Goal: Task Accomplishment & Management: Manage account settings

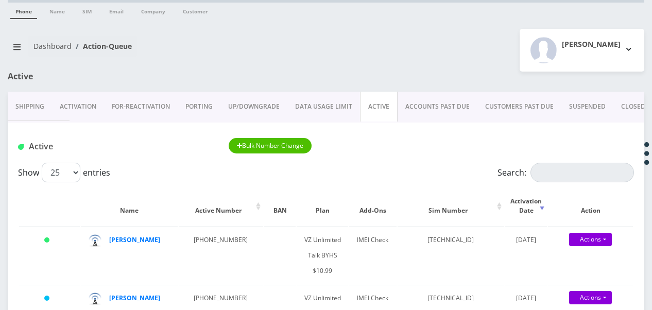
scroll to position [32, 0]
click at [556, 168] on input "Search:" at bounding box center [582, 173] width 104 height 20
type input "feldb"
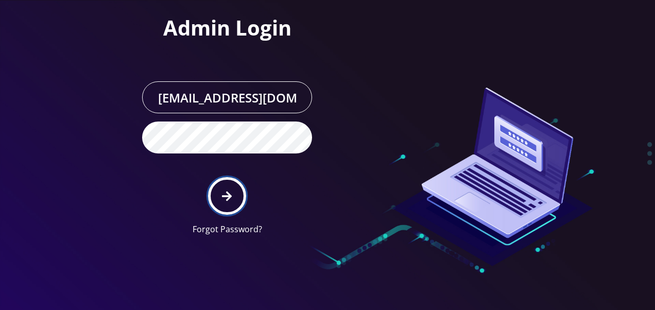
click at [228, 197] on icon "submit" at bounding box center [227, 196] width 10 height 10
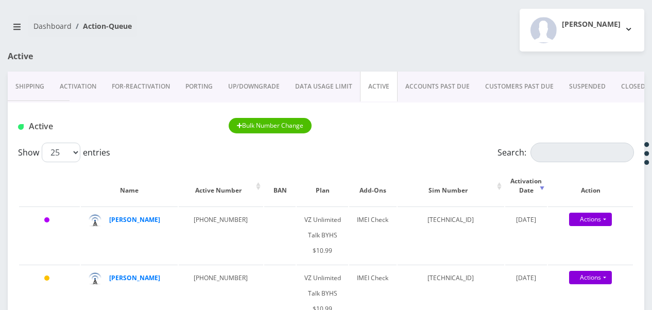
scroll to position [103, 0]
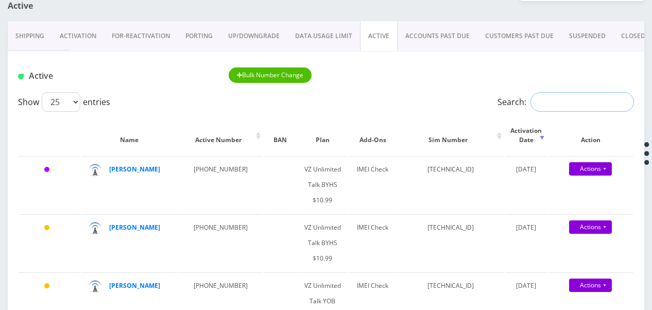
click at [530, 102] on input "Search:" at bounding box center [582, 102] width 104 height 20
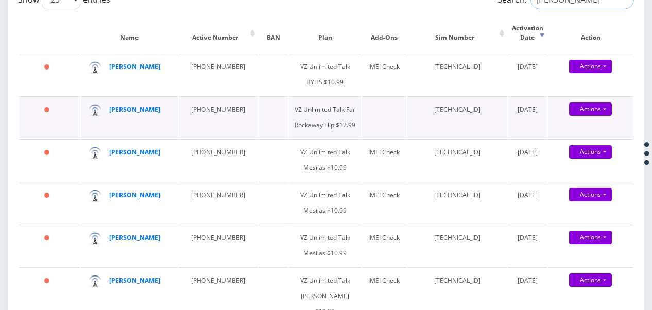
scroll to position [206, 0]
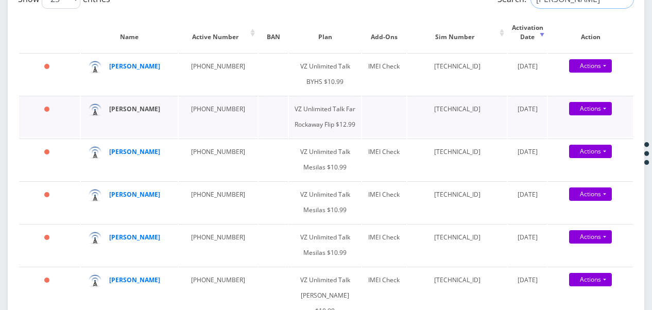
type input "feld"
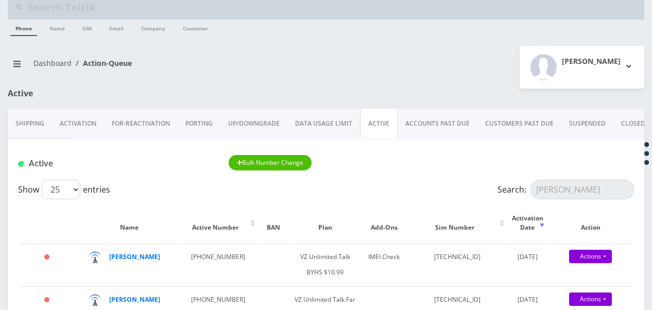
scroll to position [0, 0]
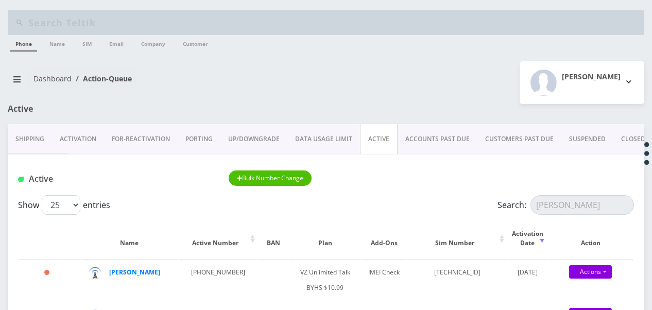
click at [92, 147] on link "Activation" at bounding box center [78, 139] width 52 height 30
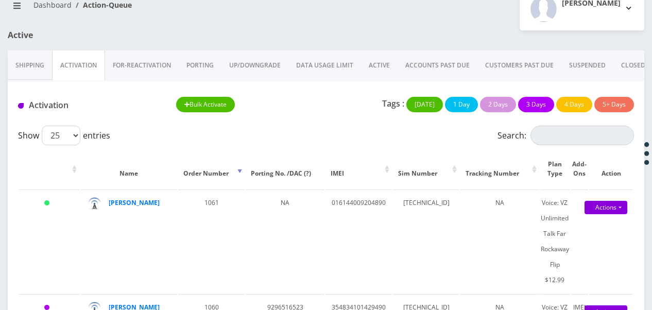
scroll to position [65, 0]
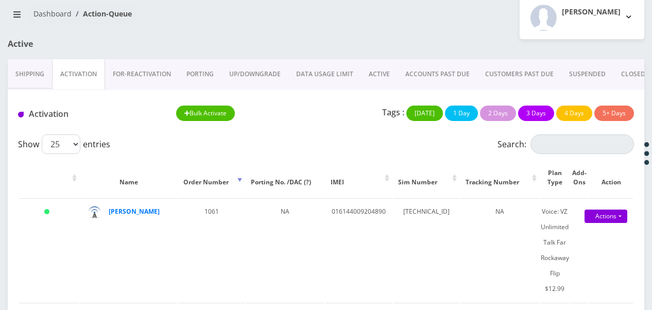
click at [207, 71] on link "PORTING" at bounding box center [200, 74] width 43 height 30
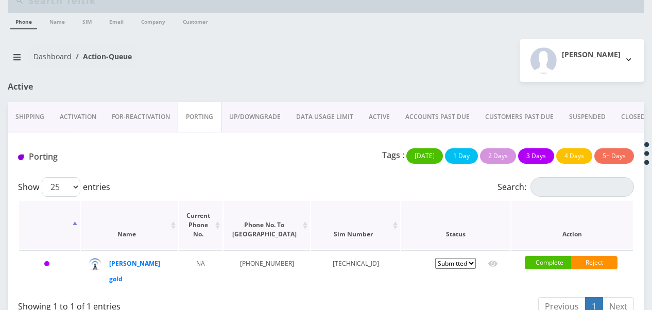
scroll to position [32, 0]
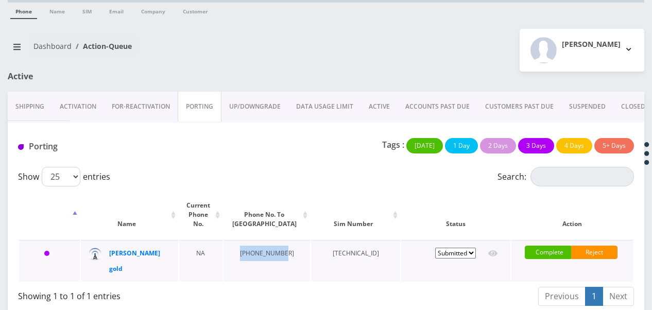
drag, startPoint x: 247, startPoint y: 247, endPoint x: 272, endPoint y: 253, distance: 25.5
click at [272, 253] on td "929-651-6523" at bounding box center [266, 261] width 87 height 42
copy td "929-651-6523"
click at [443, 248] on select "Pending Submitted Error Cancelled" at bounding box center [455, 253] width 41 height 11
select select "1"
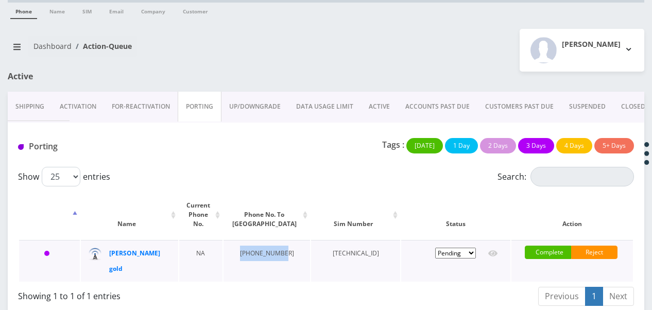
click at [435, 248] on select "Pending Submitted Error Cancelled" at bounding box center [455, 253] width 41 height 11
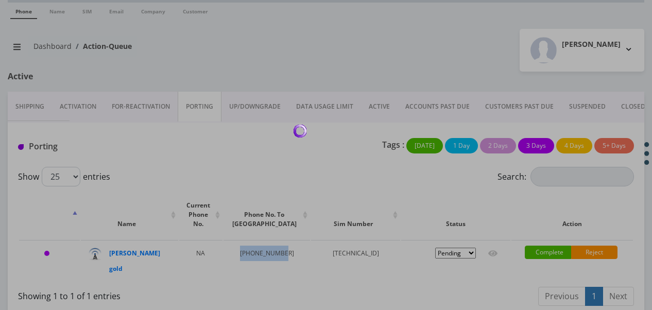
select select "1"
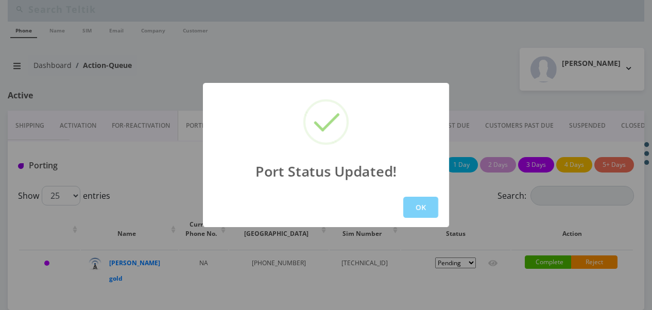
scroll to position [13, 0]
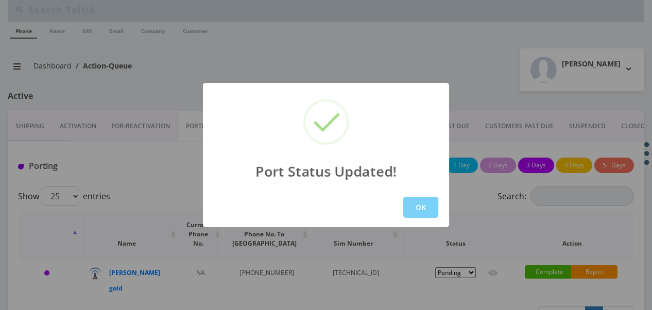
click at [412, 210] on button "OK" at bounding box center [420, 207] width 35 height 21
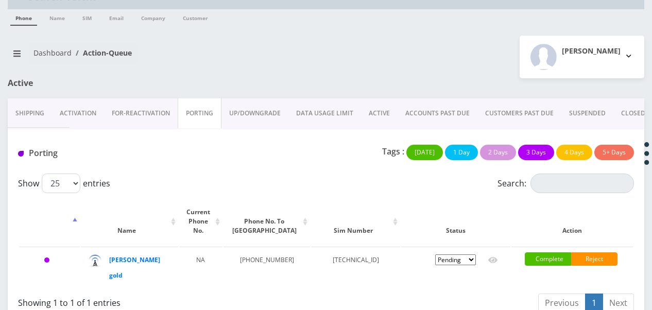
scroll to position [32, 0]
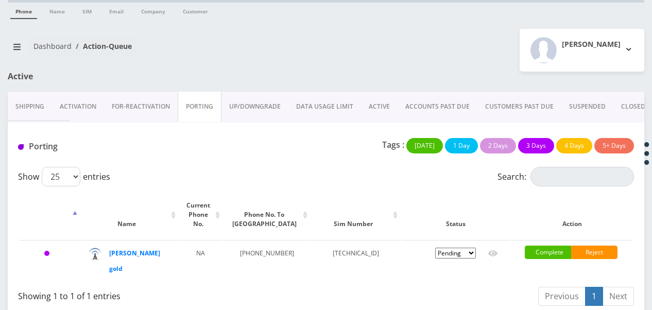
click at [378, 99] on link "ACTIVE" at bounding box center [379, 107] width 37 height 30
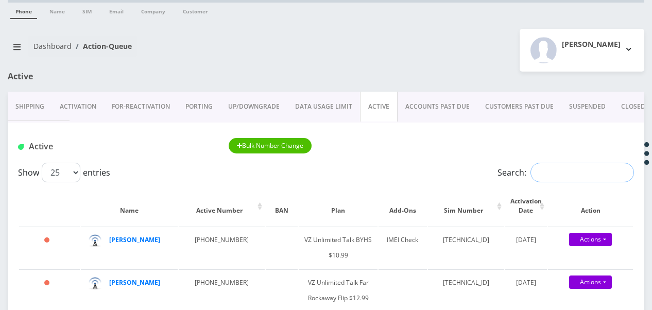
click at [562, 167] on input "Search:" at bounding box center [582, 173] width 104 height 20
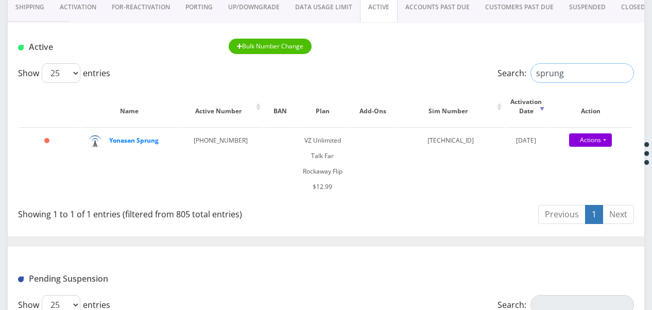
scroll to position [135, 0]
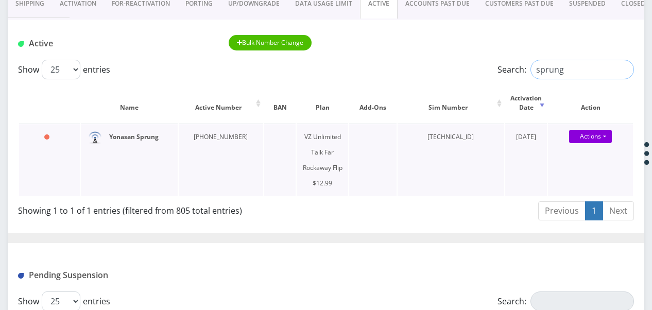
type input "sprung"
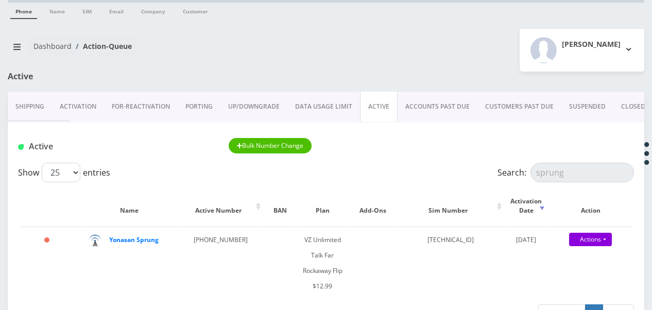
click at [185, 113] on link "PORTING" at bounding box center [199, 107] width 43 height 30
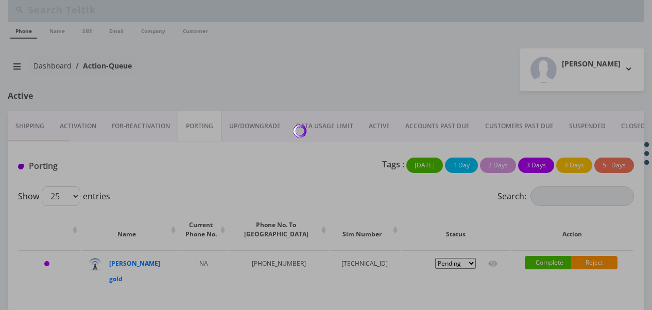
scroll to position [32, 0]
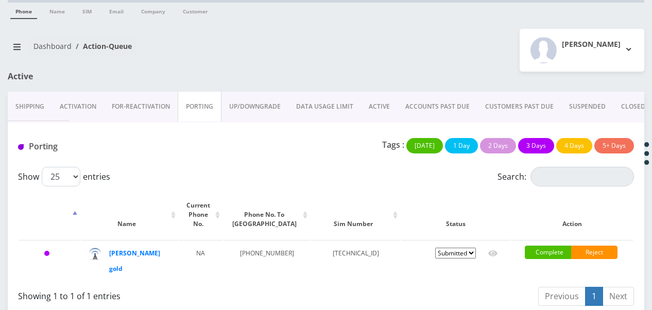
click at [84, 112] on link "Activation" at bounding box center [78, 107] width 52 height 30
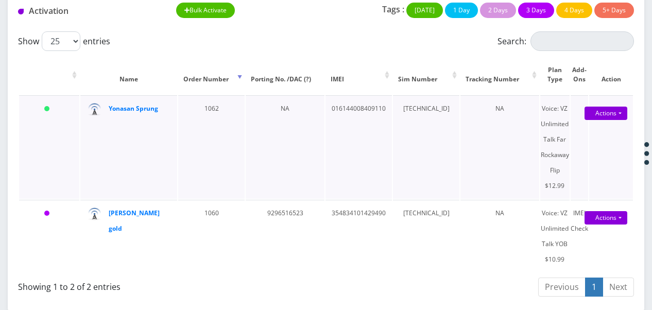
scroll to position [65, 0]
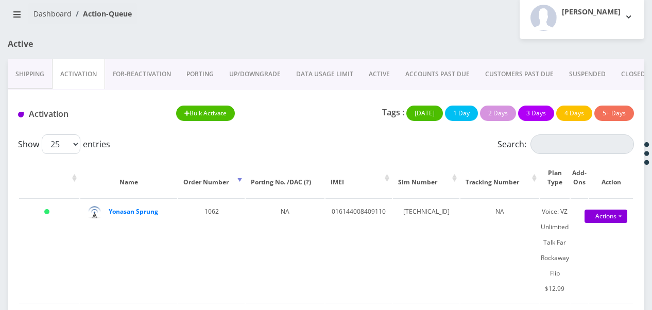
click at [369, 79] on link "ACTIVE" at bounding box center [379, 74] width 37 height 30
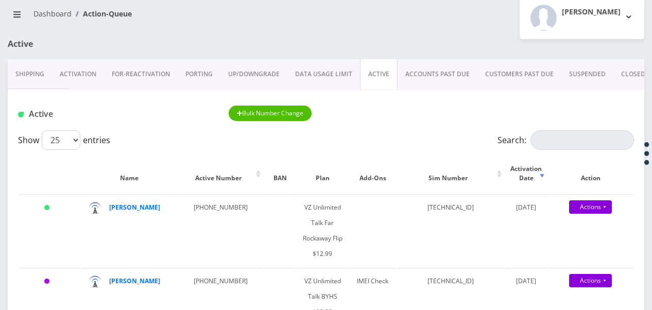
click at [84, 69] on link "Activation" at bounding box center [78, 74] width 52 height 30
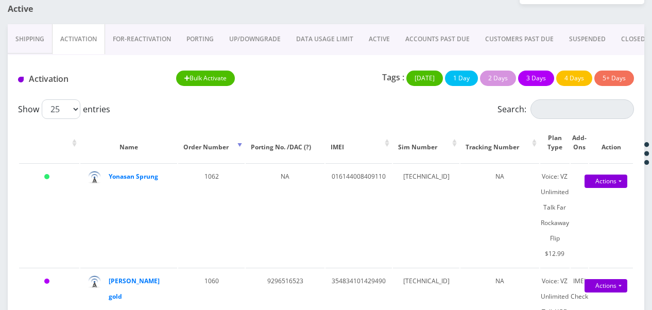
scroll to position [116, 0]
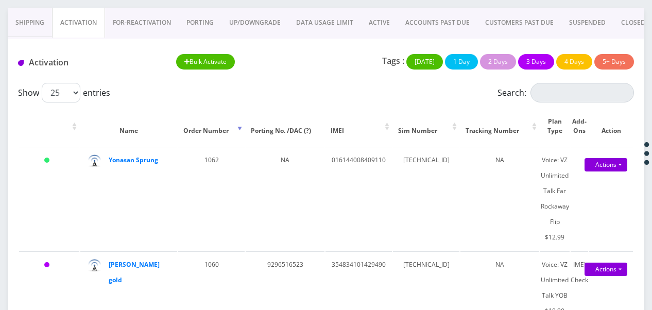
click at [198, 17] on link "PORTING" at bounding box center [200, 23] width 43 height 30
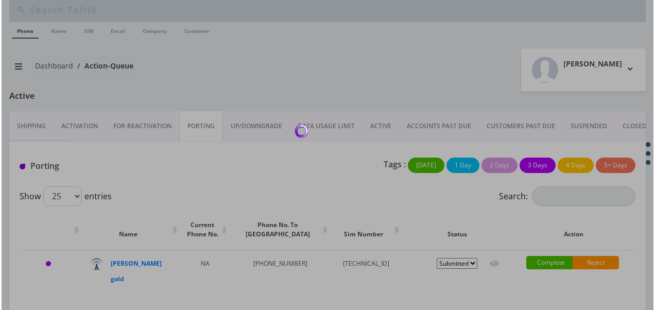
scroll to position [32, 0]
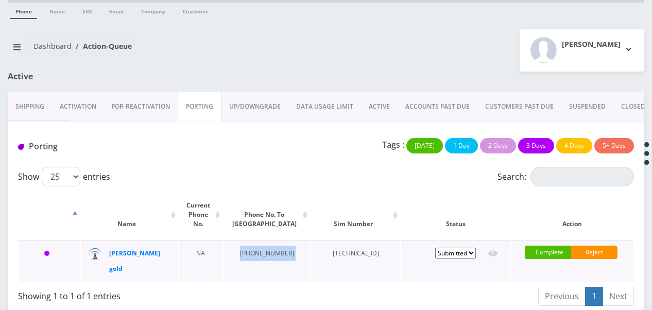
drag, startPoint x: 243, startPoint y: 242, endPoint x: 287, endPoint y: 264, distance: 49.7
click at [287, 264] on tr "3 Days yehudis gold NA 929-651-6523 89148000011835956317 Pending Submitted Erro…" at bounding box center [326, 261] width 614 height 42
drag, startPoint x: 287, startPoint y: 264, endPoint x: 249, endPoint y: 240, distance: 45.3
copy td "929-651-6523"
click at [100, 107] on link "Activation" at bounding box center [78, 107] width 52 height 30
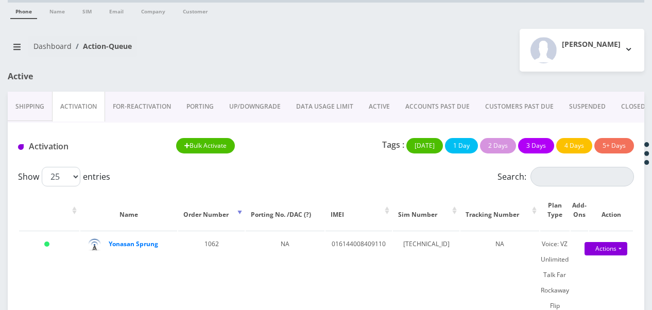
click at [365, 104] on link "ACTIVE" at bounding box center [379, 107] width 37 height 30
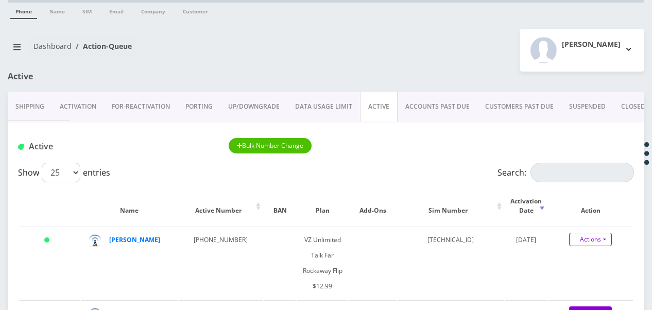
click at [603, 237] on link "Actions" at bounding box center [590, 239] width 43 height 13
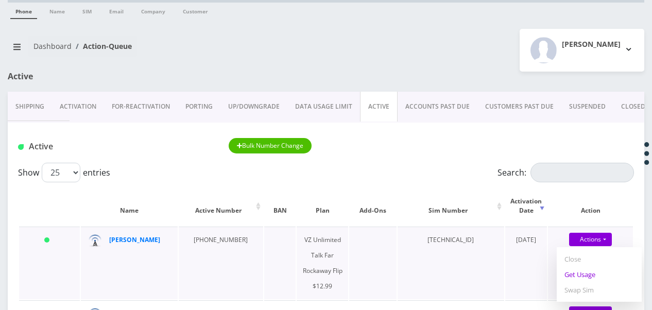
click at [599, 271] on link "Get Usage" at bounding box center [599, 274] width 85 height 15
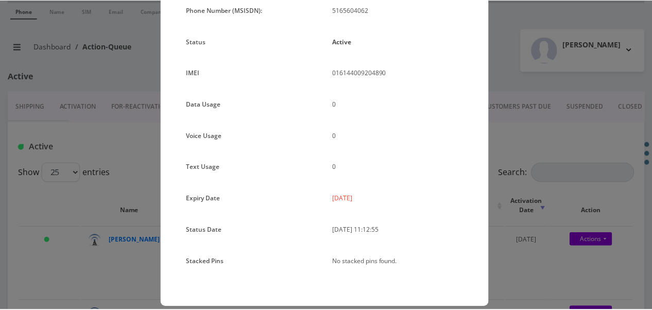
scroll to position [126, 0]
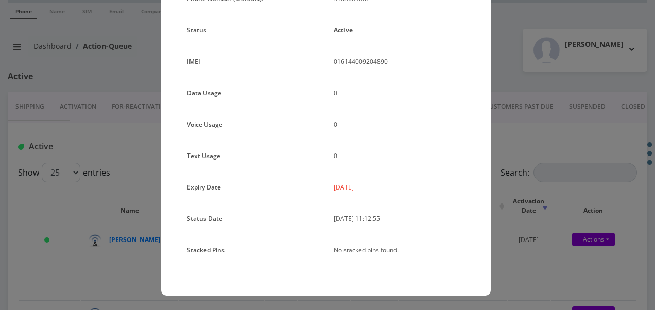
click at [538, 176] on div "× Subscription Info Plan Name TT 4G Monthly Unlimited Voice Plan Phone Number (…" at bounding box center [327, 155] width 655 height 310
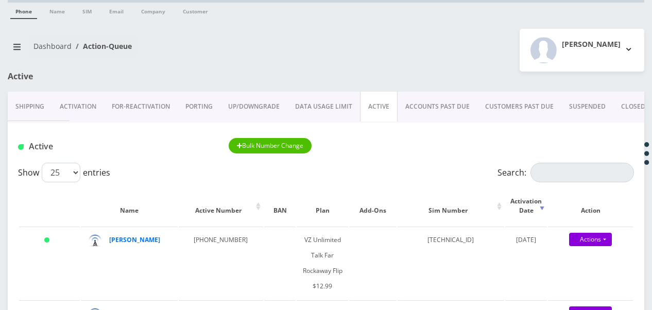
click at [428, 106] on link "ACCOUNTS PAST DUE" at bounding box center [438, 107] width 80 height 30
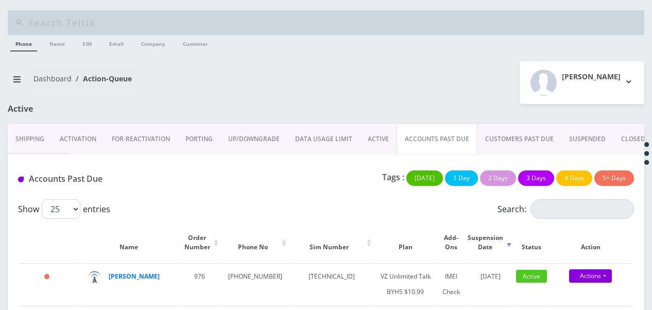
click at [376, 139] on link "ACTIVE" at bounding box center [378, 139] width 37 height 30
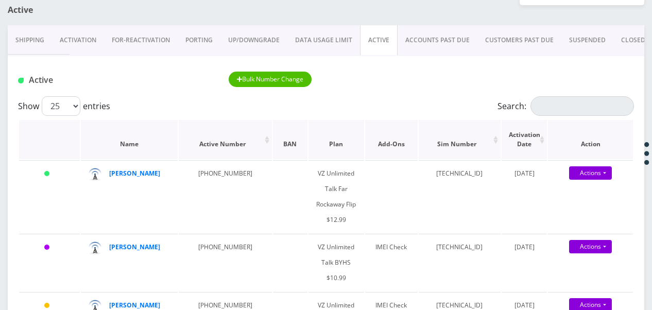
scroll to position [103, 0]
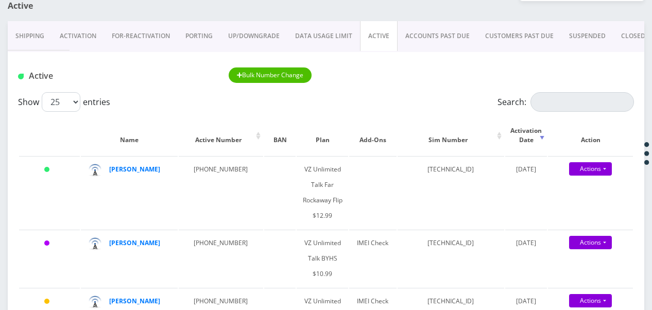
click at [93, 38] on link "Activation" at bounding box center [78, 36] width 52 height 30
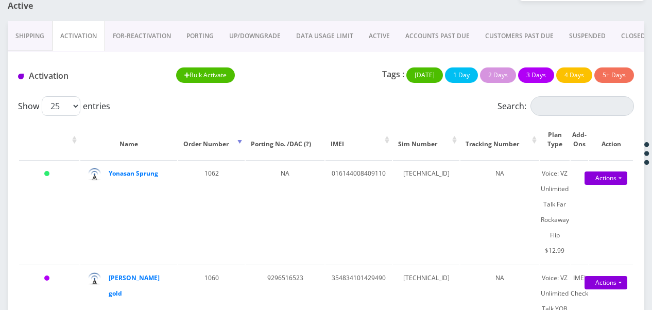
drag, startPoint x: 343, startPoint y: 43, endPoint x: 353, endPoint y: 43, distance: 10.3
click at [343, 43] on link "DATA USAGE LIMIT" at bounding box center [324, 36] width 73 height 30
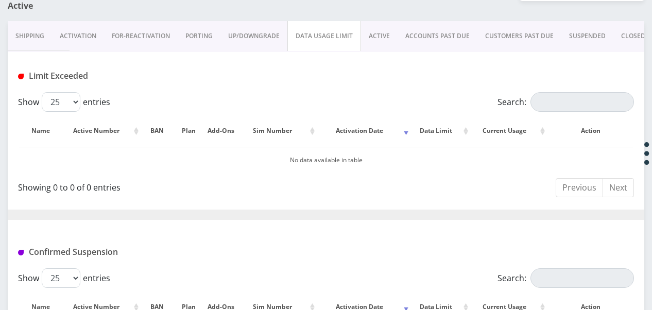
click at [385, 32] on link "ACTIVE" at bounding box center [379, 36] width 37 height 30
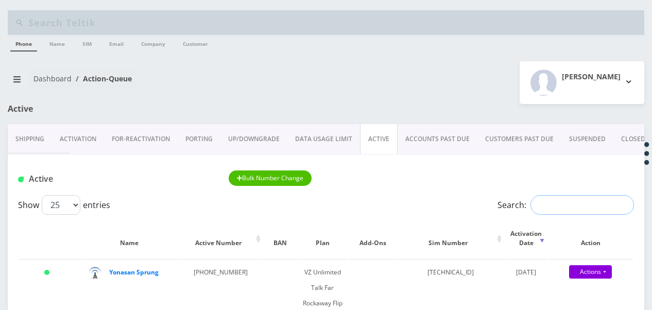
click at [575, 209] on input "Search:" at bounding box center [582, 205] width 104 height 20
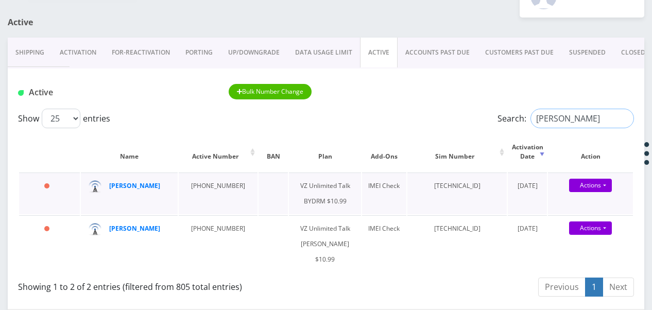
scroll to position [103, 0]
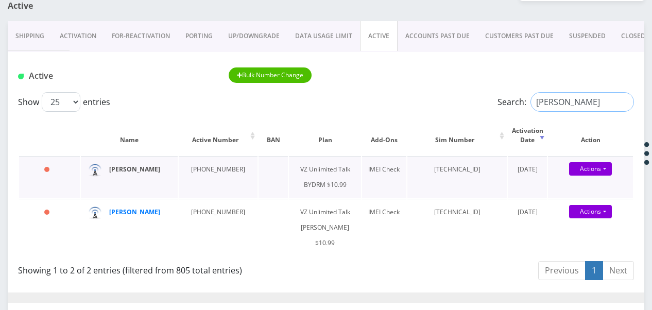
type input "weingarten"
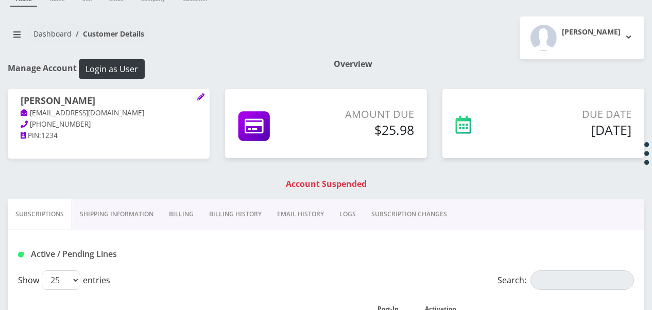
scroll to position [103, 0]
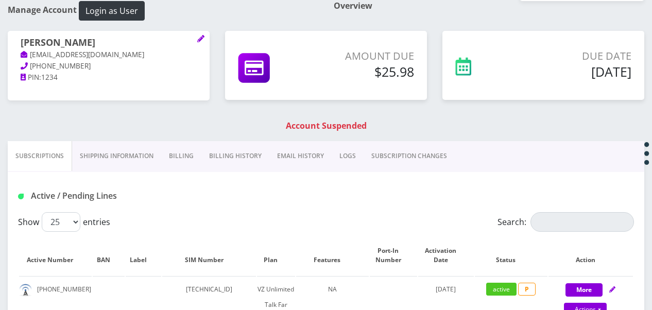
click at [194, 151] on link "Billing" at bounding box center [181, 156] width 40 height 30
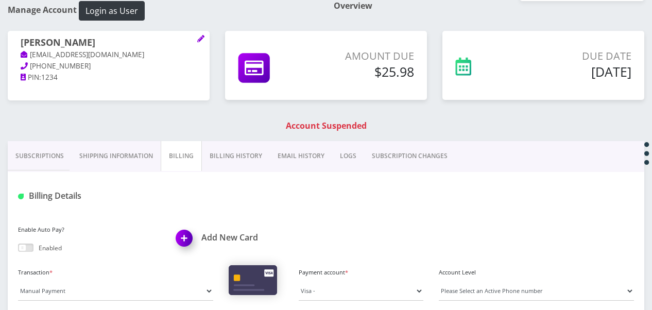
click at [57, 151] on link "Subscriptions" at bounding box center [40, 156] width 64 height 30
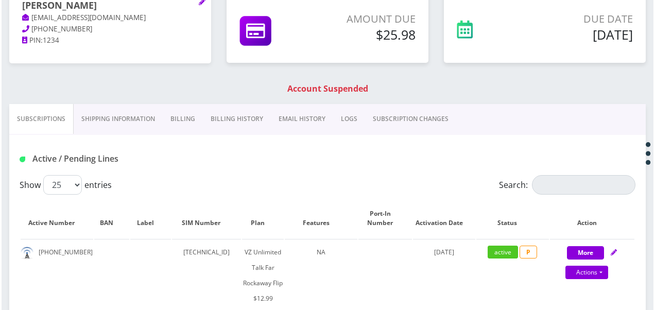
scroll to position [154, 0]
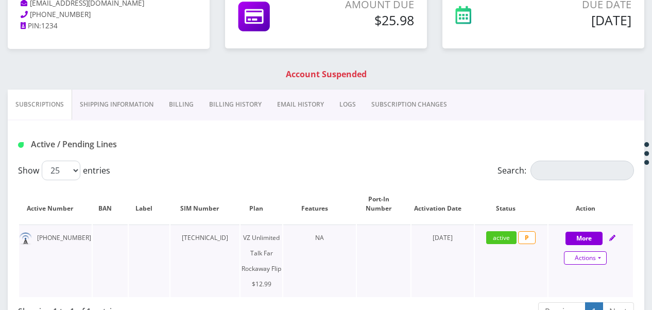
click at [606, 256] on link "Actions" at bounding box center [585, 257] width 43 height 13
select select "372"
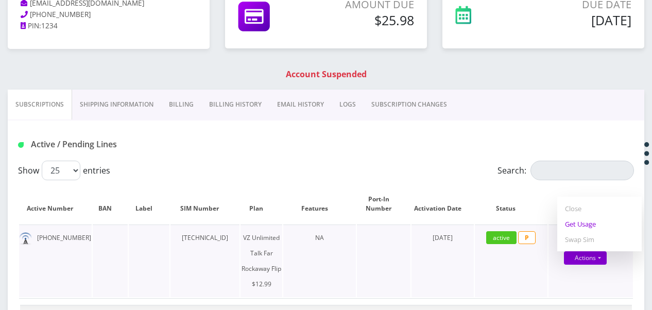
click at [582, 221] on link "Get Usage" at bounding box center [599, 223] width 84 height 15
select select "372"
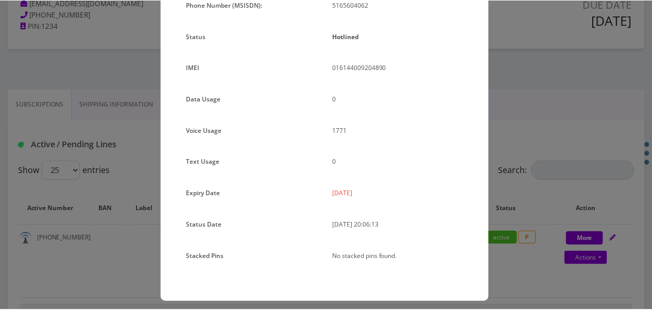
scroll to position [126, 0]
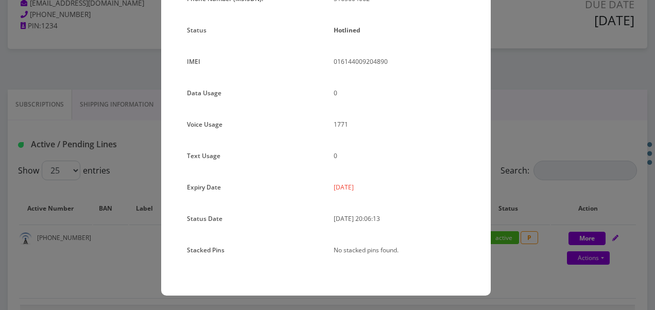
click at [521, 192] on div "× Subscription Info Plan Name TT 4G Monthly Unlimited Voice Plan Phone Number (…" at bounding box center [327, 155] width 655 height 310
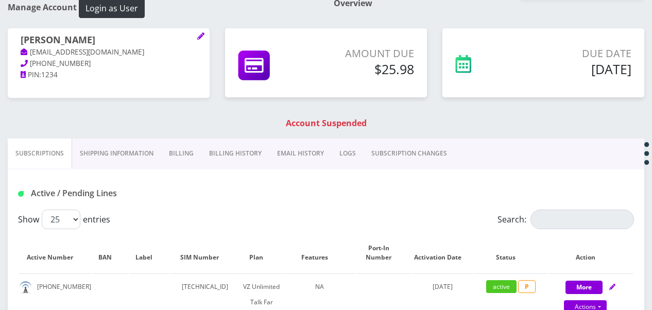
scroll to position [154, 0]
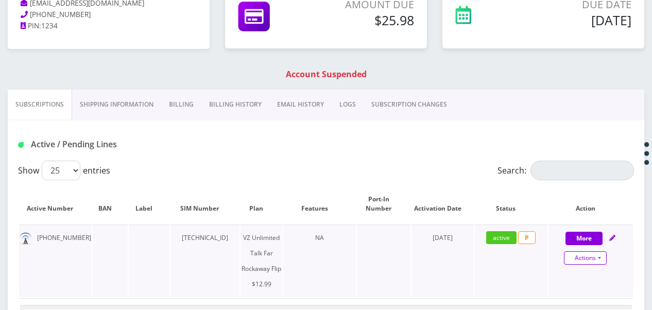
click at [604, 259] on link "Actions" at bounding box center [585, 257] width 43 height 13
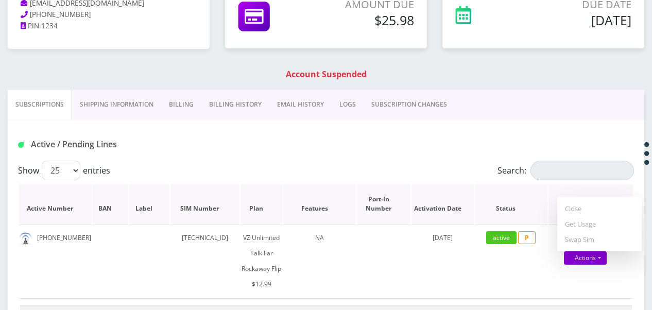
click at [312, 192] on th "Features" at bounding box center [319, 203] width 73 height 39
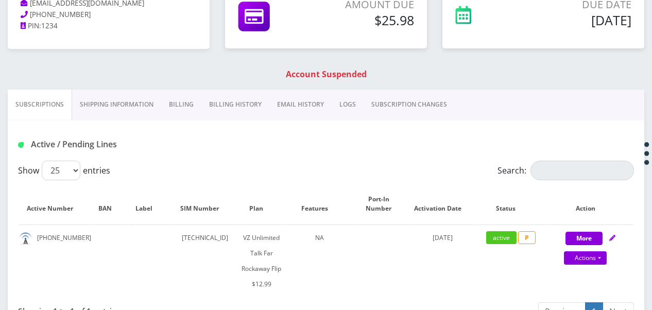
click at [139, 106] on link "Shipping Information" at bounding box center [116, 105] width 89 height 30
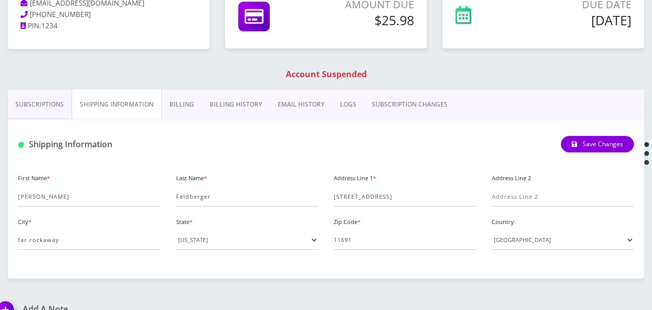
click at [48, 99] on link "Subscriptions" at bounding box center [40, 105] width 64 height 30
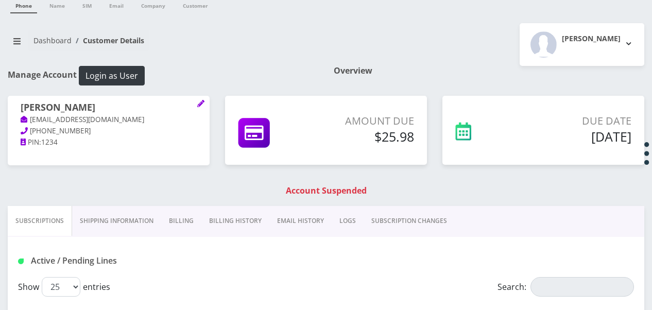
scroll to position [32, 0]
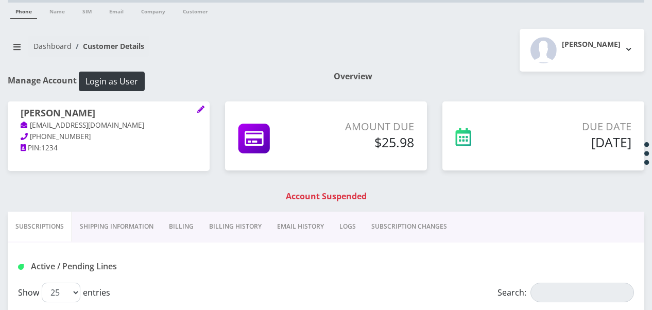
click at [177, 229] on link "Billing" at bounding box center [181, 227] width 40 height 30
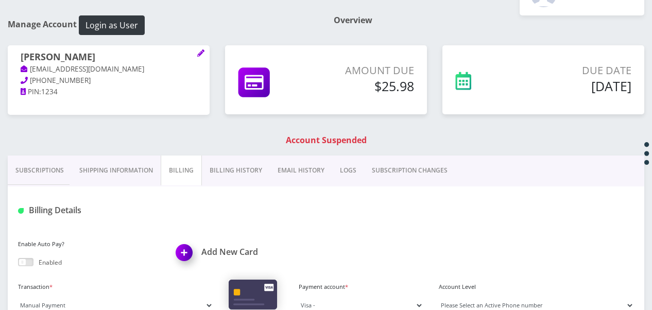
scroll to position [135, 0]
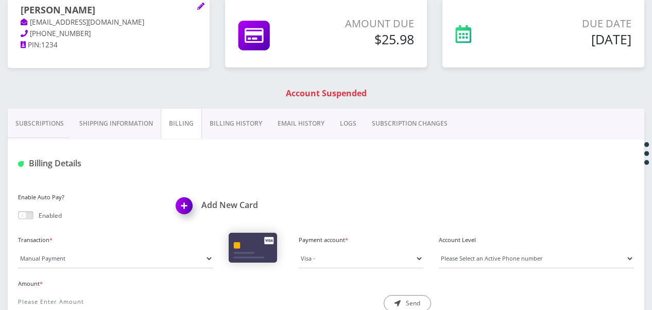
click at [113, 126] on link "Shipping Information" at bounding box center [116, 124] width 89 height 30
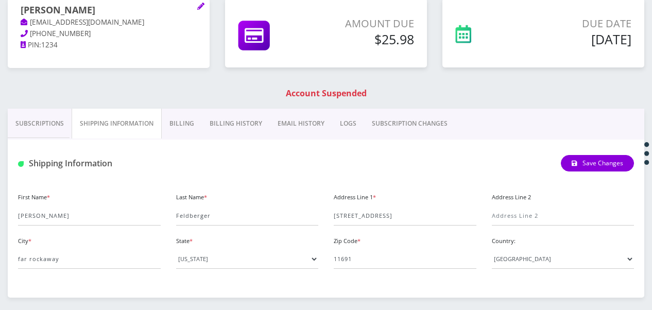
drag, startPoint x: 41, startPoint y: 120, endPoint x: 50, endPoint y: 122, distance: 10.0
click at [40, 121] on link "Subscriptions" at bounding box center [40, 124] width 64 height 30
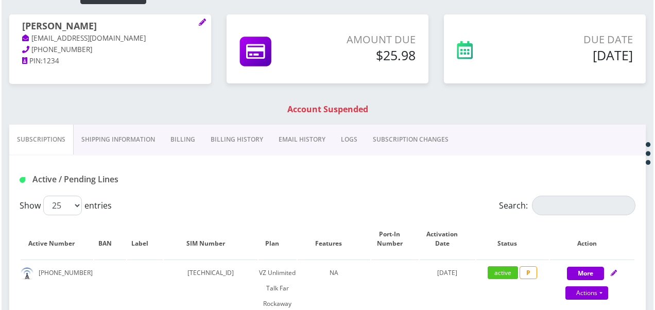
scroll to position [135, 0]
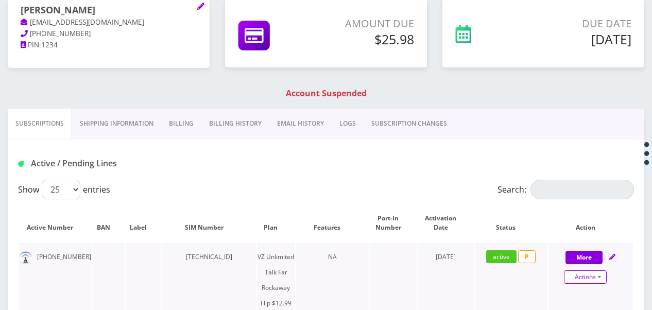
click at [601, 278] on link "Actions" at bounding box center [585, 276] width 43 height 13
select select "372"
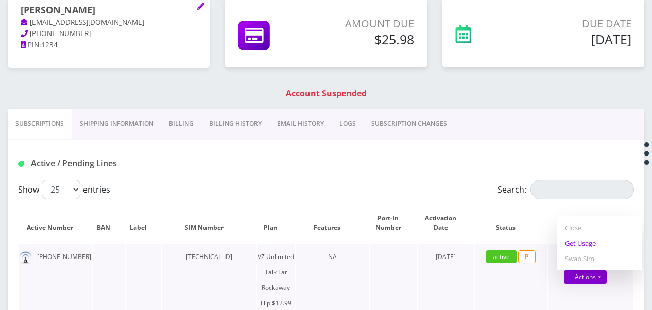
click at [591, 246] on link "Get Usage" at bounding box center [599, 242] width 84 height 15
select select "372"
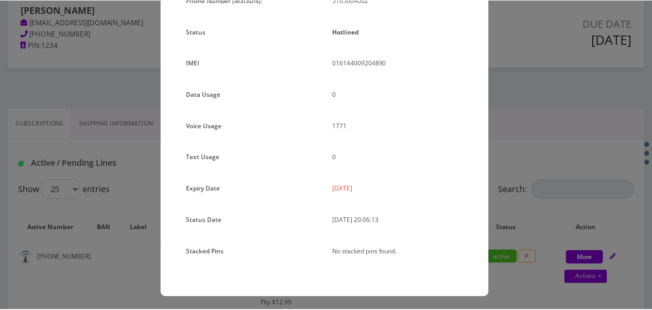
scroll to position [126, 0]
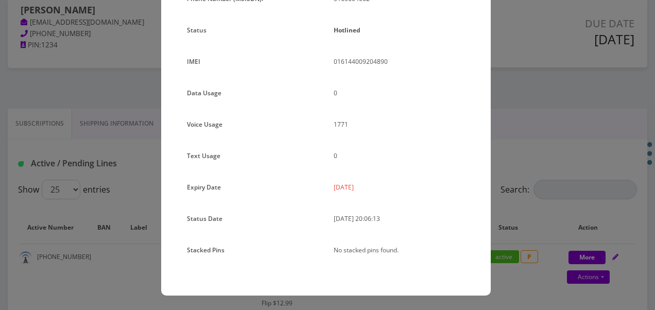
click at [562, 234] on div "× Subscription Info Plan Name TT 4G Monthly Unlimited Voice Plan Phone Number (…" at bounding box center [327, 155] width 655 height 310
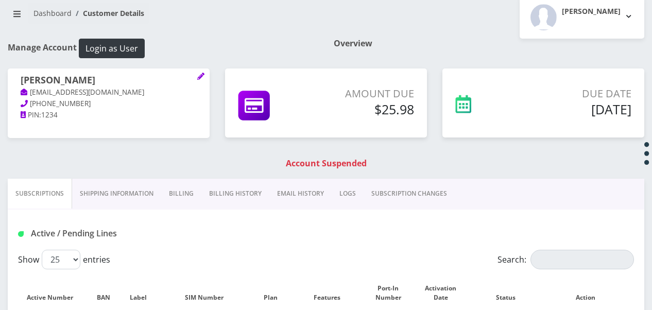
scroll to position [168, 0]
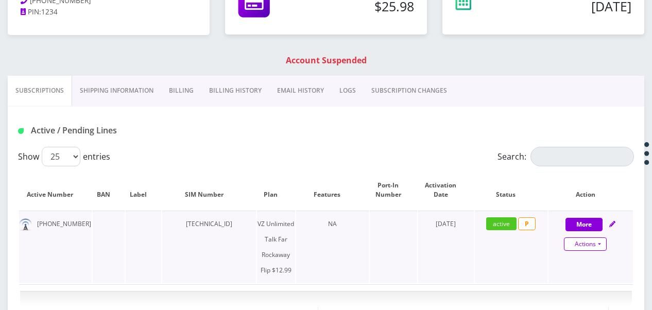
click at [606, 243] on link "Actions" at bounding box center [585, 243] width 43 height 13
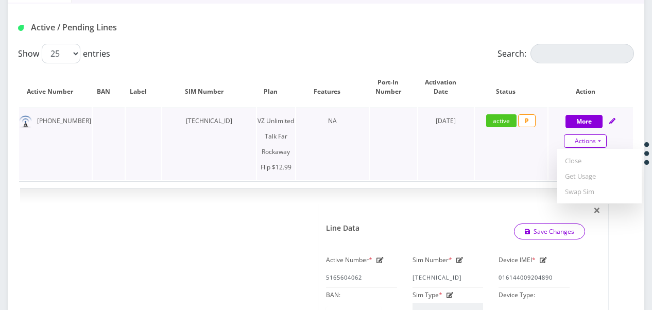
scroll to position [65, 0]
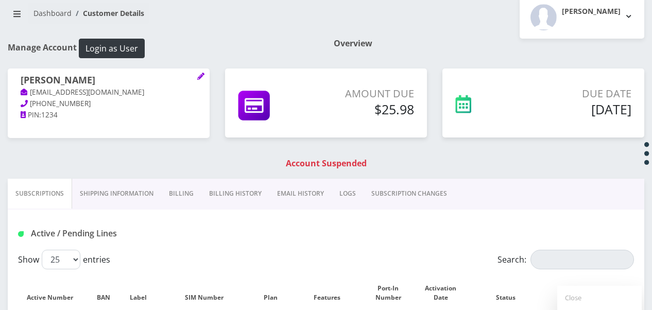
click at [124, 195] on link "Shipping Information" at bounding box center [116, 194] width 89 height 30
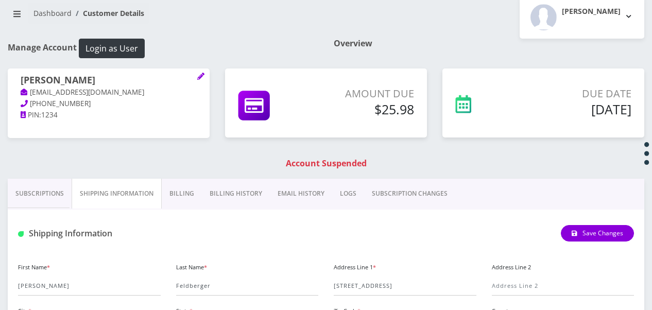
click at [44, 191] on link "Subscriptions" at bounding box center [40, 194] width 64 height 30
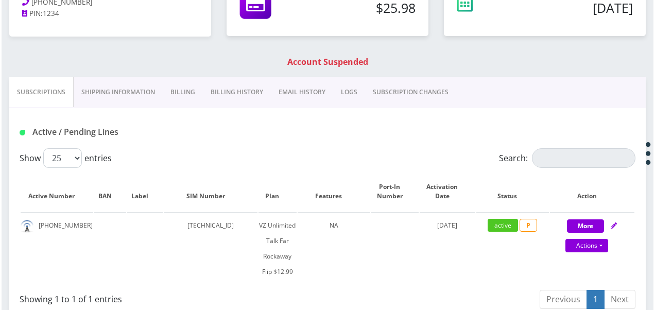
scroll to position [169, 0]
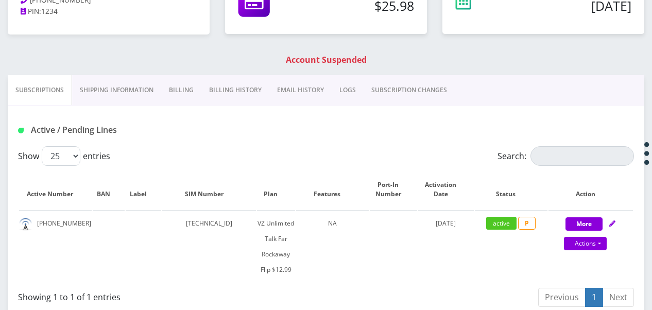
click at [107, 80] on link "Shipping Information" at bounding box center [116, 90] width 89 height 30
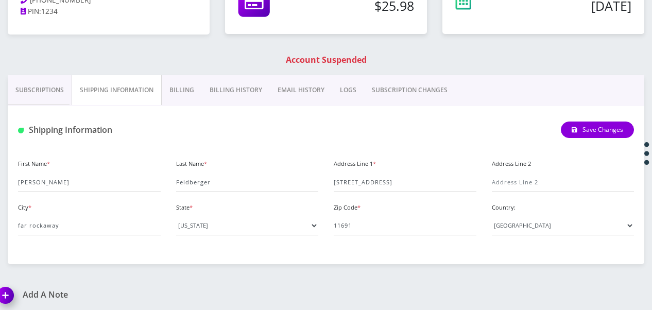
click at [36, 91] on link "Subscriptions" at bounding box center [40, 90] width 64 height 30
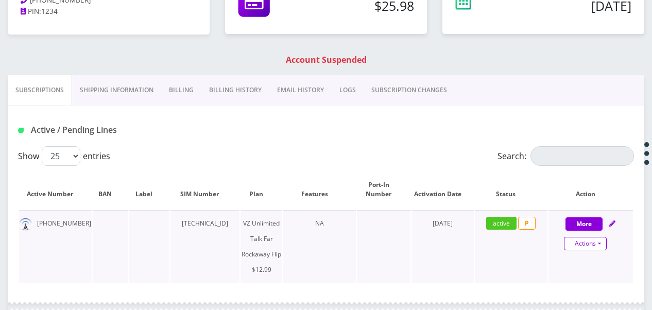
click at [603, 246] on link "Actions" at bounding box center [585, 243] width 43 height 13
select select "372"
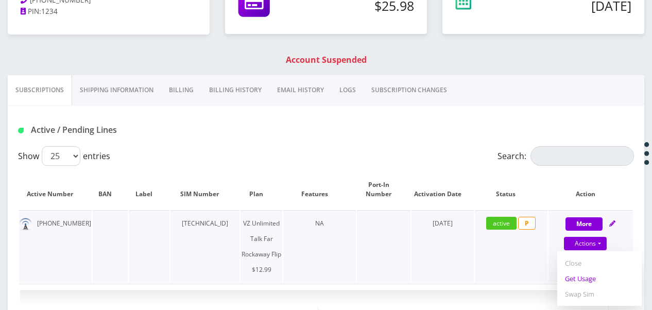
click at [588, 283] on link "Get Usage" at bounding box center [599, 278] width 84 height 15
select select "372"
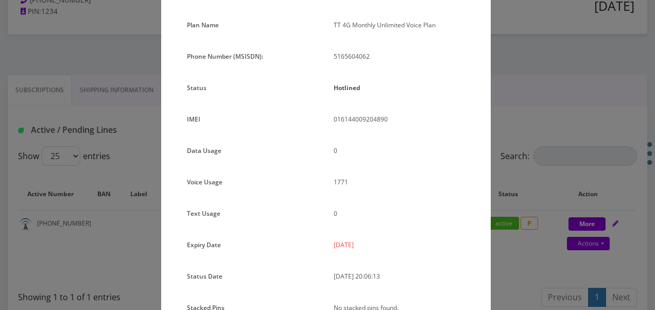
scroll to position [103, 0]
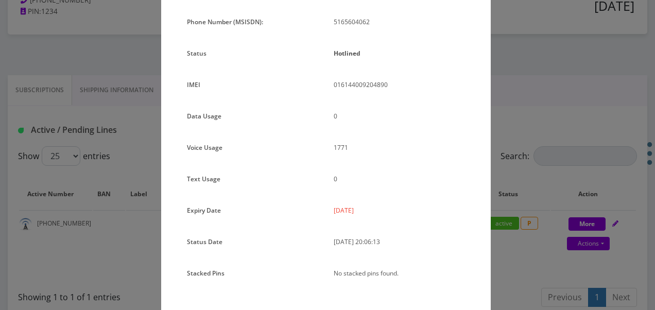
drag, startPoint x: 328, startPoint y: 209, endPoint x: 364, endPoint y: 209, distance: 35.5
click at [364, 209] on div "2025-09-03" at bounding box center [399, 214] width 147 height 23
copy p "2025-09-03"
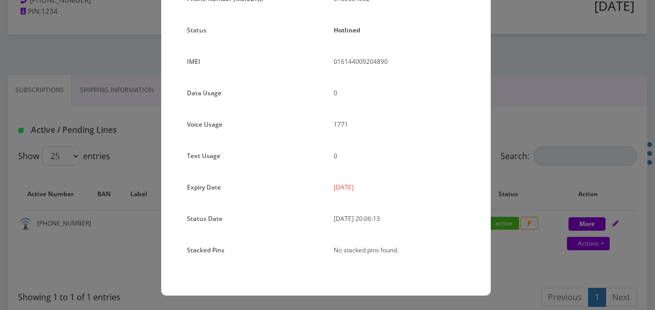
scroll to position [75, 0]
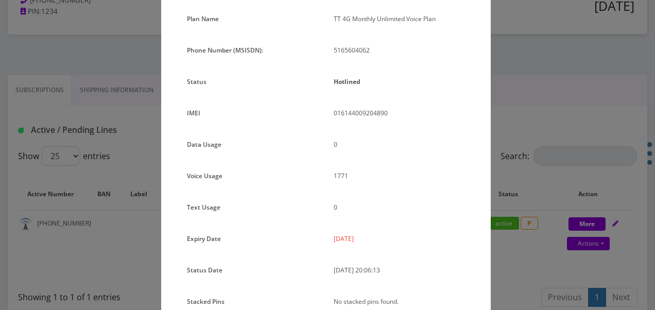
click at [511, 156] on div "× Subscription Info Plan Name TT 4G Monthly Unlimited Voice Plan Phone Number (…" at bounding box center [327, 155] width 655 height 310
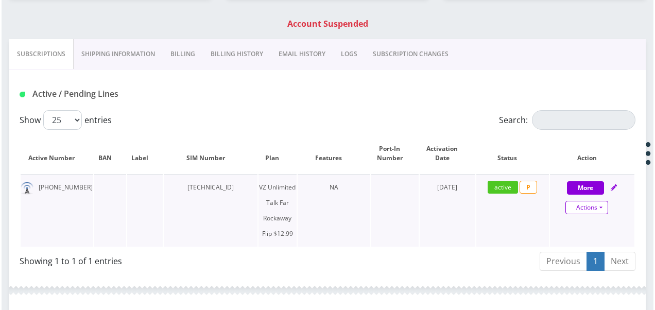
scroll to position [206, 0]
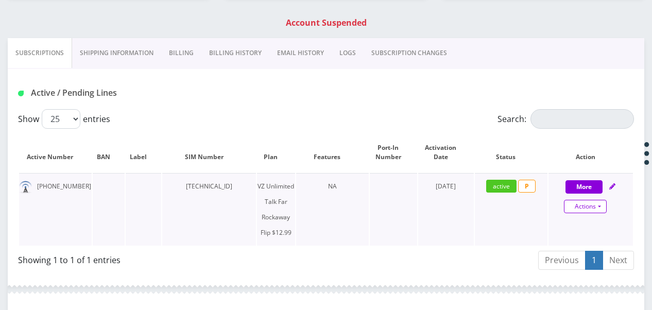
click at [604, 205] on link "Actions" at bounding box center [585, 206] width 43 height 13
select select "372"
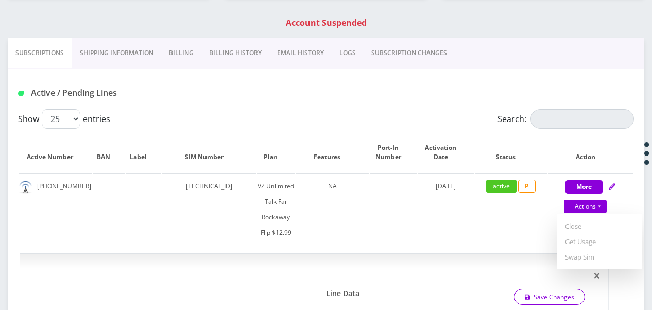
click at [581, 242] on link "Get Usage" at bounding box center [599, 241] width 84 height 15
select select "372"
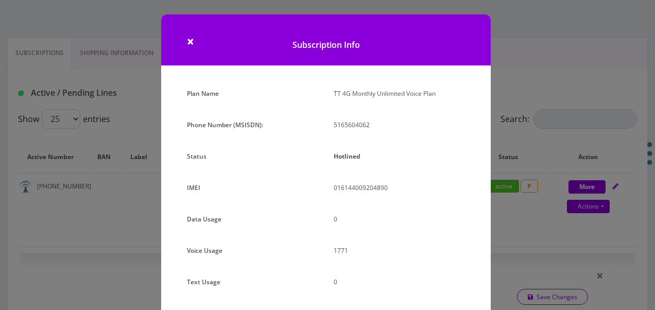
scroll to position [126, 0]
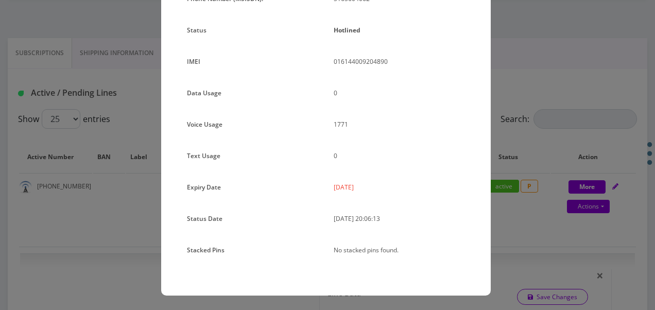
drag, startPoint x: 329, startPoint y: 185, endPoint x: 385, endPoint y: 199, distance: 58.3
click at [385, 199] on div "2025-09-03" at bounding box center [399, 191] width 147 height 23
drag, startPoint x: 385, startPoint y: 199, endPoint x: 343, endPoint y: 186, distance: 44.1
copy p "2025-09-03"
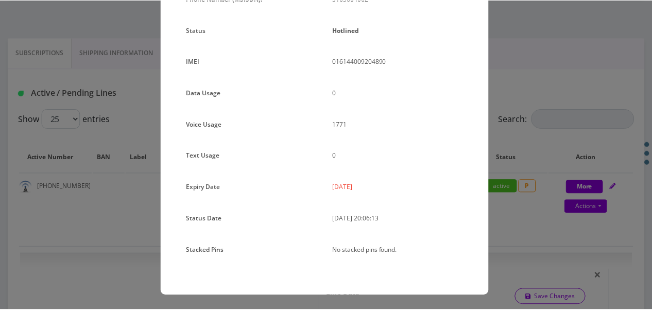
scroll to position [0, 0]
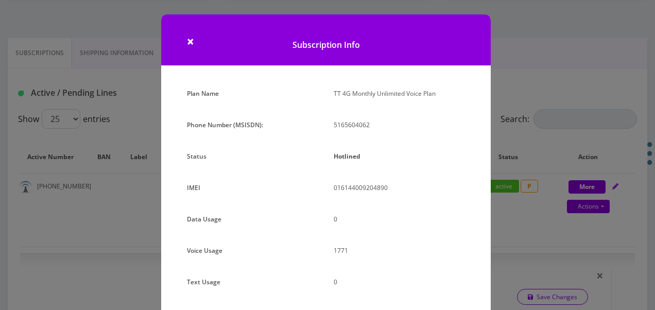
click at [65, 138] on div "× Subscription Info Plan Name TT 4G Monthly Unlimited Voice Plan Phone Number (…" at bounding box center [327, 155] width 655 height 310
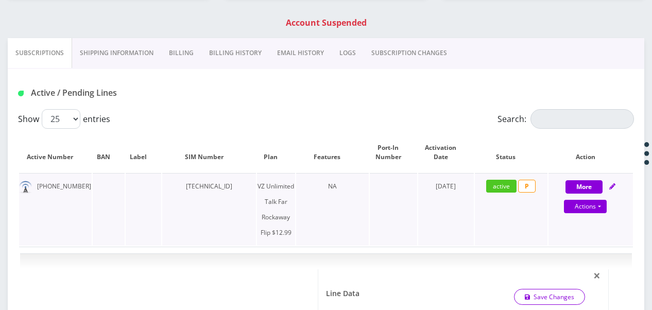
drag, startPoint x: 172, startPoint y: 188, endPoint x: 246, endPoint y: 187, distance: 73.6
click at [246, 187] on td "89148000011677117358" at bounding box center [209, 209] width 94 height 73
drag, startPoint x: 246, startPoint y: 187, endPoint x: 219, endPoint y: 186, distance: 26.3
copy td "89148000011677117358"
drag, startPoint x: 37, startPoint y: 186, endPoint x: 77, endPoint y: 181, distance: 40.1
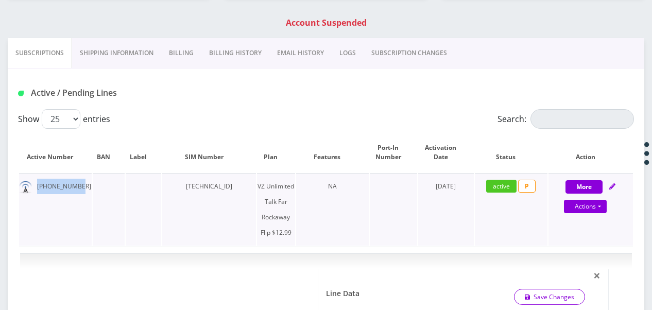
click at [77, 181] on td "516-560-4062" at bounding box center [55, 209] width 73 height 73
drag, startPoint x: 77, startPoint y: 181, endPoint x: 69, endPoint y: 185, distance: 9.0
copy td "516-560-4062"
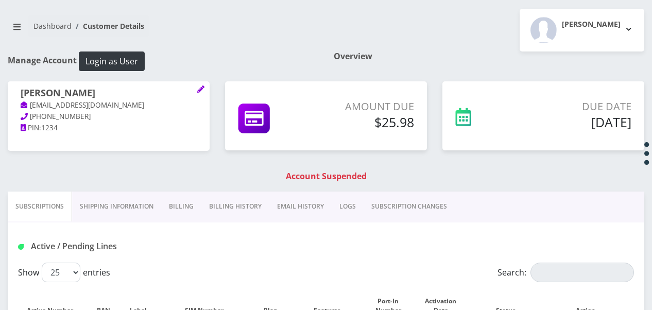
scroll to position [51, 0]
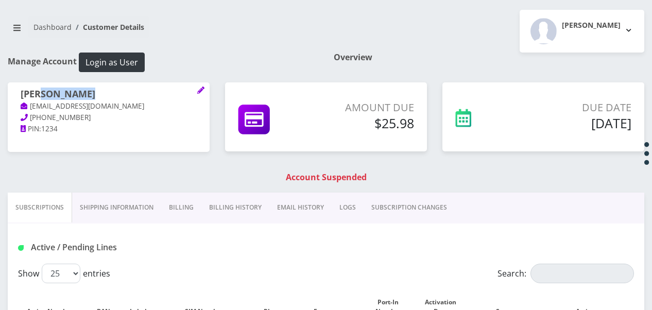
drag, startPoint x: 19, startPoint y: 100, endPoint x: 35, endPoint y: 97, distance: 16.3
click at [35, 97] on div "Eli Feldberger tlieberman613+134@gmail.com 718-471-2159 PIN: 1234" at bounding box center [109, 111] width 202 height 59
drag, startPoint x: 35, startPoint y: 97, endPoint x: 18, endPoint y: 98, distance: 16.5
click at [18, 98] on div "Eli Feldberger tlieberman613+134@gmail.com 718-471-2159 PIN: 1234" at bounding box center [109, 111] width 202 height 59
drag, startPoint x: 21, startPoint y: 95, endPoint x: 83, endPoint y: 94, distance: 62.3
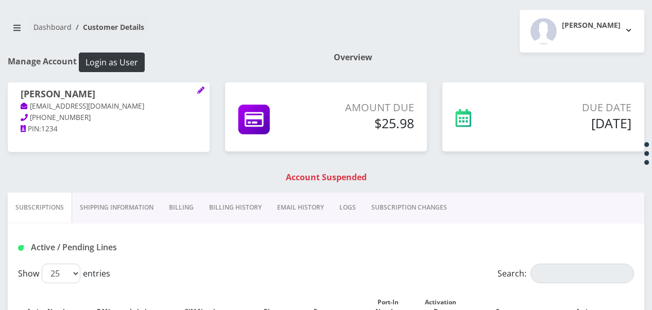
click at [83, 94] on h1 "Eli Feldberger" at bounding box center [109, 95] width 176 height 12
drag, startPoint x: 83, startPoint y: 94, endPoint x: 76, endPoint y: 97, distance: 7.4
copy h1 "Eli Feldberger"
click at [204, 164] on div "Eli Feldberger tlieberman613+134@gmail.com 718-471-2159 PIN: 1234 Amount Due $2…" at bounding box center [326, 137] width 652 height 110
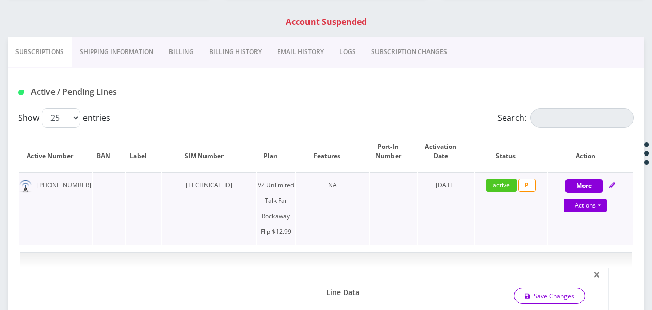
scroll to position [257, 0]
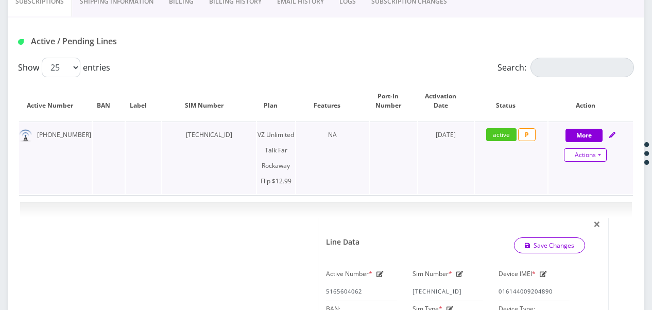
click at [596, 154] on link "Actions" at bounding box center [585, 154] width 43 height 13
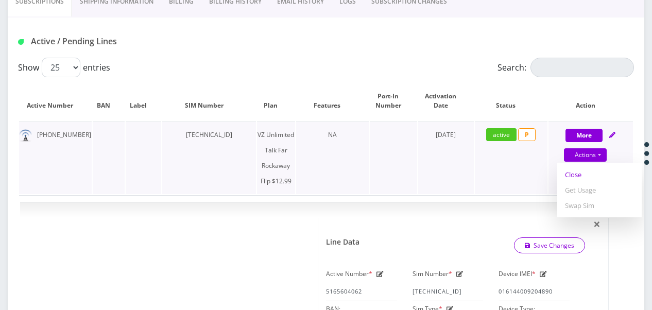
click at [583, 173] on link "Close" at bounding box center [599, 174] width 84 height 15
select select "372"
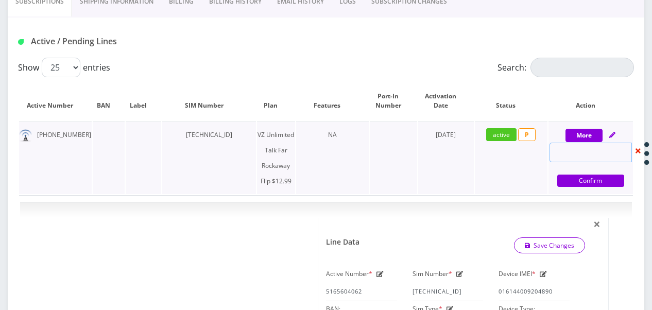
click at [609, 149] on input "text" at bounding box center [590, 153] width 82 height 20
select select "372"
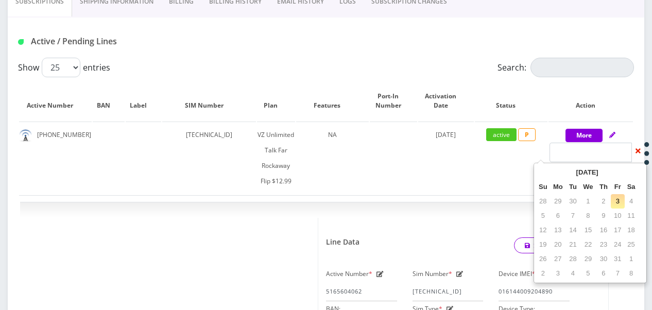
click at [615, 196] on td "3" at bounding box center [618, 201] width 14 height 14
type input "10/03/2025"
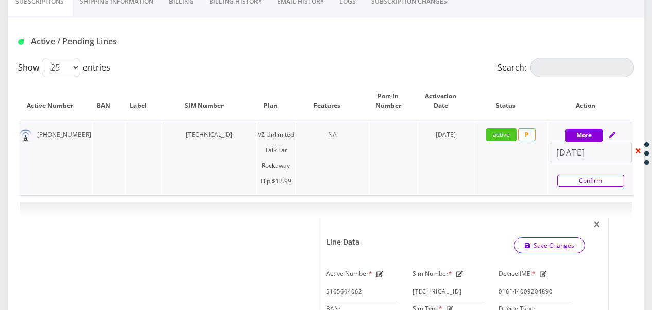
click at [599, 179] on link "Confirm" at bounding box center [590, 181] width 67 height 12
select select "372"
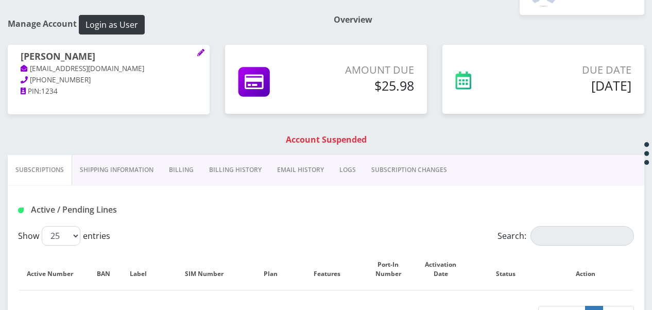
scroll to position [51, 0]
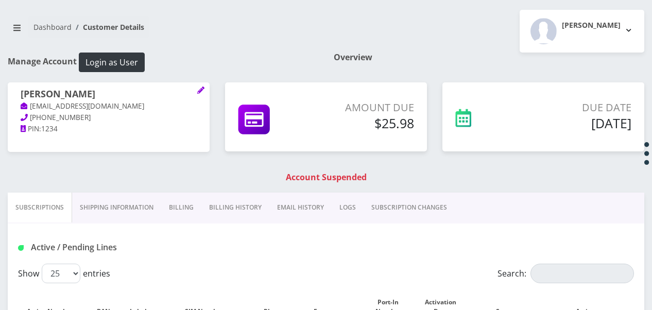
drag, startPoint x: 136, startPoint y: 219, endPoint x: 147, endPoint y: 214, distance: 11.5
click at [137, 219] on link "Shipping Information" at bounding box center [116, 208] width 89 height 30
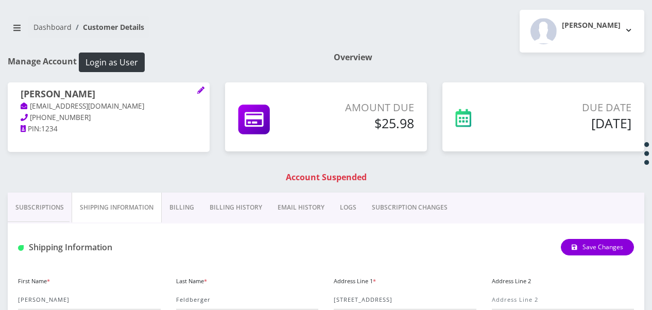
click at [188, 206] on link "Billing" at bounding box center [182, 208] width 40 height 30
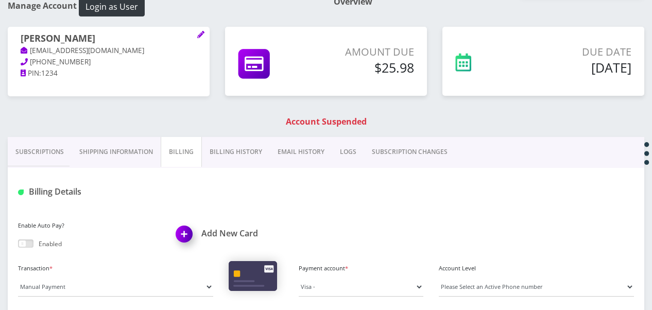
scroll to position [154, 0]
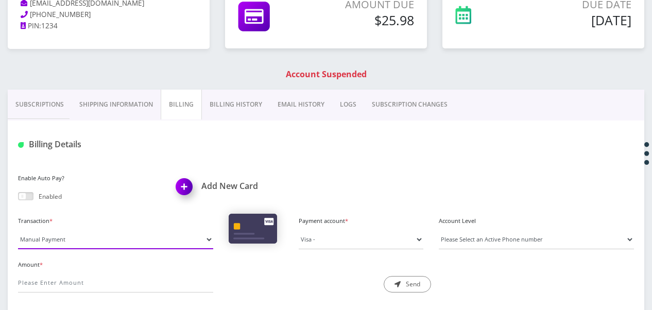
click at [113, 234] on select "Manual Payment Custom Charge Manual Credit Custom Invoice" at bounding box center [115, 240] width 195 height 20
select select "Manual Credit"
click at [18, 230] on select "Manual Payment Custom Charge Manual Credit Custom Invoice" at bounding box center [115, 240] width 195 height 20
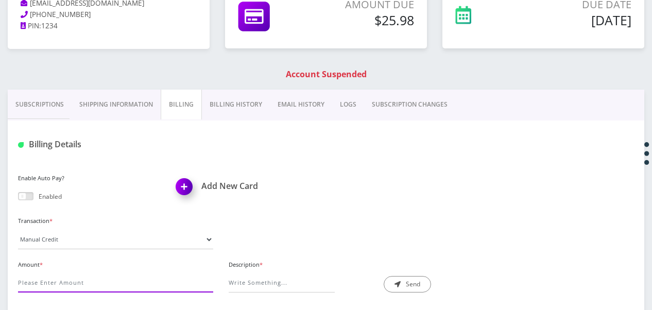
click at [103, 281] on input "Amount *" at bounding box center [115, 283] width 195 height 20
type input "25.98"
click at [300, 284] on input "Description *" at bounding box center [282, 283] width 106 height 20
type input "exception"
click at [421, 283] on button "Send" at bounding box center [407, 284] width 47 height 16
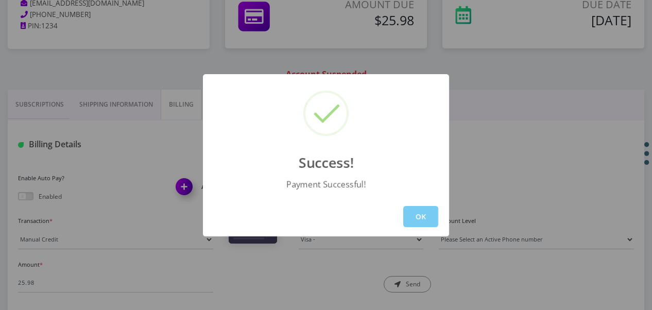
click at [427, 218] on button "OK" at bounding box center [420, 216] width 35 height 21
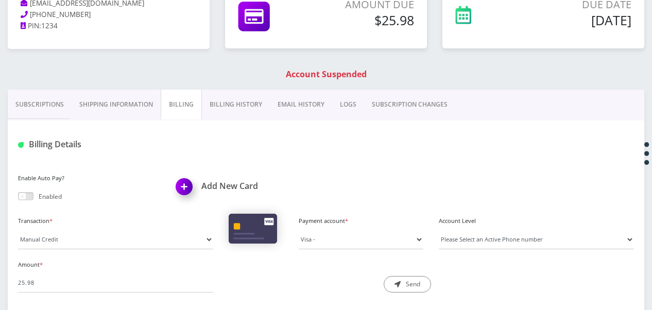
click at [208, 98] on link "Billing History" at bounding box center [236, 105] width 68 height 30
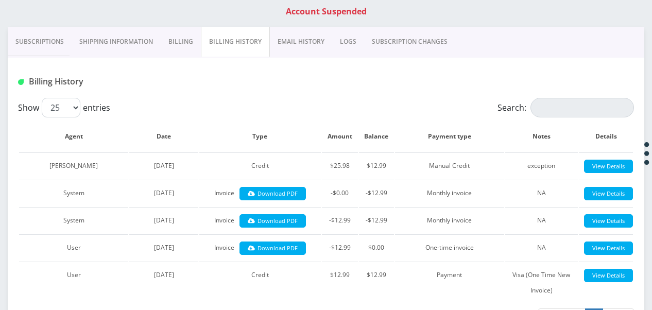
scroll to position [103, 0]
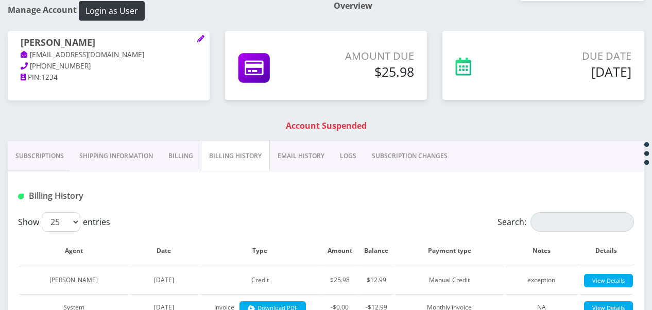
click at [72, 157] on link "Shipping Information" at bounding box center [116, 156] width 89 height 30
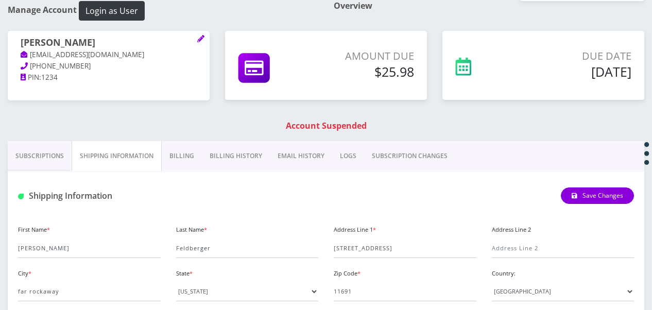
click at [66, 156] on link "Subscriptions" at bounding box center [40, 156] width 64 height 30
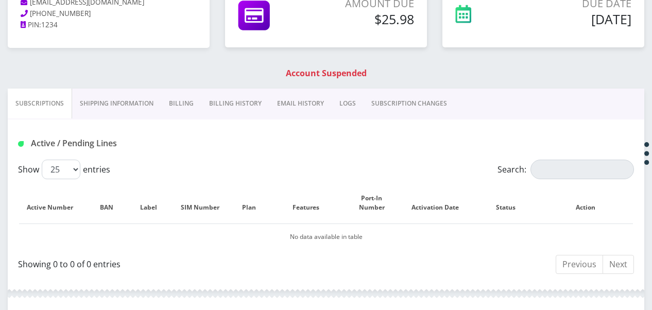
scroll to position [206, 0]
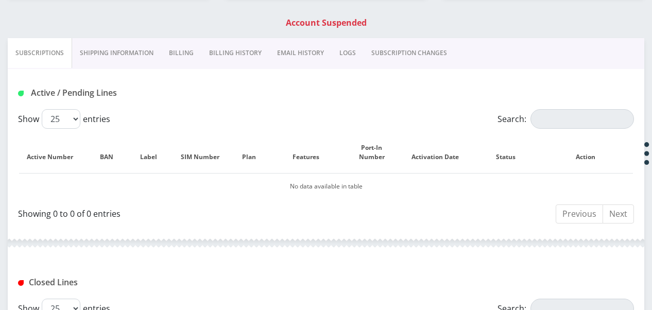
click at [101, 39] on link "Shipping Information" at bounding box center [116, 53] width 89 height 30
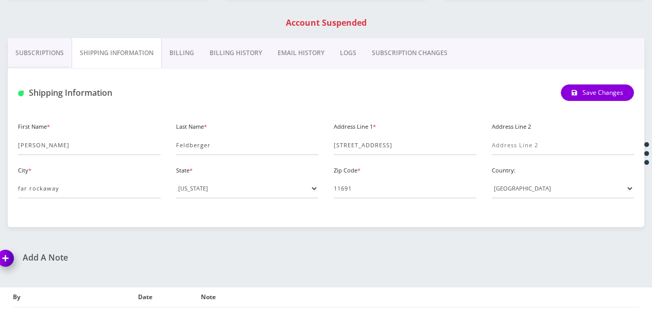
click at [54, 48] on link "Subscriptions" at bounding box center [40, 53] width 64 height 30
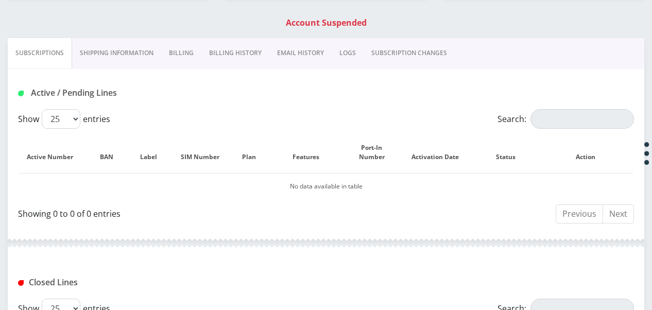
scroll to position [412, 0]
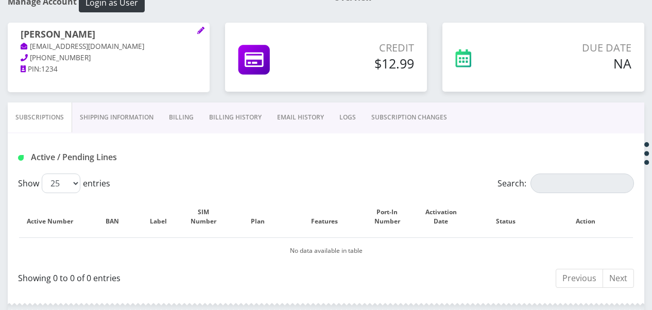
scroll to position [63, 0]
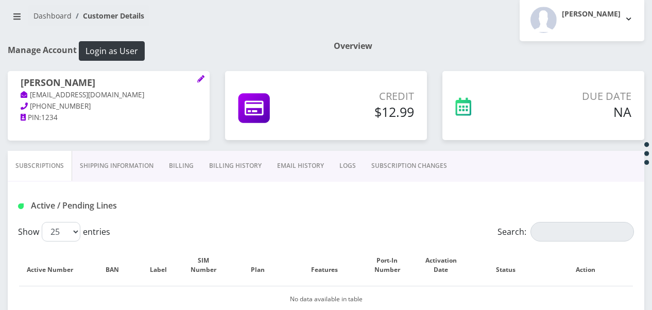
click at [190, 171] on link "Billing" at bounding box center [181, 166] width 40 height 30
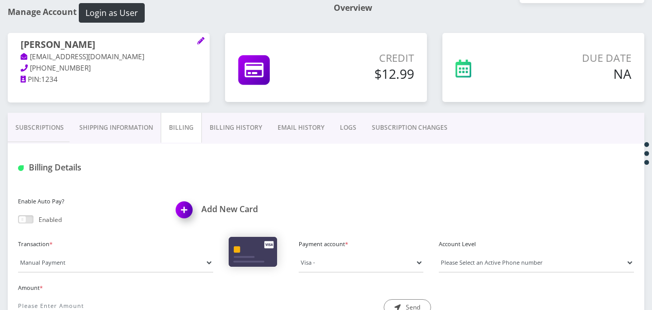
scroll to position [11, 0]
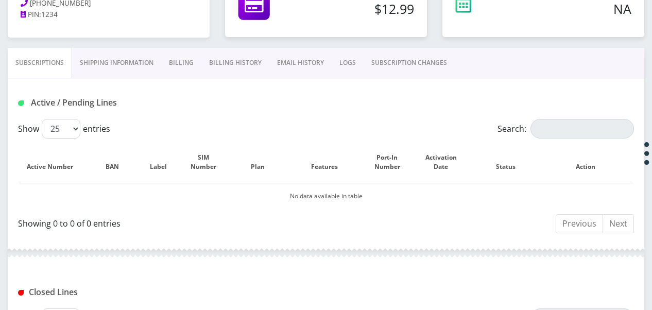
scroll to position [372, 0]
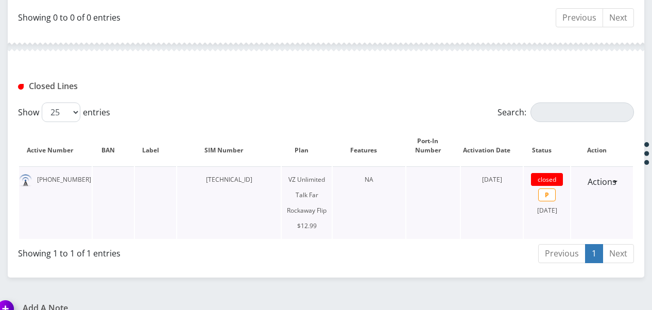
drag, startPoint x: 193, startPoint y: 177, endPoint x: 263, endPoint y: 178, distance: 70.6
click at [263, 178] on td "[TECHNICAL_ID]" at bounding box center [229, 202] width 104 height 73
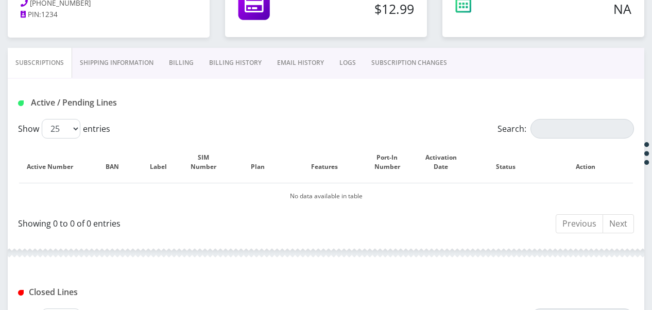
scroll to position [0, 0]
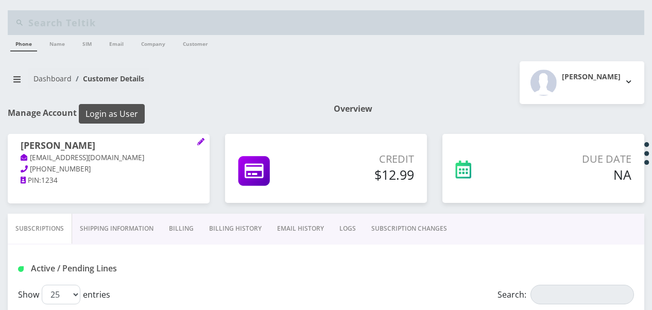
click at [116, 109] on button "Login as User" at bounding box center [112, 114] width 66 height 20
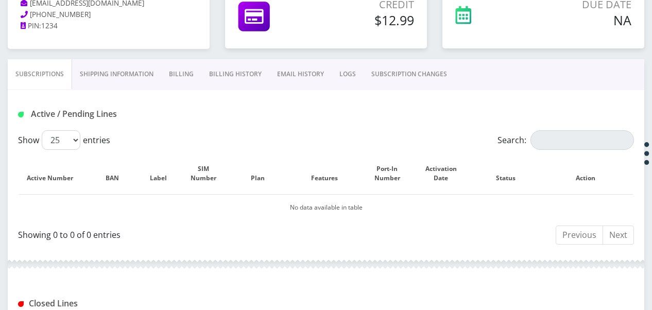
click at [160, 71] on link "Shipping Information" at bounding box center [116, 74] width 89 height 30
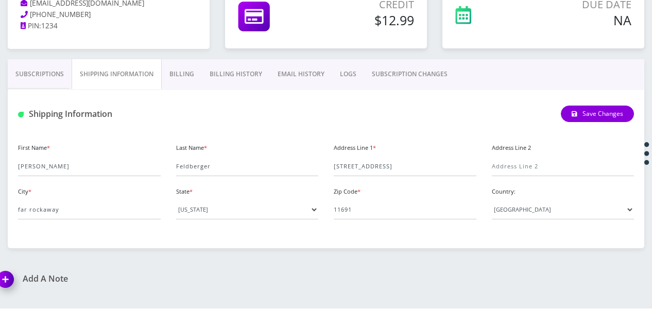
click at [175, 70] on link "Billing" at bounding box center [182, 74] width 40 height 30
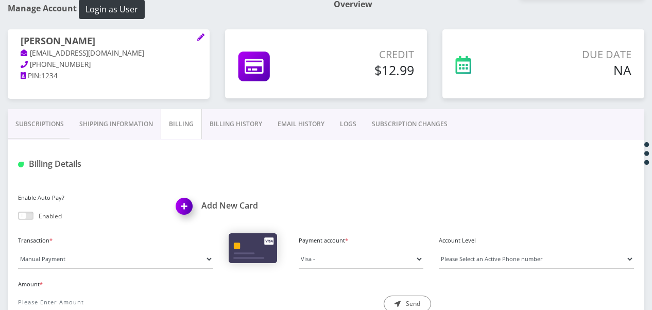
scroll to position [51, 0]
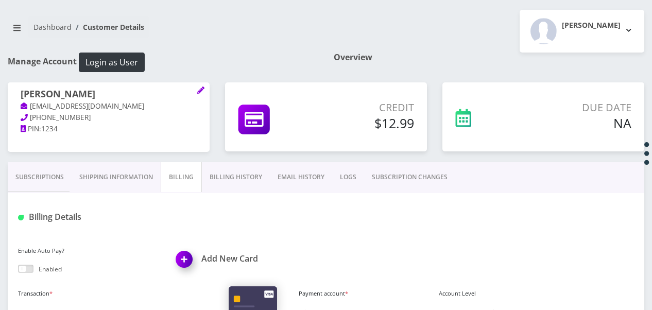
click at [57, 163] on link "Subscriptions" at bounding box center [40, 177] width 64 height 30
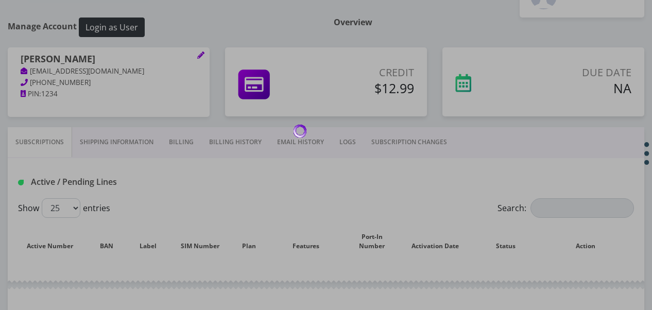
scroll to position [103, 0]
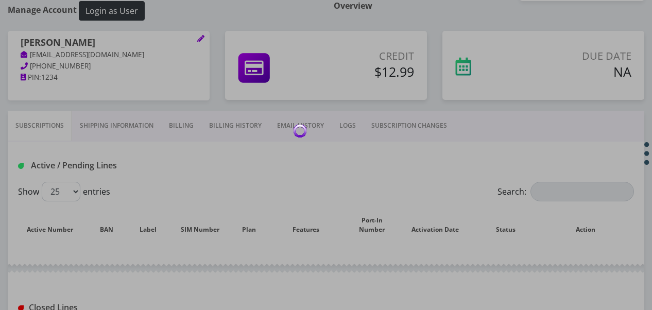
click at [181, 126] on div at bounding box center [326, 155] width 652 height 310
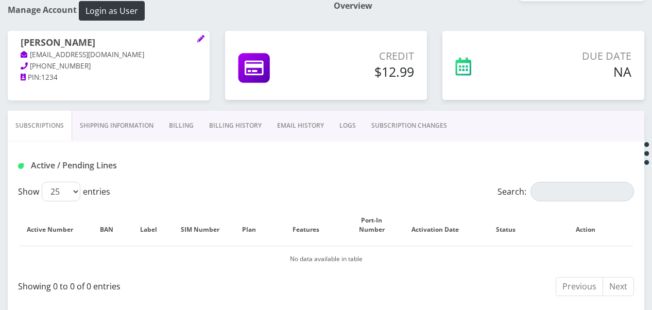
click at [111, 125] on link "Shipping Information" at bounding box center [116, 126] width 89 height 30
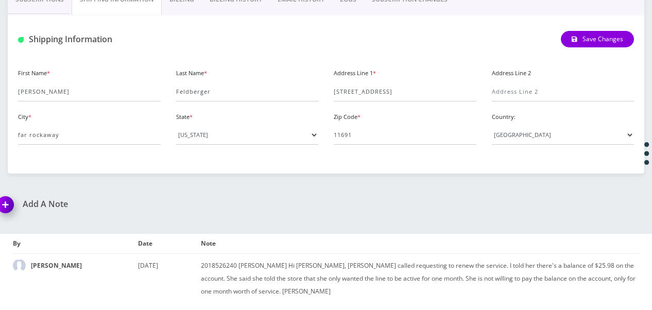
scroll to position [75, 0]
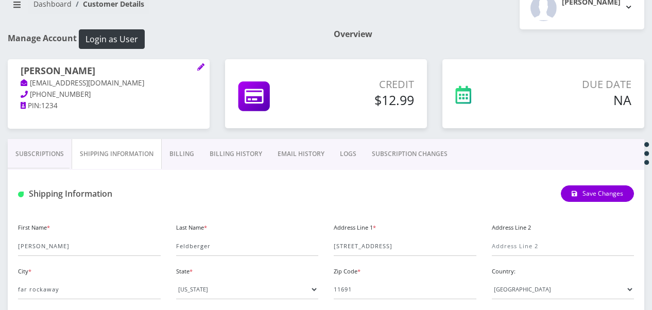
click at [184, 144] on link "Billing" at bounding box center [182, 154] width 40 height 30
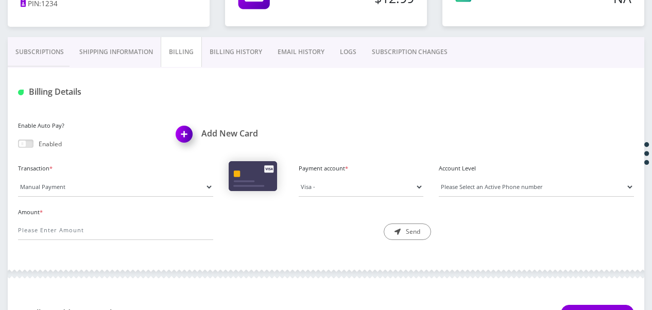
scroll to position [178, 0]
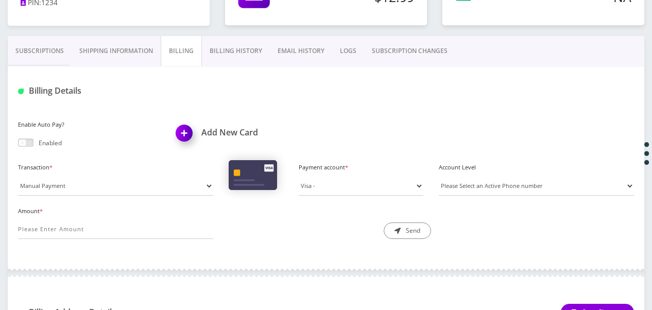
click at [217, 44] on link "Billing History" at bounding box center [236, 51] width 68 height 30
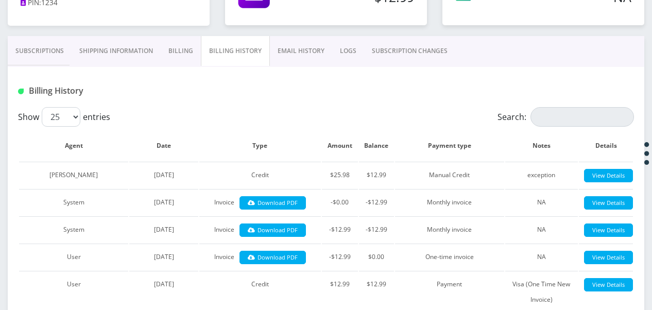
click at [194, 49] on link "Billing" at bounding box center [181, 51] width 40 height 30
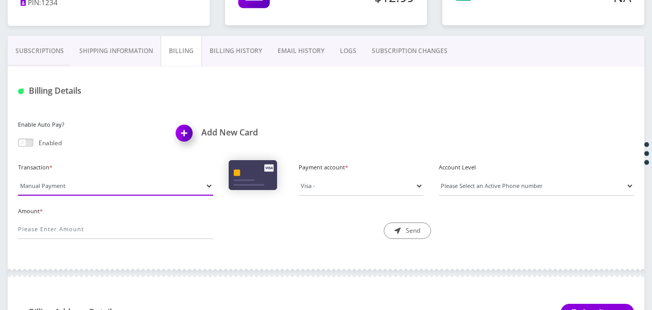
click at [172, 182] on select "Manual Payment Custom Charge Manual Credit Custom Invoice" at bounding box center [115, 186] width 195 height 20
select select "Custom Invoice"
click at [18, 176] on select "Manual Payment Custom Charge Manual Credit Custom Invoice" at bounding box center [115, 186] width 195 height 20
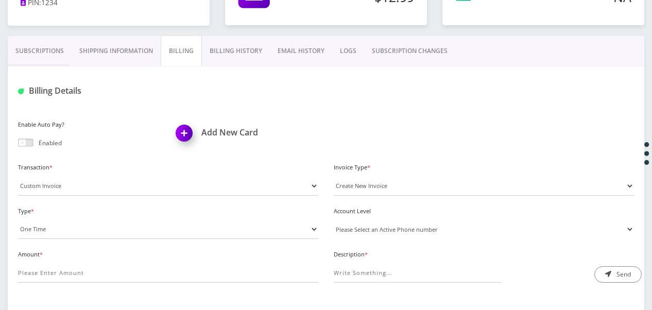
click at [365, 226] on select "Please Select an Active Phone number" at bounding box center [484, 229] width 300 height 20
click at [211, 214] on div "Type * One Time Usage Charge" at bounding box center [168, 222] width 316 height 36
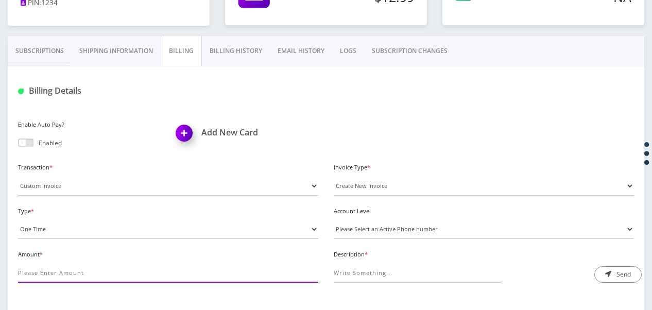
click at [188, 272] on input "Amount *" at bounding box center [168, 273] width 300 height 20
type input "12.99"
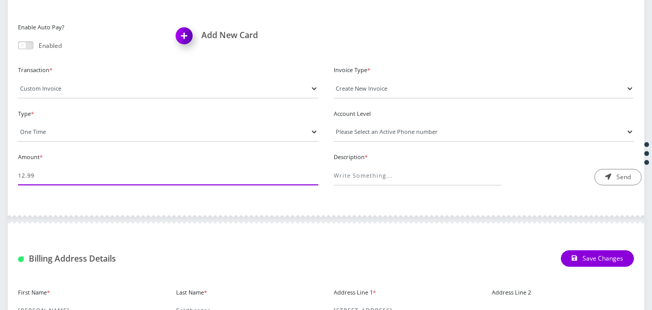
scroll to position [281, 0]
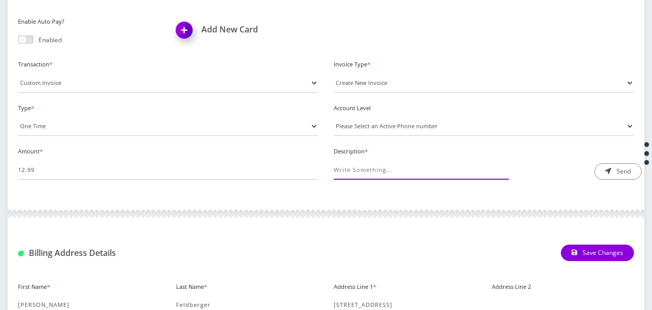
click at [443, 163] on input "Description *" at bounding box center [417, 170] width 167 height 20
type input "exception"
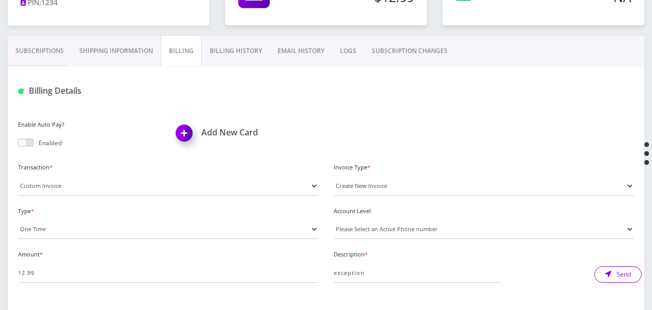
click at [603, 272] on button "Send" at bounding box center [617, 274] width 47 height 16
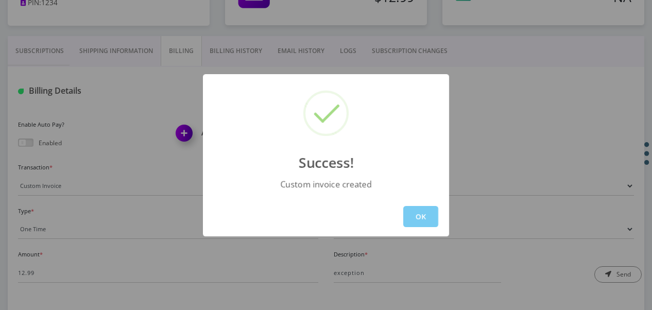
click at [429, 207] on button "OK" at bounding box center [420, 216] width 35 height 21
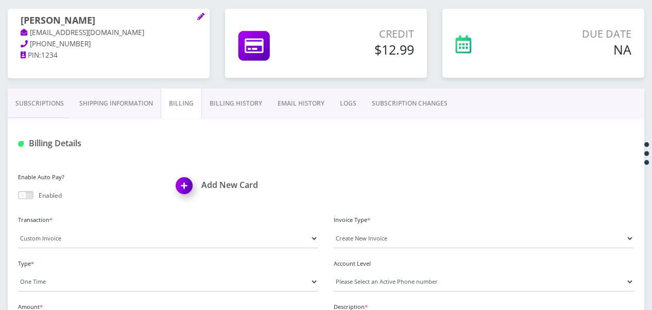
scroll to position [75, 0]
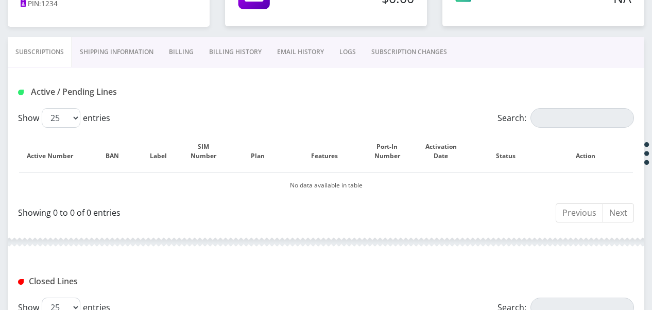
scroll to position [178, 0]
click at [142, 57] on link "Shipping Information" at bounding box center [116, 51] width 89 height 30
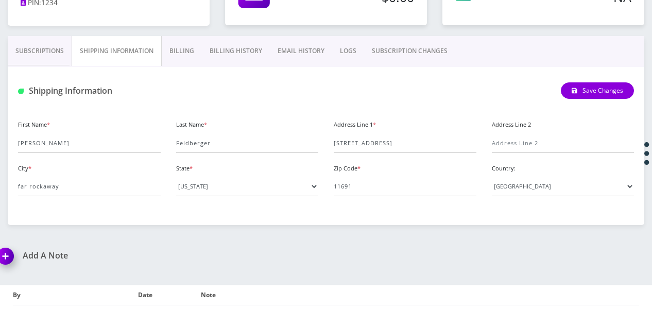
click at [191, 51] on link "Billing" at bounding box center [182, 51] width 40 height 30
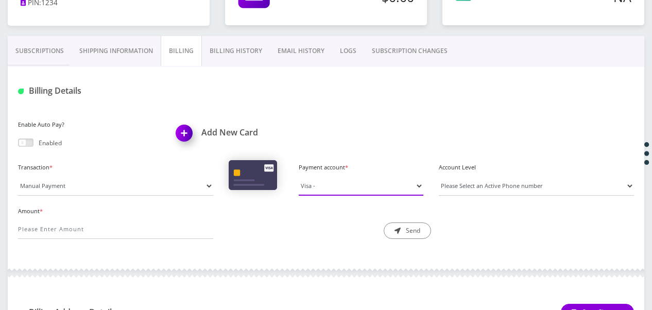
click at [353, 185] on select "Visa -" at bounding box center [361, 186] width 125 height 20
click at [294, 117] on div "Add New Card" at bounding box center [247, 134] width 158 height 35
click at [246, 43] on link "Billing History" at bounding box center [236, 51] width 68 height 30
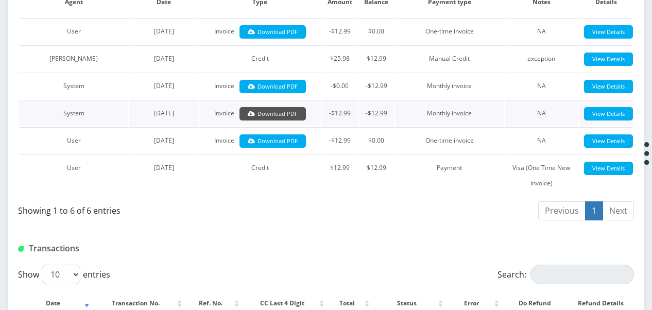
scroll to position [182, 0]
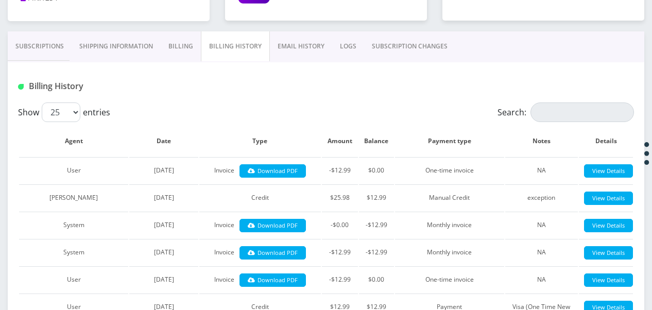
click at [179, 42] on link "Billing" at bounding box center [181, 46] width 40 height 30
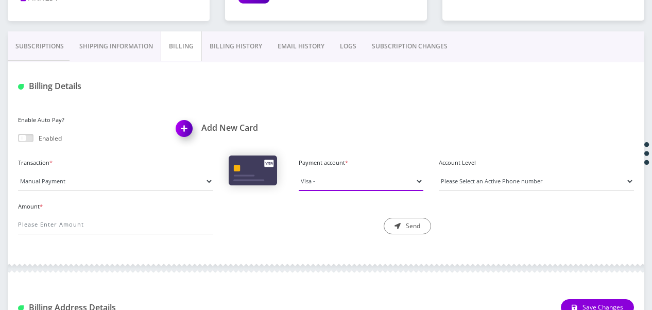
click at [333, 186] on select "Visa -" at bounding box center [361, 181] width 125 height 20
click at [481, 184] on select "Please Select an Active Phone number" at bounding box center [536, 181] width 195 height 20
click at [365, 179] on select "Visa -" at bounding box center [361, 181] width 125 height 20
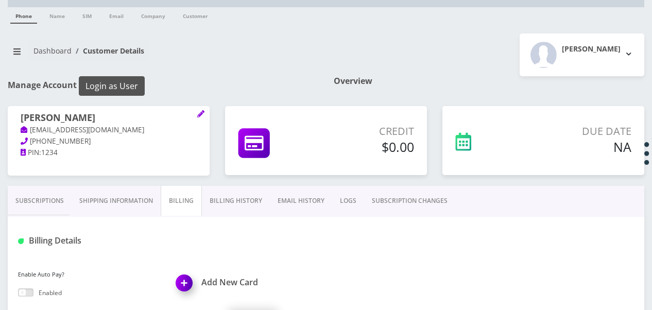
click at [130, 78] on button "Login as User" at bounding box center [112, 86] width 66 height 20
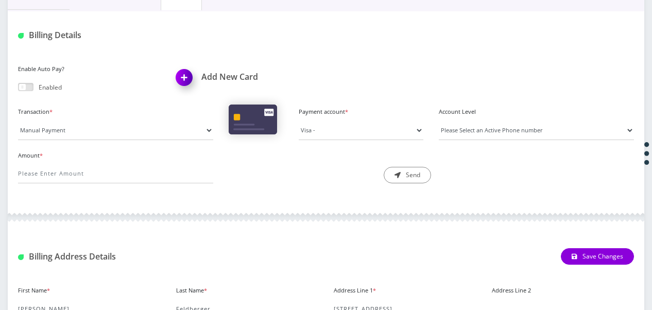
scroll to position [182, 0]
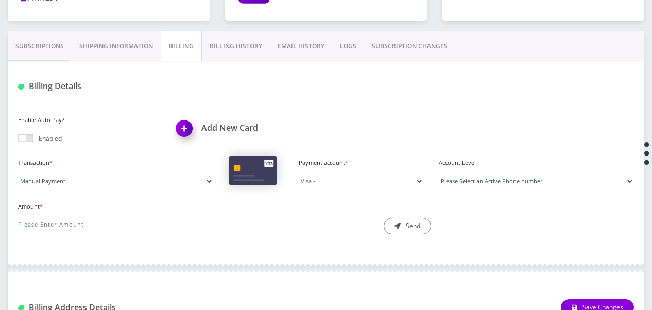
click at [50, 39] on link "Subscriptions" at bounding box center [40, 46] width 64 height 30
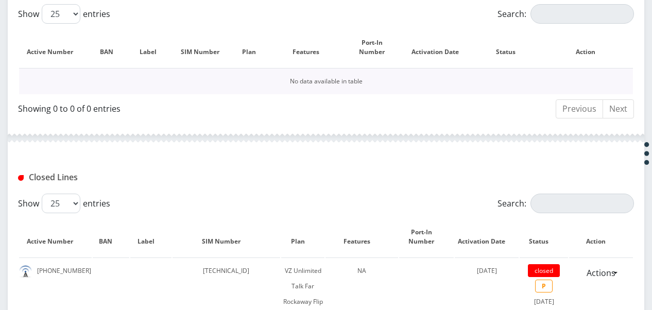
scroll to position [388, 0]
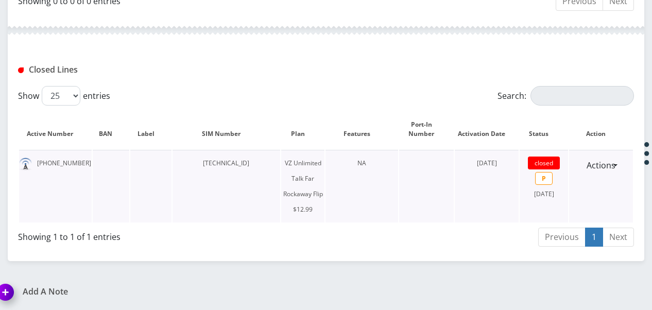
drag, startPoint x: 184, startPoint y: 157, endPoint x: 259, endPoint y: 155, distance: 74.2
click at [259, 155] on td "[TECHNICAL_ID]" at bounding box center [227, 186] width 108 height 73
drag, startPoint x: 259, startPoint y: 155, endPoint x: 263, endPoint y: 163, distance: 8.8
click at [263, 163] on td "[TECHNICAL_ID]" at bounding box center [227, 186] width 108 height 73
drag, startPoint x: 263, startPoint y: 162, endPoint x: 188, endPoint y: 169, distance: 74.5
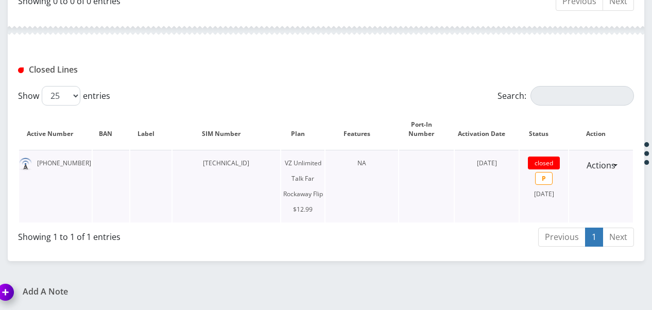
click at [188, 169] on td "[TECHNICAL_ID]" at bounding box center [227, 186] width 108 height 73
drag, startPoint x: 188, startPoint y: 169, endPoint x: 202, endPoint y: 166, distance: 14.2
copy td "[TECHNICAL_ID]"
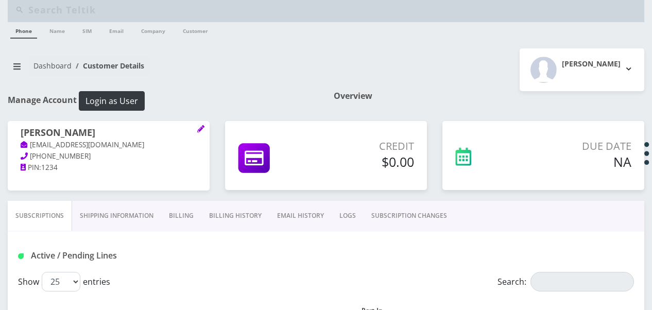
scroll to position [11, 0]
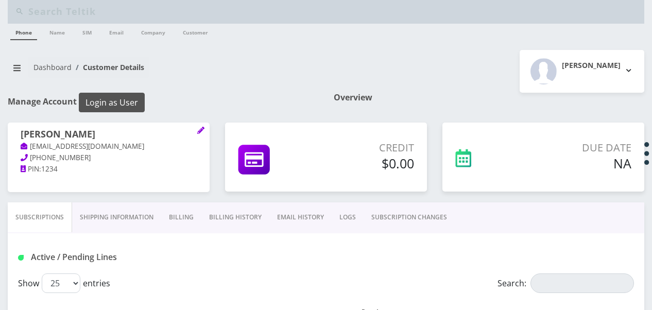
click at [108, 102] on button "Login as User" at bounding box center [112, 103] width 66 height 20
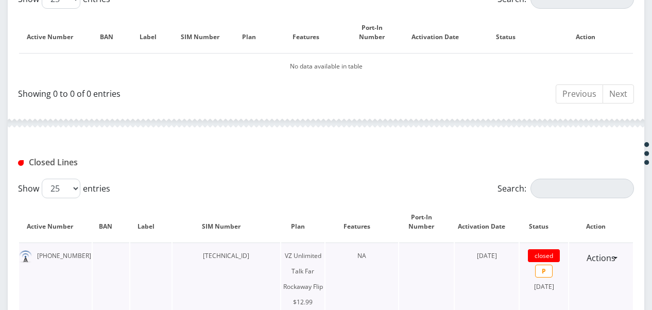
scroll to position [372, 0]
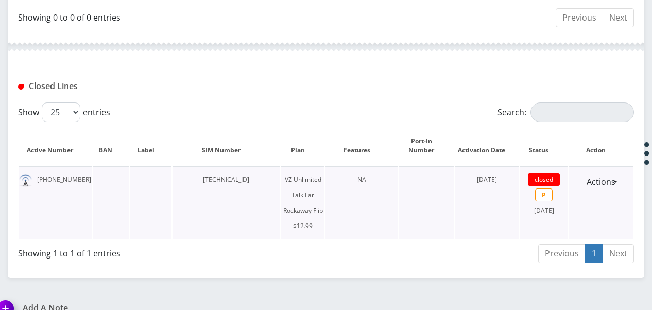
copy td "[TECHNICAL_ID]"
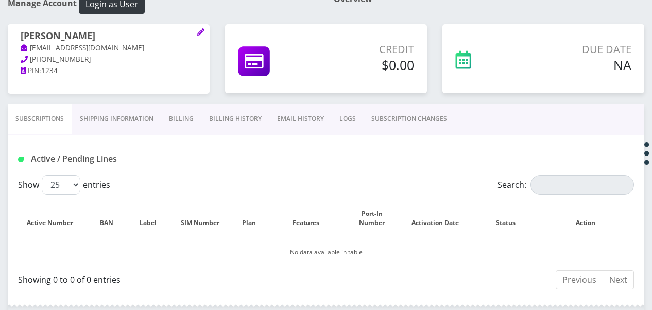
scroll to position [0, 0]
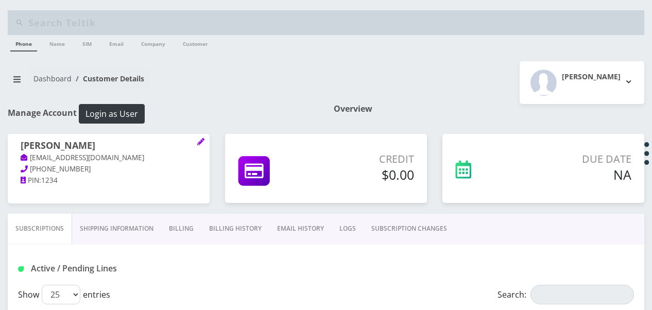
click at [126, 228] on link "Shipping Information" at bounding box center [116, 229] width 89 height 30
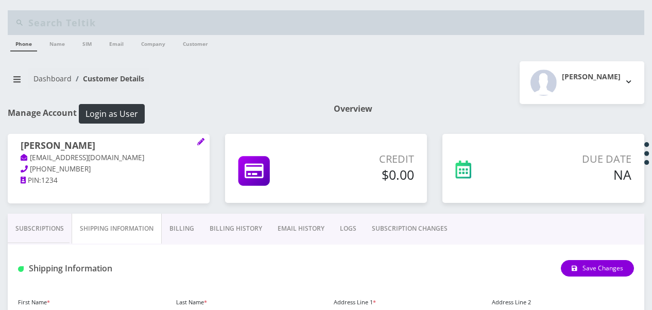
scroll to position [51, 0]
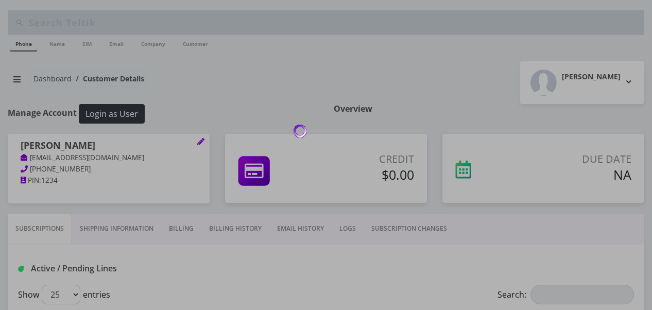
scroll to position [51, 0]
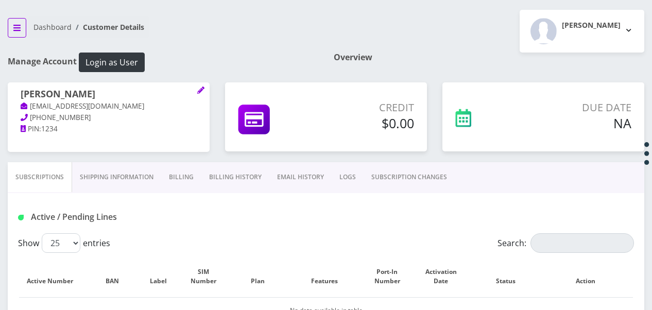
click at [11, 19] on button "breadcrumb" at bounding box center [17, 28] width 19 height 20
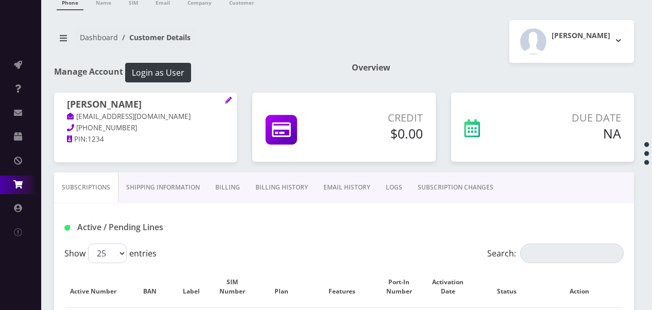
click at [23, 180] on link "Order / Cart / Billing" at bounding box center [20, 185] width 41 height 19
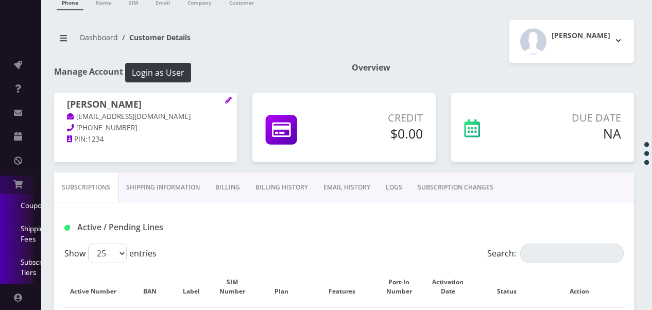
click at [33, 212] on link "Coupons" at bounding box center [20, 205] width 41 height 23
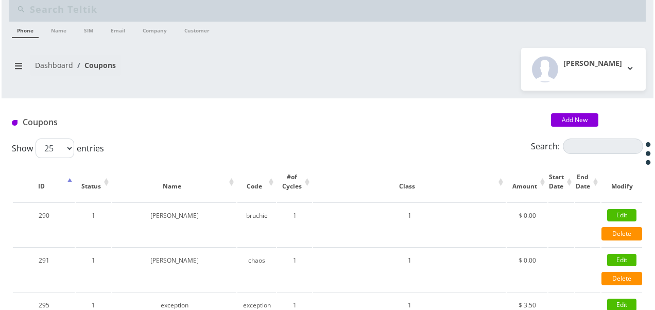
scroll to position [74, 0]
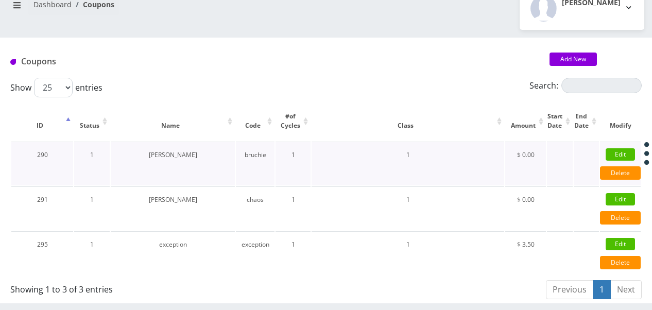
click at [634, 154] on link "Edit" at bounding box center [620, 154] width 29 height 12
select select "1"
type input "0"
type input "[PERSON_NAME]"
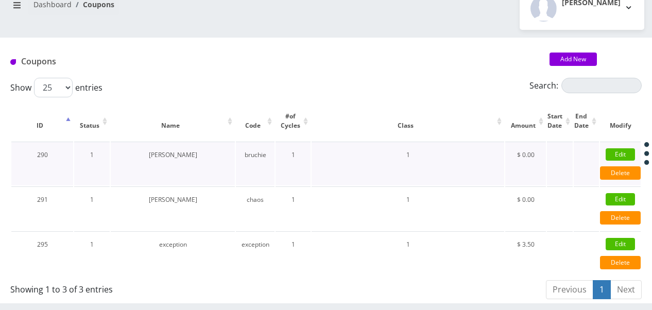
type input "bruchie"
type input "1"
type input "10000"
select select "1"
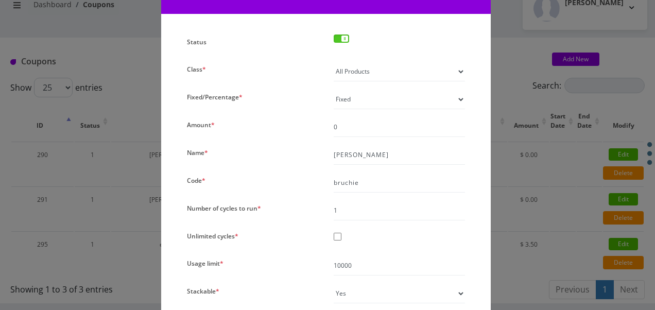
scroll to position [103, 0]
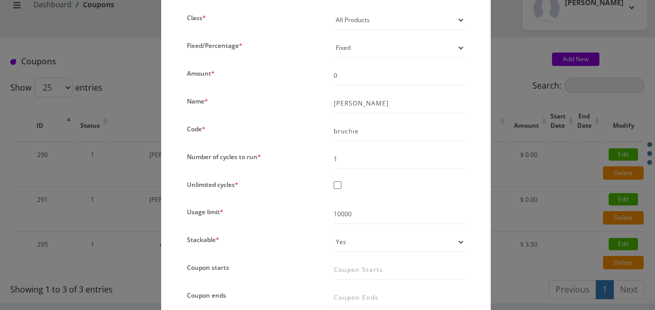
click at [531, 149] on div "× Edit Coupons Status Class * All Products Specific Product Types Specific Prod…" at bounding box center [327, 155] width 655 height 310
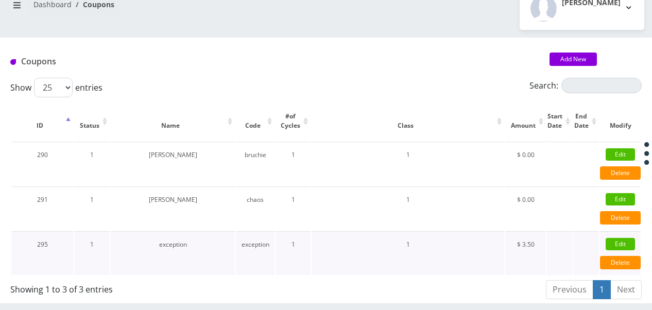
click at [623, 242] on link "Edit" at bounding box center [620, 244] width 29 height 12
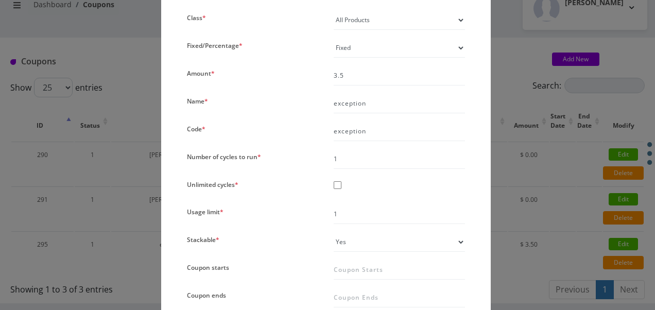
click at [551, 192] on div "× Edit Coupons Status Class * All Products Specific Product Types Specific Prod…" at bounding box center [327, 155] width 655 height 310
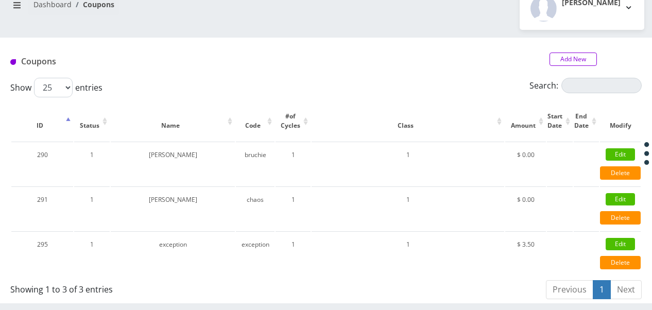
click at [575, 61] on link "Add New" at bounding box center [572, 59] width 47 height 13
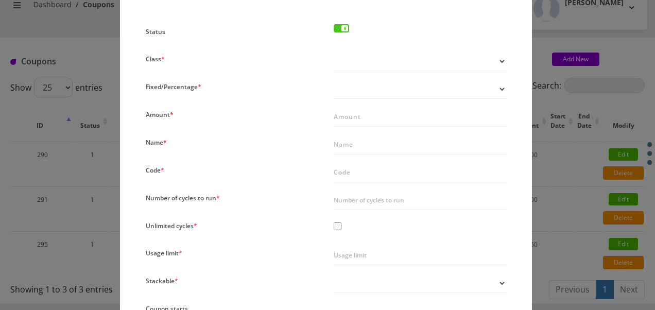
click at [377, 59] on select "All Products Specific Product Types Specific Products Only" at bounding box center [420, 61] width 173 height 20
select select "1"
click at [334, 51] on select "All Products Specific Product Types Specific Products Only" at bounding box center [420, 61] width 173 height 20
click at [371, 87] on select "Fixed Percentage" at bounding box center [420, 89] width 173 height 20
select select "1"
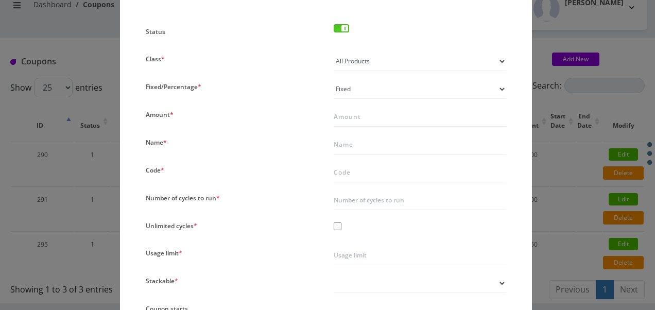
click at [334, 79] on select "Fixed Percentage" at bounding box center [420, 89] width 173 height 20
click at [368, 119] on input "Amount *" at bounding box center [420, 117] width 173 height 20
type input "12.99"
click at [359, 146] on input "Name *" at bounding box center [420, 145] width 173 height 20
click at [358, 167] on input "Code *" at bounding box center [420, 173] width 173 height 20
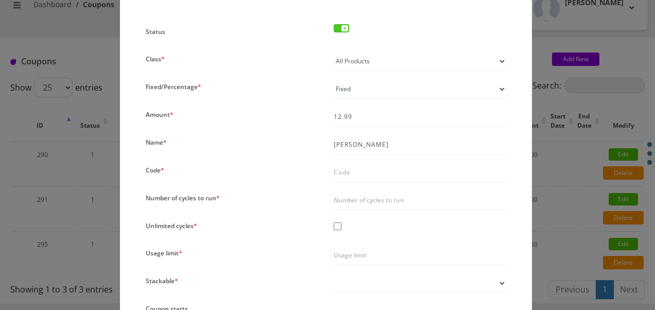
drag, startPoint x: 320, startPoint y: 131, endPoint x: 349, endPoint y: 141, distance: 30.9
click at [320, 131] on div "Status Class * All Products Specific Product Types Specific Products Only Produ…" at bounding box center [326, 211] width 376 height 375
drag, startPoint x: 427, startPoint y: 148, endPoint x: 221, endPoint y: 101, distance: 211.3
click at [220, 104] on div "Status Class * All Products Specific Product Types Specific Products Only Produ…" at bounding box center [326, 211] width 376 height 375
type input "coupon 12.99"
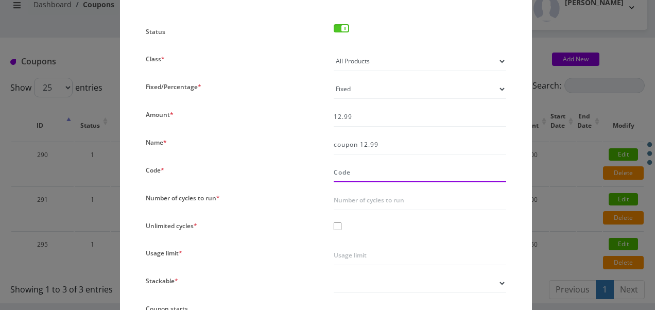
click at [406, 177] on input "Code *" at bounding box center [420, 173] width 173 height 20
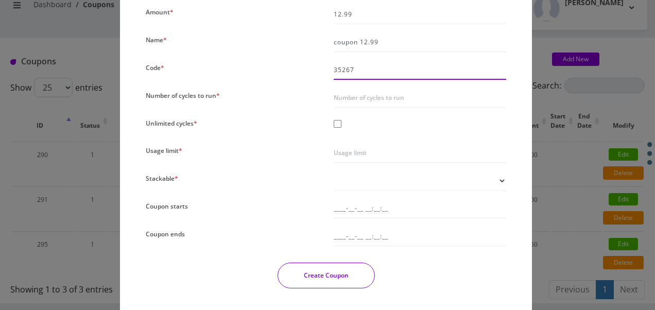
scroll to position [206, 0]
type input "35267"
click at [360, 80] on div "Status Class * All Products Specific Product Types Specific Products Only Produ…" at bounding box center [326, 108] width 376 height 375
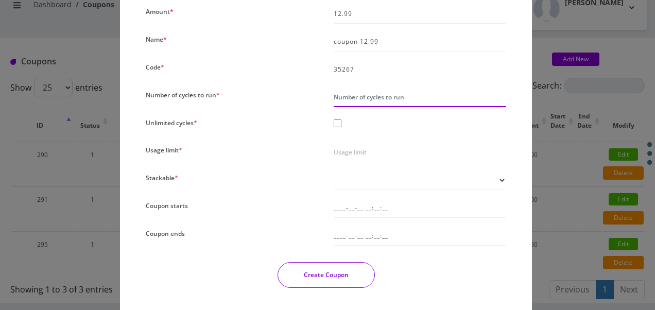
click at [361, 92] on input "Number of cycles to run *" at bounding box center [420, 98] width 173 height 20
click at [406, 93] on input "Number of cycles to run *" at bounding box center [420, 98] width 173 height 20
type input "1"
click at [386, 122] on div at bounding box center [420, 124] width 188 height 19
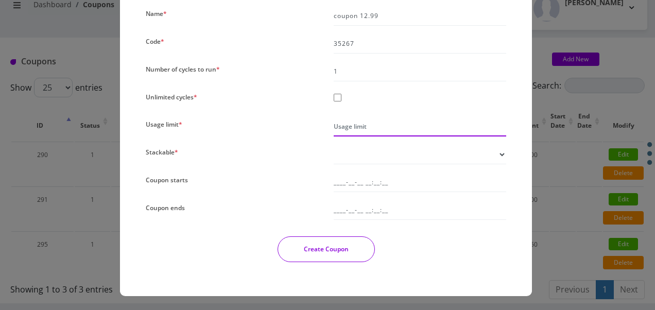
click at [371, 122] on input "Usage limit *" at bounding box center [420, 127] width 173 height 20
click at [503, 125] on input "1" at bounding box center [420, 127] width 173 height 20
click at [501, 125] on input "2" at bounding box center [420, 127] width 173 height 20
drag, startPoint x: 460, startPoint y: 135, endPoint x: 213, endPoint y: 102, distance: 249.4
click at [213, 102] on div "Status Class * All Products Specific Product Types Specific Products Only Produ…" at bounding box center [326, 82] width 376 height 375
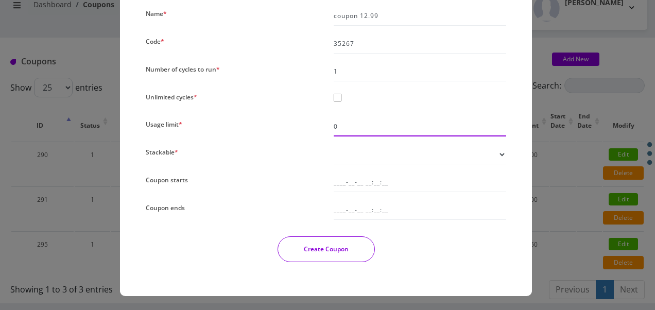
type input "0"
click at [409, 157] on select "Yes No" at bounding box center [420, 155] width 173 height 20
select select "2"
click at [334, 145] on select "Yes No" at bounding box center [420, 155] width 173 height 20
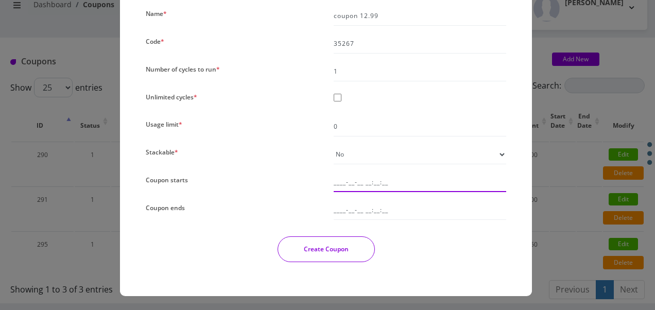
click at [387, 182] on input "____-__-__ __:__:__" at bounding box center [420, 183] width 173 height 20
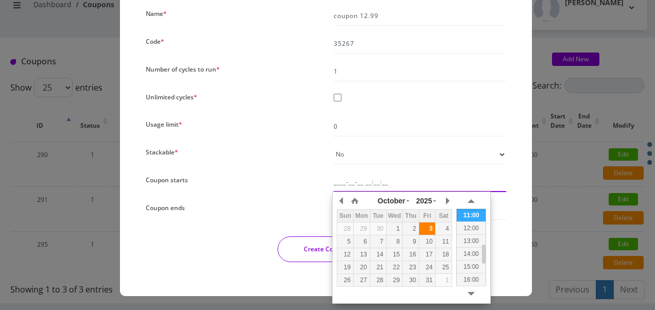
click at [426, 229] on div "3" at bounding box center [427, 228] width 16 height 9
type input "2025-10-03 10:55:55"
click at [327, 186] on div "2025-10-03 10:55:55" at bounding box center [420, 183] width 188 height 20
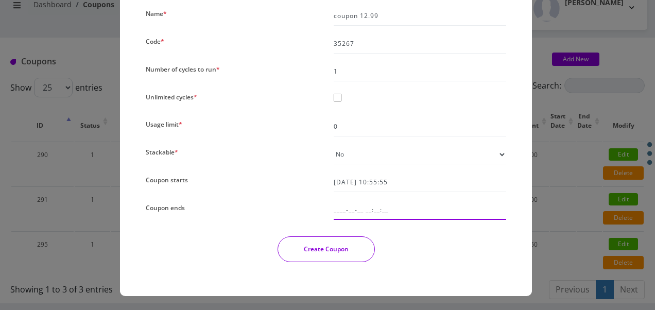
click at [375, 209] on input "____-__-__ __:__:__" at bounding box center [420, 210] width 173 height 20
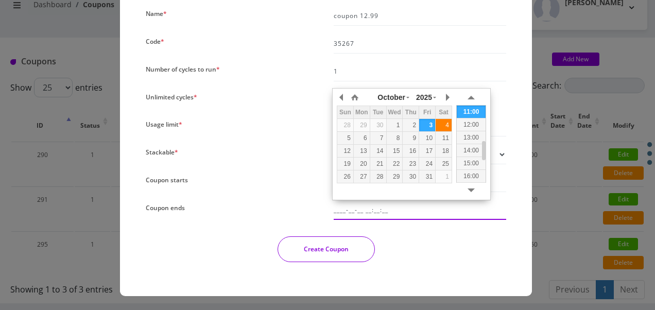
click at [441, 126] on div "4" at bounding box center [444, 125] width 16 height 9
type input "2025-10-04 10:55:59"
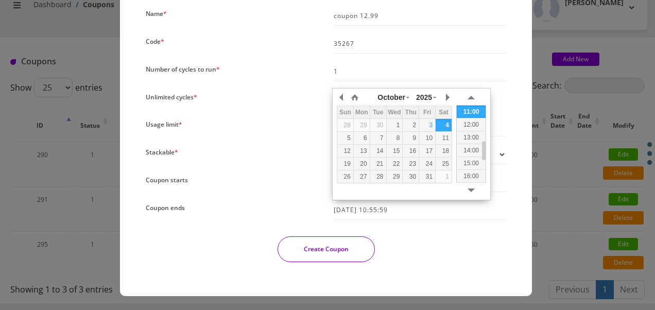
click at [357, 249] on button "Create Coupon" at bounding box center [326, 249] width 97 height 26
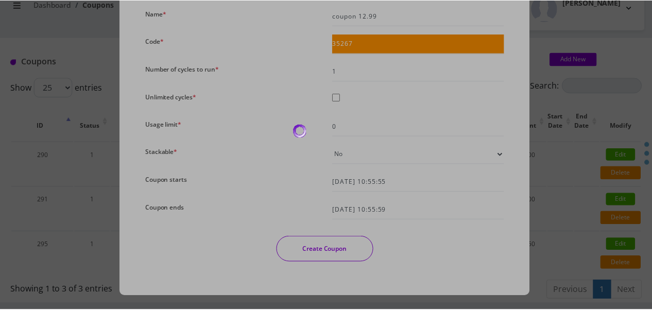
scroll to position [74, 0]
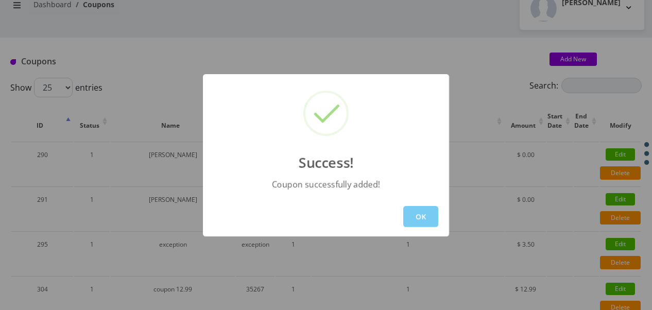
click at [420, 209] on button "OK" at bounding box center [420, 216] width 35 height 21
click at [419, 210] on td "1" at bounding box center [408, 208] width 193 height 44
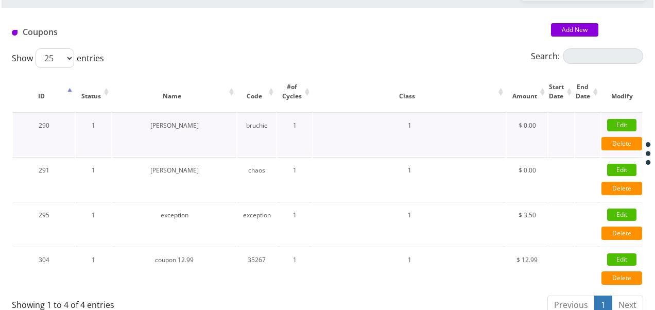
scroll to position [118, 0]
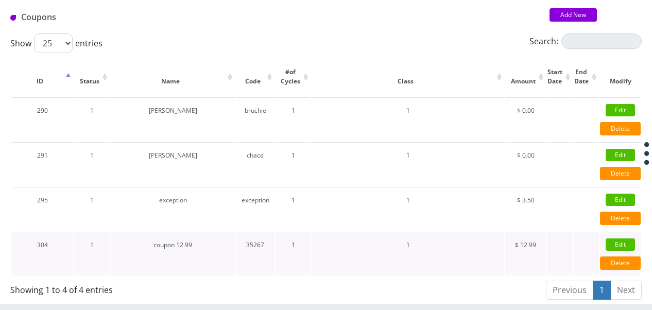
click at [610, 243] on link "Edit" at bounding box center [620, 244] width 29 height 12
type input "12.99"
type input "coupon 12.99"
type input "35267"
type input "0"
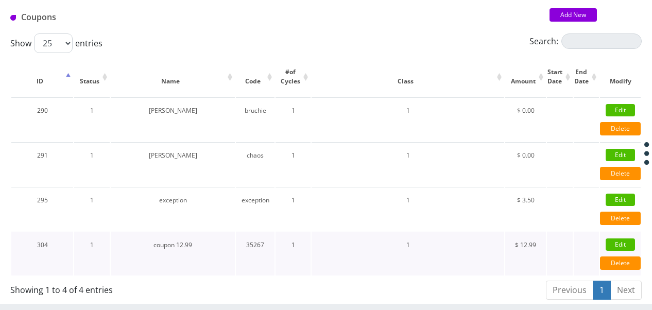
select select "2"
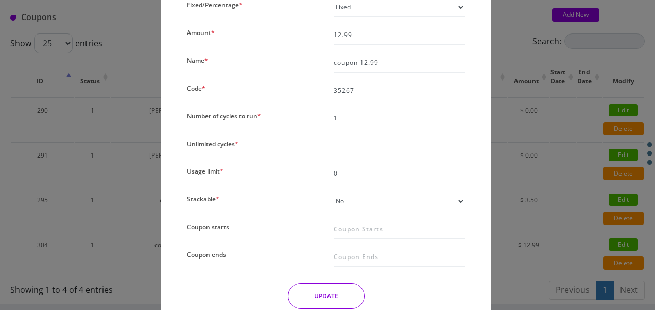
scroll to position [191, 0]
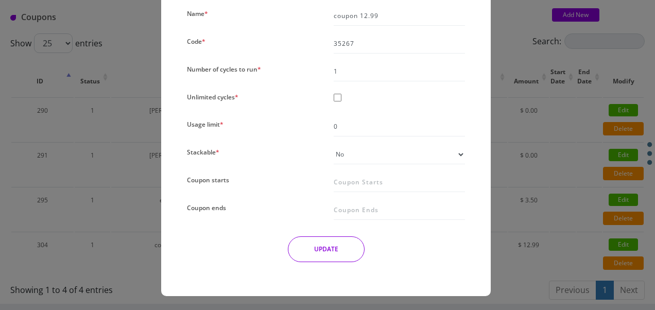
click at [512, 200] on div "× Edit Coupons Status Class * All Products Specific Product Types Specific Prod…" at bounding box center [327, 155] width 655 height 310
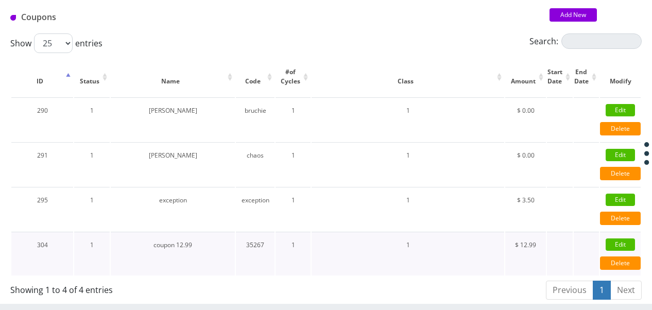
click at [610, 244] on link "Edit" at bounding box center [620, 244] width 29 height 12
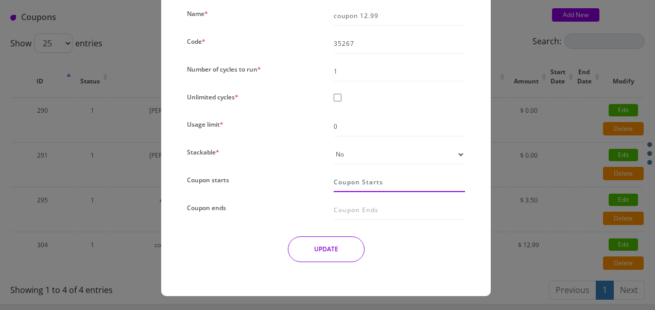
click at [370, 181] on input "Coupon starts" at bounding box center [399, 183] width 131 height 20
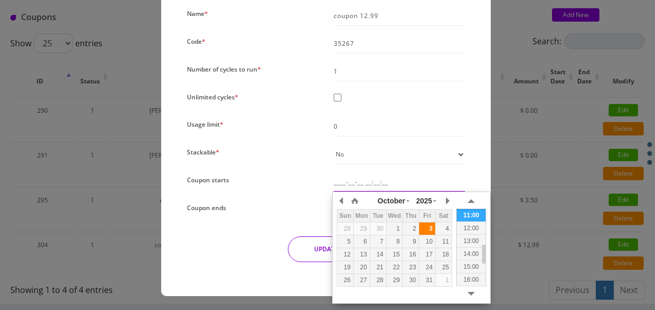
click at [423, 228] on div "3" at bounding box center [427, 228] width 16 height 9
click at [415, 227] on div "2" at bounding box center [411, 228] width 16 height 9
click at [470, 212] on div "11:00" at bounding box center [471, 215] width 29 height 13
type input "2025-10-02 11:00:08"
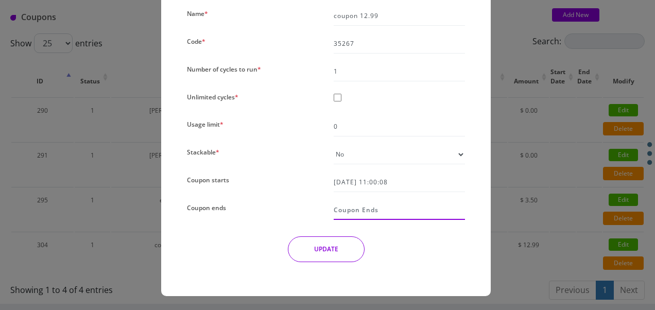
click at [371, 211] on input "Coupon ends" at bounding box center [399, 210] width 131 height 20
type input "____-__-__ __:__:__"
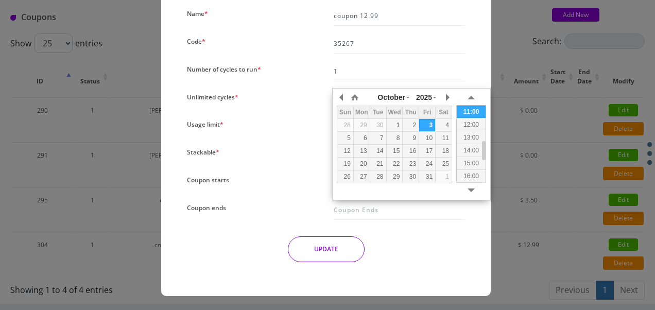
click at [281, 136] on div "Usage limit *" at bounding box center [252, 127] width 147 height 20
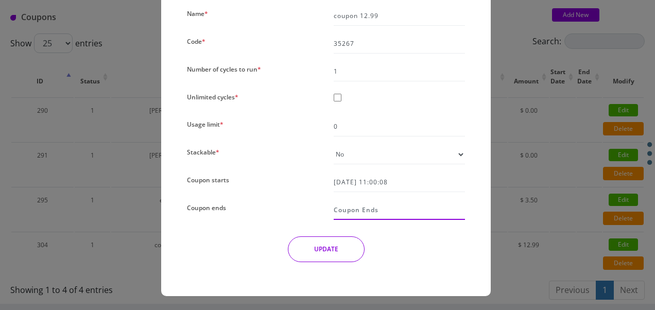
click at [343, 202] on input "Coupon ends" at bounding box center [399, 210] width 131 height 20
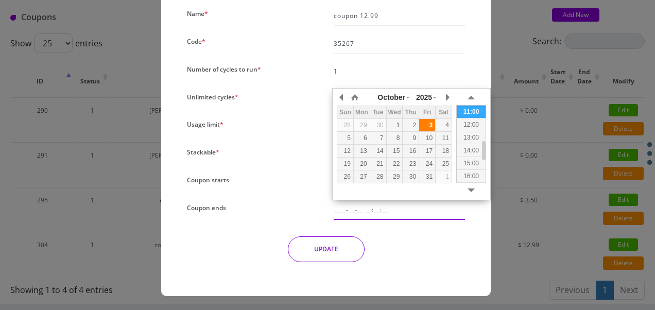
click at [429, 122] on div "3" at bounding box center [427, 125] width 16 height 9
click at [468, 169] on div "16:00" at bounding box center [471, 175] width 29 height 13
type input "2025-10-03 16:00:16"
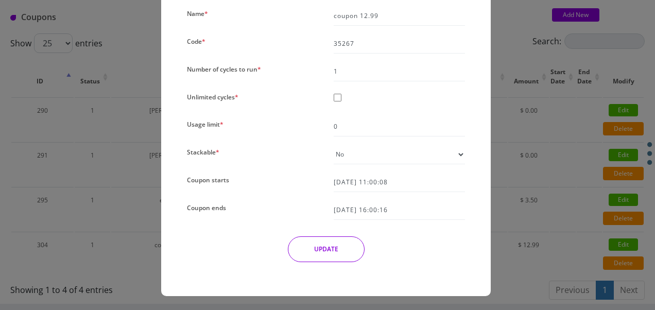
click at [347, 240] on button "UPDATE" at bounding box center [326, 249] width 77 height 26
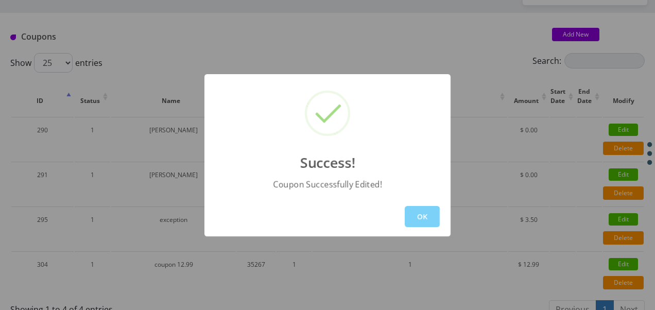
scroll to position [118, 0]
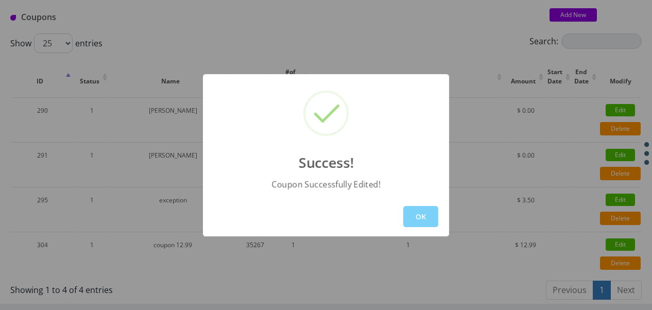
click at [419, 204] on div "OK" at bounding box center [326, 217] width 246 height 40
click at [423, 210] on button "OK" at bounding box center [420, 216] width 35 height 21
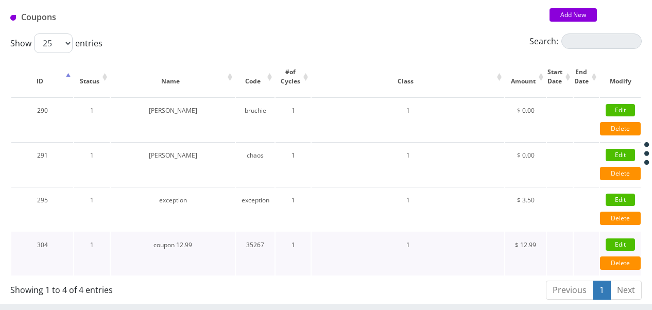
click at [624, 247] on link "Edit" at bounding box center [620, 244] width 29 height 12
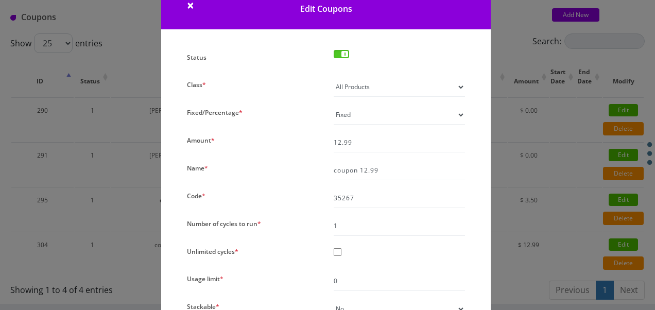
scroll to position [88, 0]
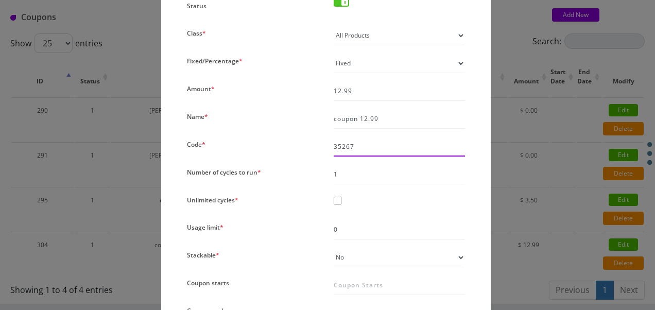
click at [379, 149] on input "35267" at bounding box center [399, 147] width 131 height 20
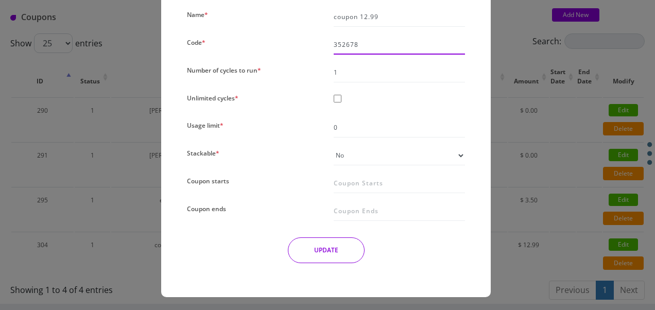
scroll to position [191, 0]
type input "352678"
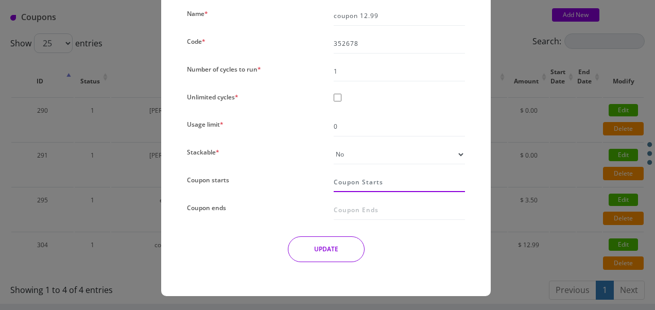
click at [366, 179] on input "Coupon starts" at bounding box center [399, 183] width 131 height 20
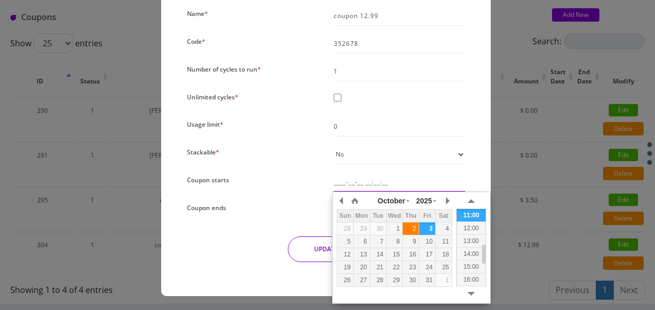
click at [408, 227] on div "2" at bounding box center [411, 228] width 16 height 9
type input "2025-10-02 10:58:55"
click at [291, 208] on div "Coupon ends" at bounding box center [252, 210] width 147 height 20
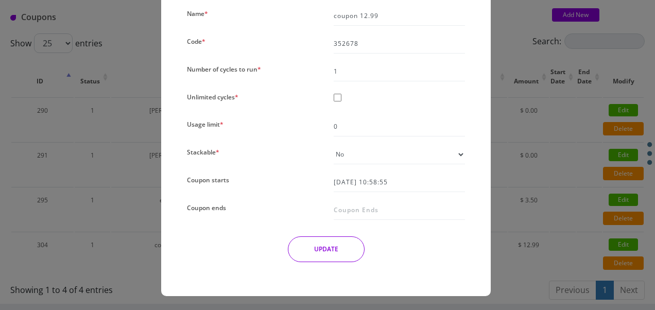
click at [371, 222] on div "Status Class * All Products Specific Product Types Specific Products Only Produ…" at bounding box center [326, 82] width 294 height 375
click at [372, 218] on input "Coupon ends" at bounding box center [399, 210] width 131 height 20
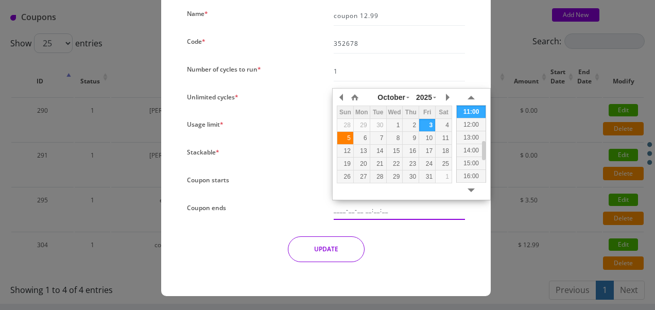
click at [350, 138] on div "5" at bounding box center [345, 137] width 16 height 9
type input "2025-10-05 10:59:01"
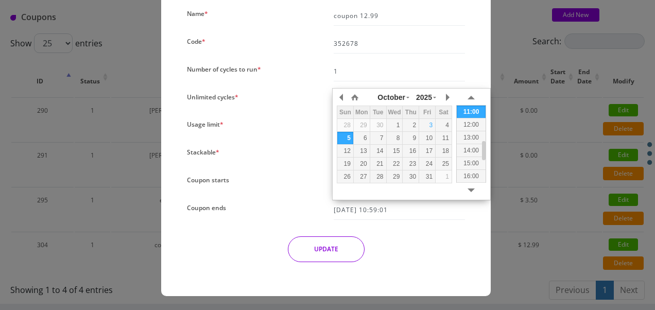
click at [299, 202] on div "Coupon ends" at bounding box center [252, 210] width 147 height 20
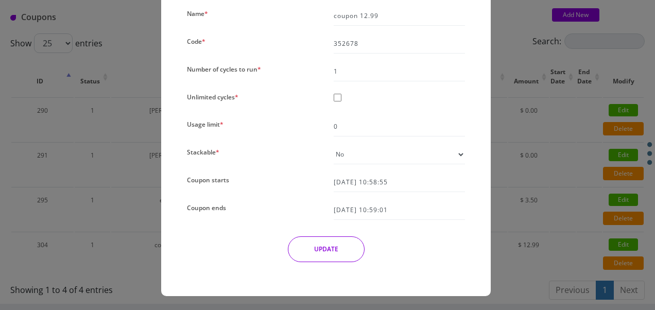
drag, startPoint x: 362, startPoint y: 153, endPoint x: 363, endPoint y: 159, distance: 5.4
click at [362, 153] on select "Yes No" at bounding box center [399, 155] width 131 height 20
select select "1"
click at [334, 145] on select "Yes No" at bounding box center [399, 155] width 131 height 20
click at [347, 115] on div "Status Class * All Products Specific Product Types Specific Products Only Produ…" at bounding box center [326, 82] width 294 height 375
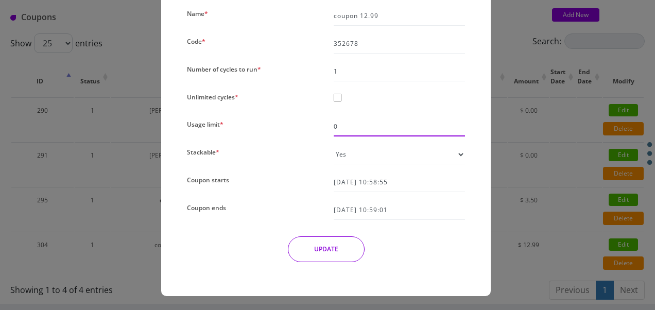
click at [350, 123] on input "0" at bounding box center [399, 127] width 131 height 20
drag, startPoint x: 350, startPoint y: 123, endPoint x: 286, endPoint y: 117, distance: 64.6
click at [286, 117] on div "Status Class * All Products Specific Product Types Specific Products Only Produ…" at bounding box center [326, 82] width 294 height 375
type input "1"
click at [346, 240] on button "UPDATE" at bounding box center [326, 249] width 77 height 26
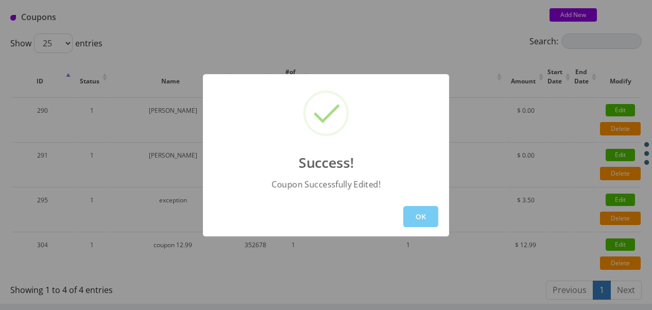
click at [415, 211] on button "OK" at bounding box center [420, 216] width 35 height 21
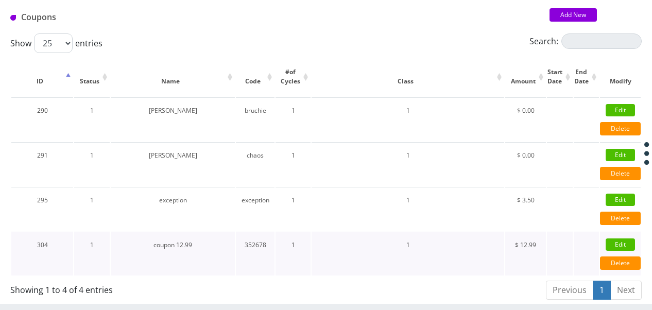
click at [620, 238] on link "Edit" at bounding box center [620, 244] width 29 height 12
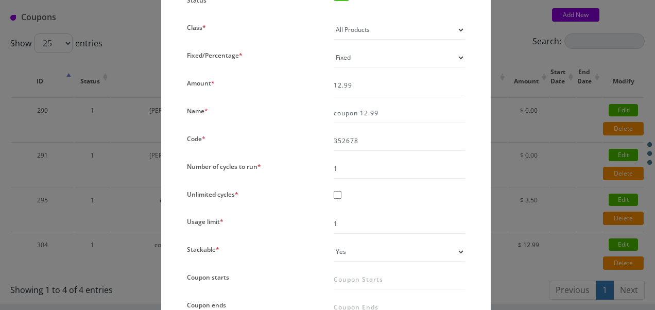
scroll to position [103, 0]
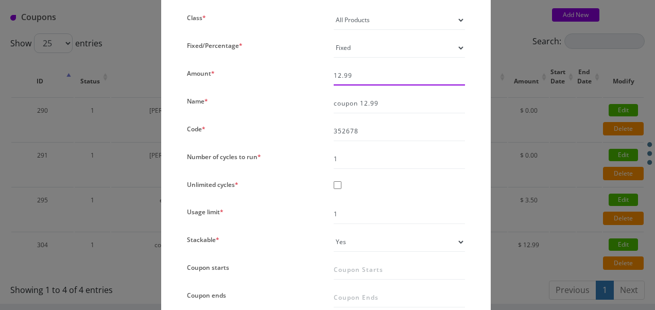
drag, startPoint x: 367, startPoint y: 73, endPoint x: 290, endPoint y: 61, distance: 77.6
click at [290, 61] on div "Status Class * All Products Specific Product Types Specific Products Only Produ…" at bounding box center [326, 170] width 294 height 375
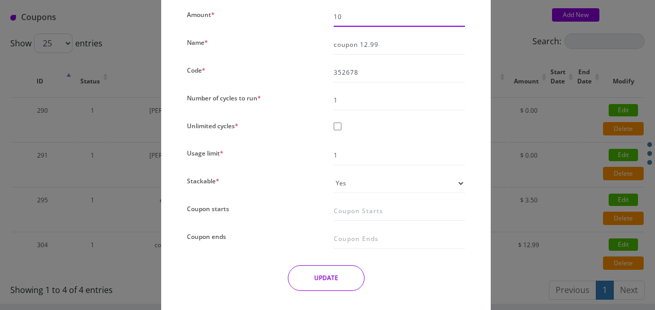
scroll to position [191, 0]
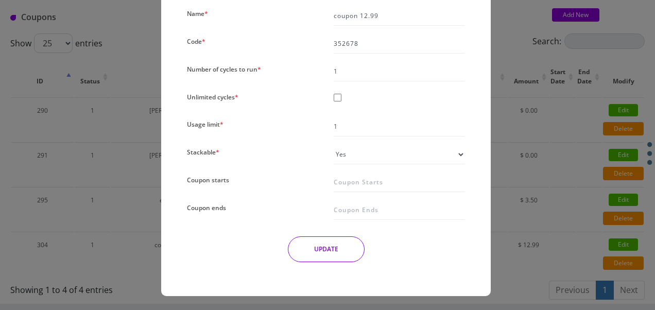
click at [338, 239] on button "UPDATE" at bounding box center [326, 249] width 77 height 26
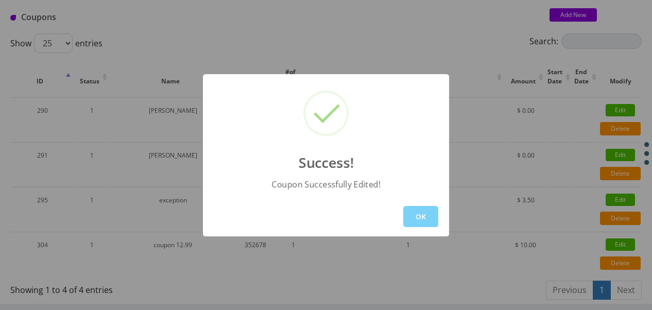
drag, startPoint x: 427, startPoint y: 215, endPoint x: 201, endPoint y: 42, distance: 285.0
click at [426, 215] on button "OK" at bounding box center [420, 216] width 35 height 21
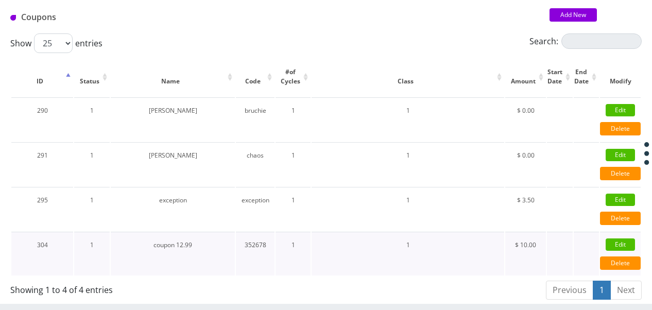
click at [618, 238] on link "Edit" at bounding box center [620, 244] width 29 height 12
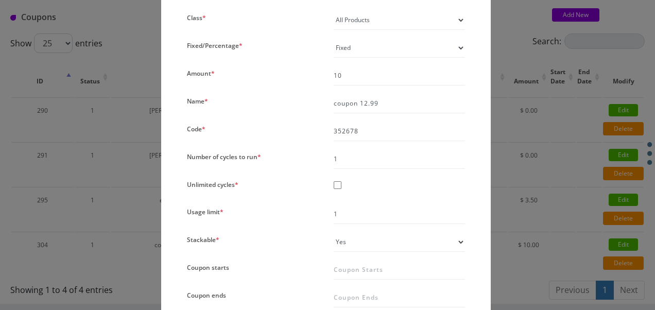
scroll to position [154, 0]
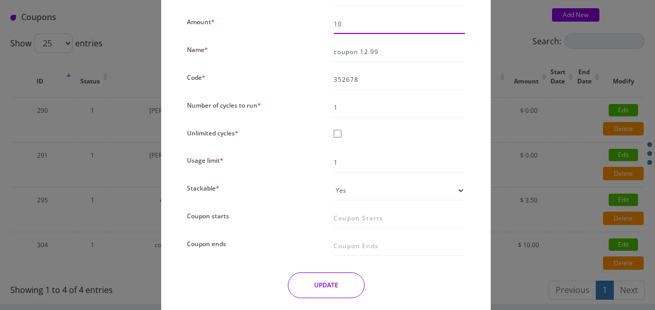
drag, startPoint x: 360, startPoint y: 19, endPoint x: 336, endPoint y: 18, distance: 24.7
click at [336, 18] on input "10" at bounding box center [399, 24] width 131 height 20
type input "1"
click at [341, 279] on button "UPDATE" at bounding box center [326, 285] width 77 height 26
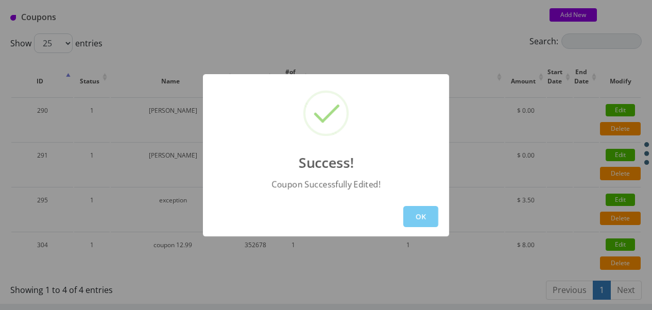
click at [426, 222] on button "OK" at bounding box center [420, 216] width 35 height 21
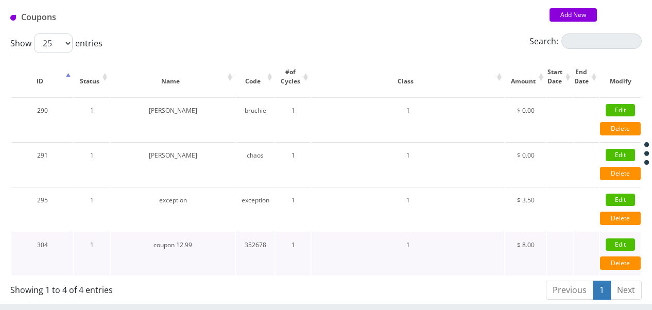
click at [613, 246] on link "Edit" at bounding box center [620, 244] width 29 height 12
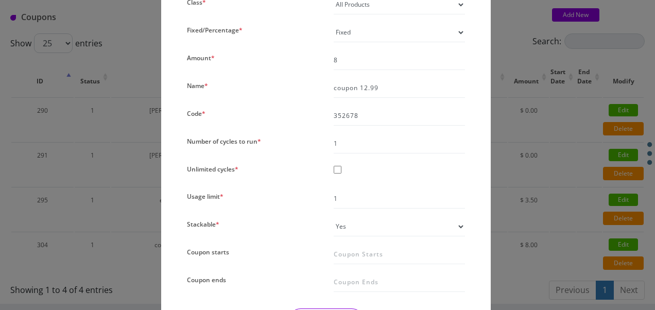
scroll to position [103, 0]
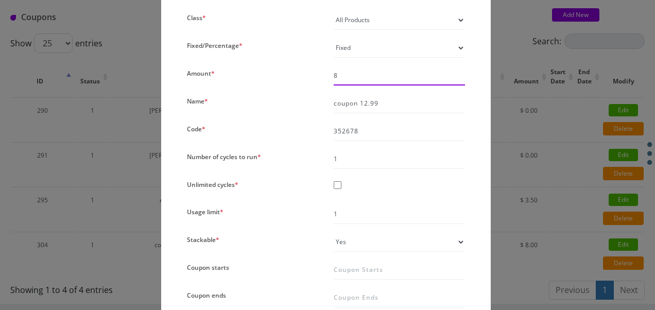
drag, startPoint x: 345, startPoint y: 80, endPoint x: 325, endPoint y: 76, distance: 20.5
click at [326, 76] on div "8" at bounding box center [399, 76] width 147 height 20
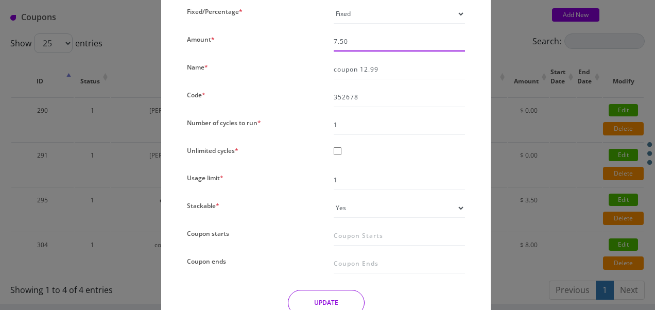
scroll to position [191, 0]
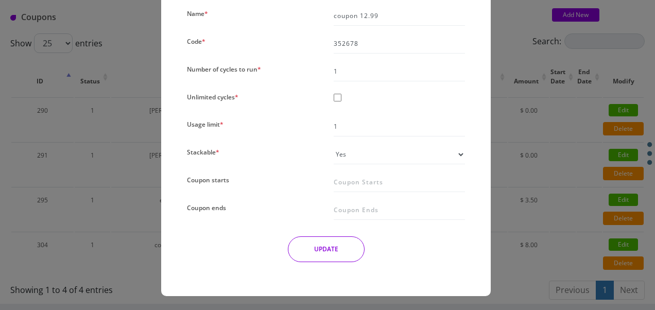
click at [350, 248] on button "UPDATE" at bounding box center [326, 249] width 77 height 26
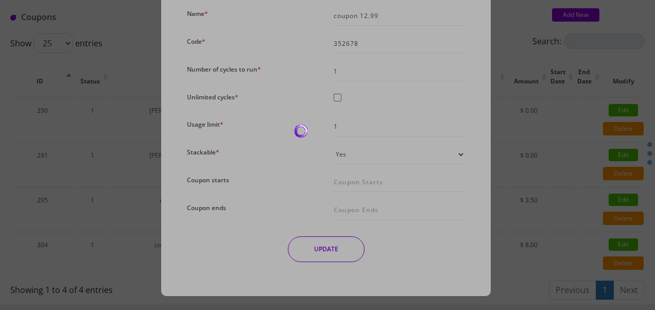
scroll to position [99, 0]
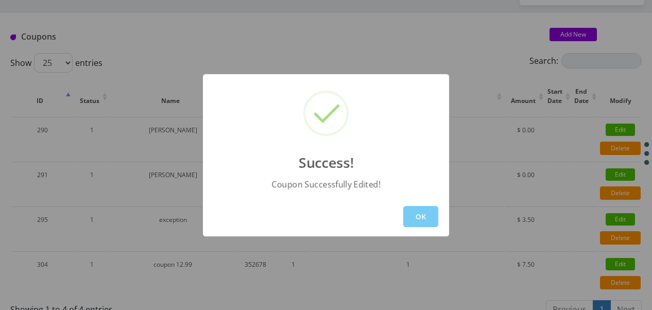
click at [420, 218] on button "OK" at bounding box center [420, 216] width 35 height 21
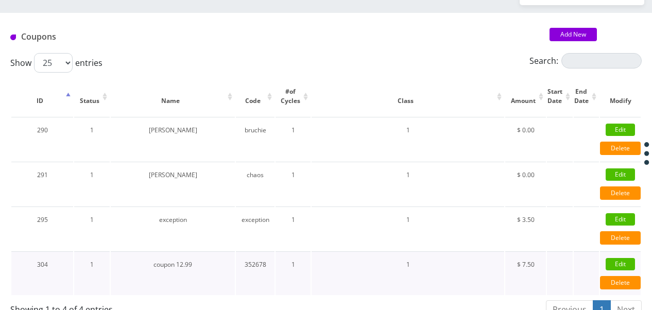
click at [615, 260] on link "Edit" at bounding box center [620, 264] width 29 height 12
type input "7.5"
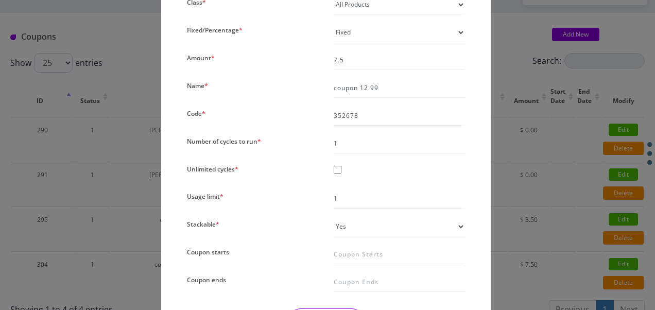
scroll to position [103, 0]
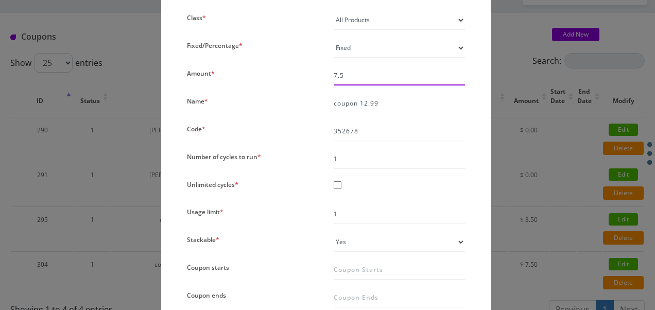
drag, startPoint x: 361, startPoint y: 80, endPoint x: 262, endPoint y: 63, distance: 100.4
click at [262, 63] on div "Status Class * All Products Specific Product Types Specific Products Only Produ…" at bounding box center [326, 170] width 294 height 375
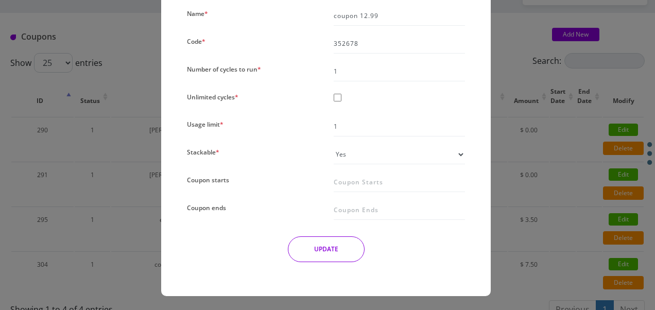
click at [324, 246] on button "UPDATE" at bounding box center [326, 249] width 77 height 26
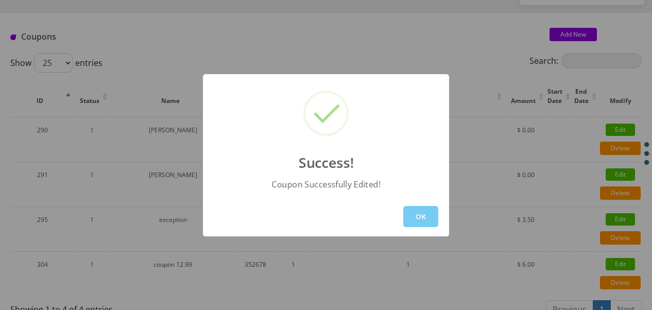
click at [415, 217] on button "OK" at bounding box center [420, 216] width 35 height 21
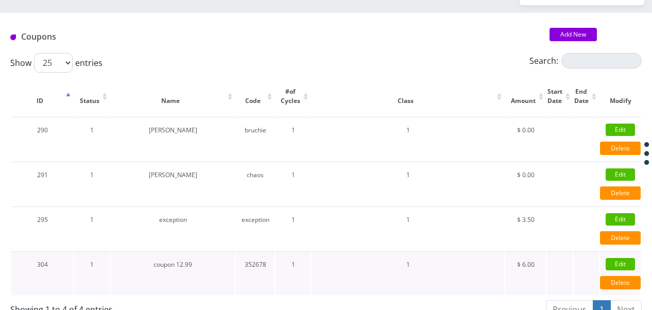
click at [627, 265] on link "Edit" at bounding box center [620, 264] width 29 height 12
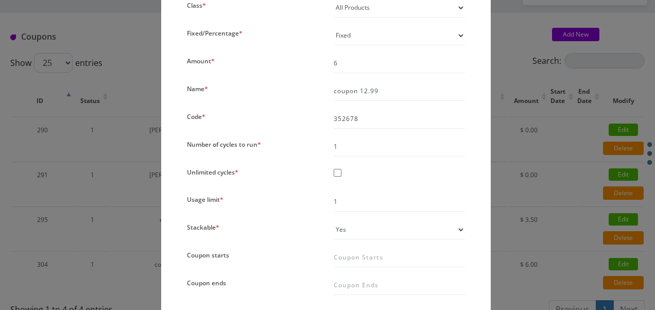
scroll to position [103, 0]
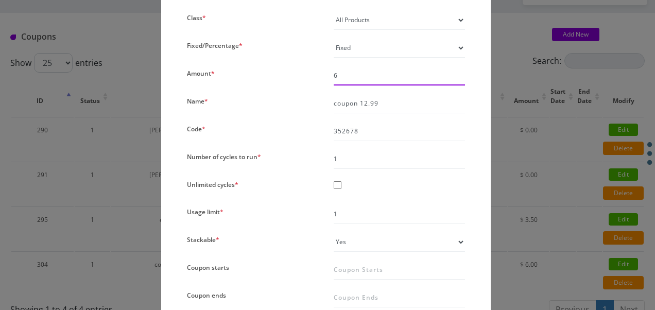
click at [350, 84] on input "6" at bounding box center [399, 76] width 131 height 20
click at [524, 226] on div "× Edit Coupons Status Class * All Products Specific Product Types Specific Prod…" at bounding box center [327, 155] width 655 height 310
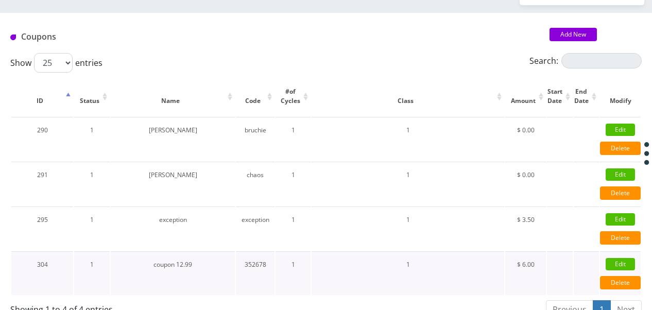
click at [626, 262] on link "Edit" at bounding box center [620, 264] width 29 height 12
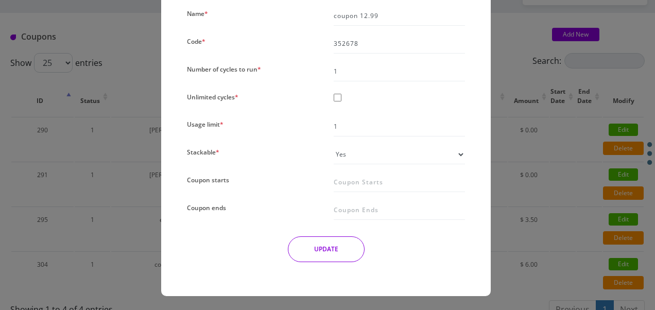
scroll to position [88, 0]
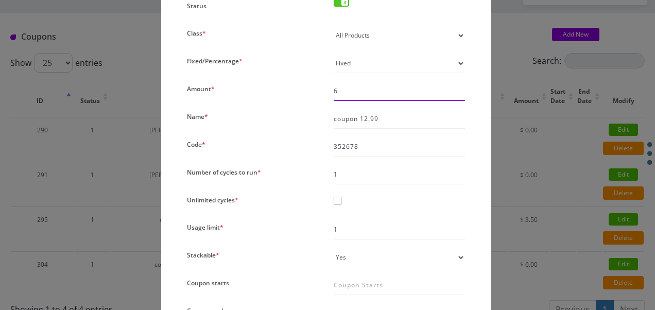
click at [345, 96] on input "6" at bounding box center [399, 91] width 131 height 20
click at [335, 92] on input "6" at bounding box center [399, 91] width 131 height 20
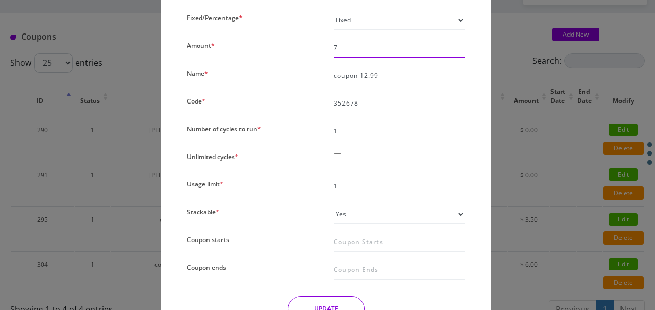
scroll to position [191, 0]
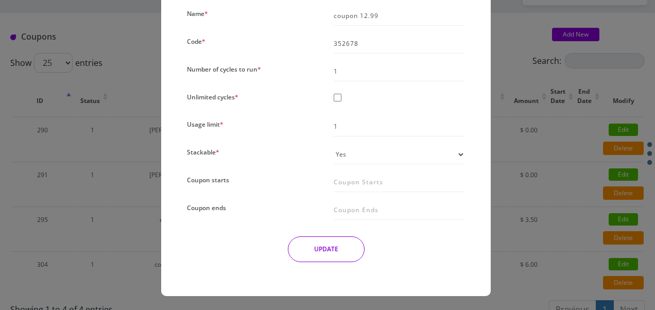
click at [345, 245] on button "UPDATE" at bounding box center [326, 249] width 77 height 26
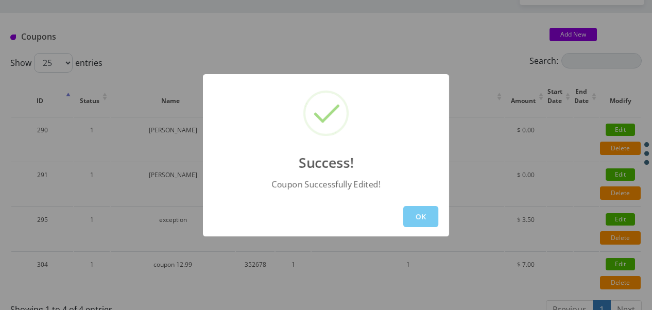
click at [404, 218] on button "OK" at bounding box center [420, 216] width 35 height 21
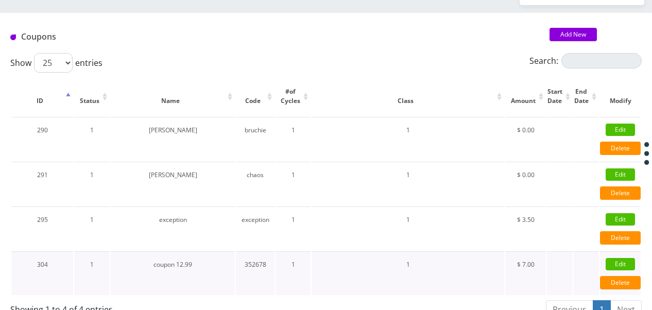
click at [611, 263] on link "Edit" at bounding box center [620, 264] width 29 height 12
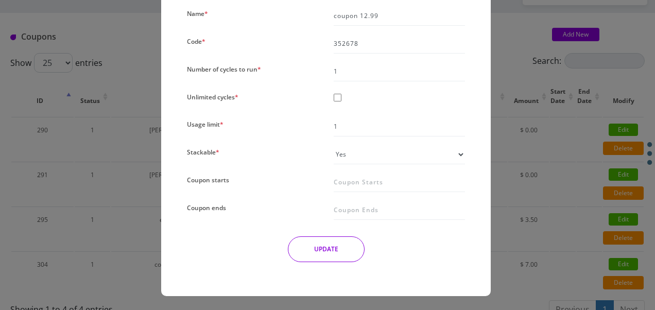
scroll to position [139, 0]
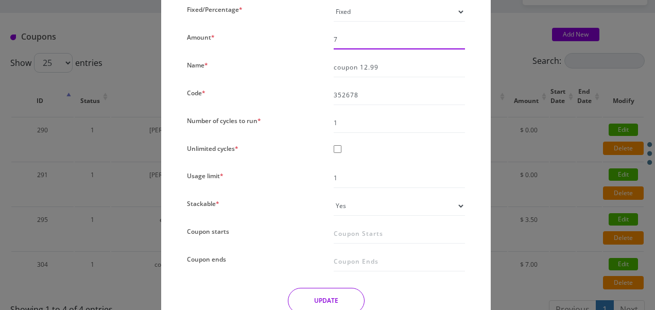
click at [342, 42] on input "7" at bounding box center [399, 40] width 131 height 20
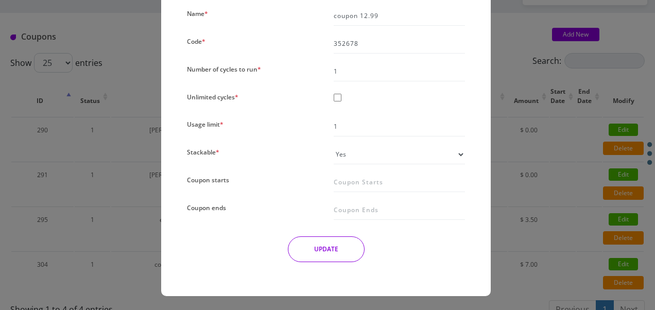
click at [335, 235] on div "Status Class * All Products Specific Product Types Specific Products Only Produ…" at bounding box center [326, 82] width 294 height 375
click at [344, 249] on button "UPDATE" at bounding box center [326, 249] width 77 height 26
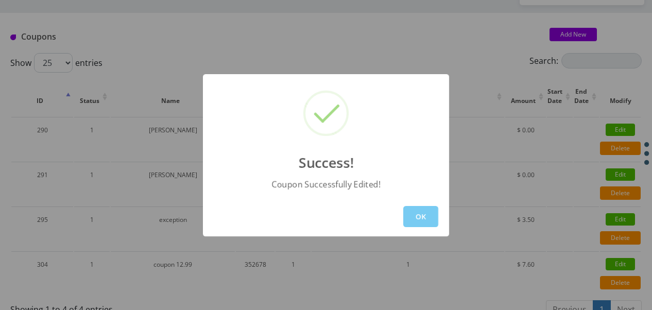
click at [411, 222] on button "OK" at bounding box center [420, 216] width 35 height 21
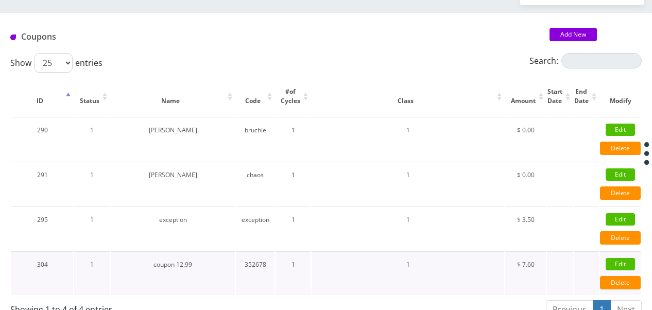
click at [615, 258] on link "Edit" at bounding box center [620, 264] width 29 height 12
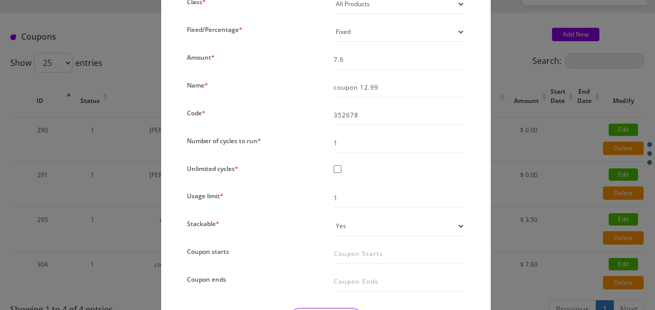
scroll to position [103, 0]
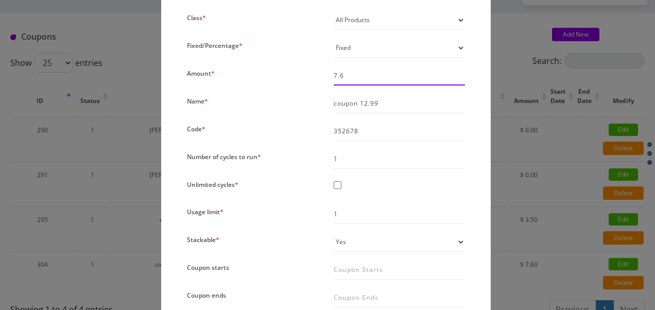
drag, startPoint x: 346, startPoint y: 76, endPoint x: 337, endPoint y: 74, distance: 9.0
click at [337, 74] on input "7.6" at bounding box center [399, 76] width 131 height 20
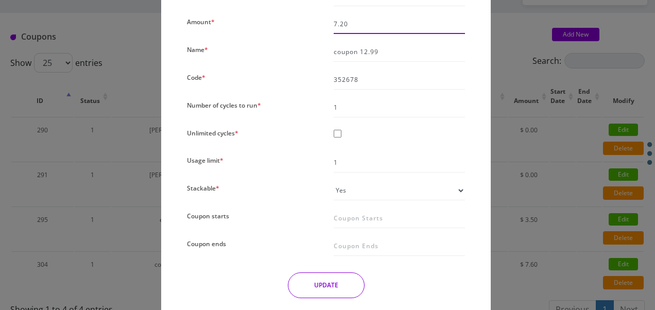
scroll to position [191, 0]
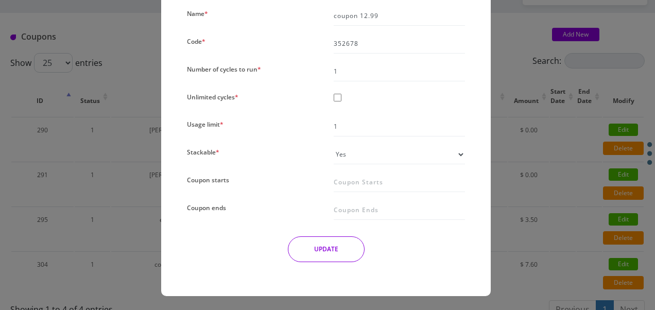
click at [331, 248] on button "UPDATE" at bounding box center [326, 249] width 77 height 26
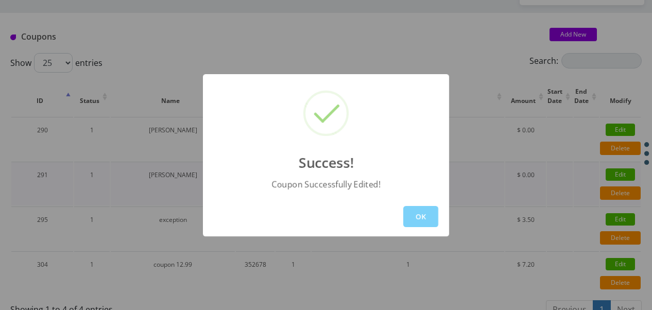
drag, startPoint x: 425, startPoint y: 219, endPoint x: 414, endPoint y: 203, distance: 19.6
click at [425, 219] on button "OK" at bounding box center [420, 216] width 35 height 21
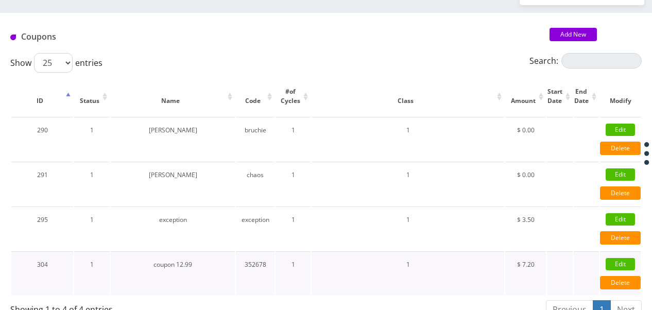
click at [616, 259] on link "Edit" at bounding box center [620, 264] width 29 height 12
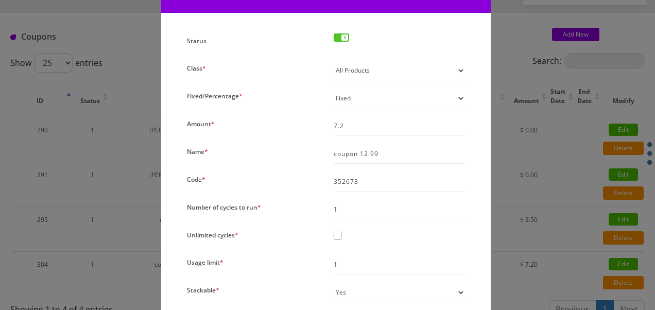
scroll to position [154, 0]
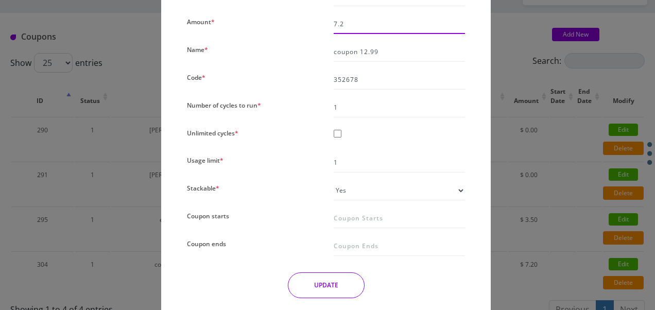
drag, startPoint x: 349, startPoint y: 24, endPoint x: 295, endPoint y: 21, distance: 54.2
click at [295, 21] on div "Status Class * All Products Specific Product Types Specific Products Only Produ…" at bounding box center [326, 119] width 294 height 375
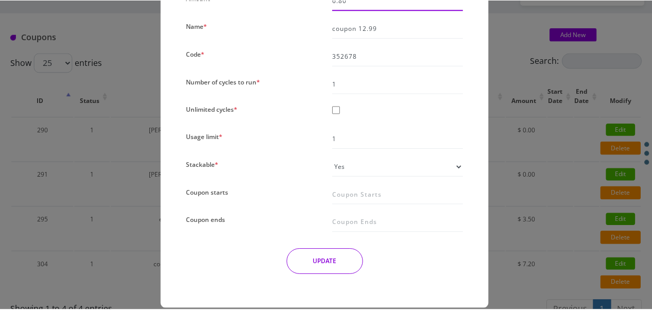
scroll to position [191, 0]
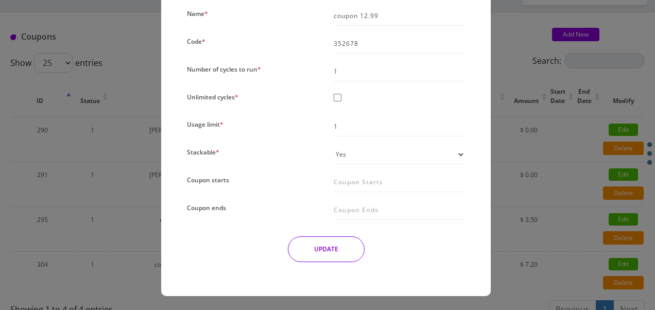
type input "6.80"
click at [339, 234] on div "Status Class * All Products Specific Product Types Specific Products Only Produ…" at bounding box center [326, 82] width 294 height 375
click at [343, 253] on button "UPDATE" at bounding box center [326, 249] width 77 height 26
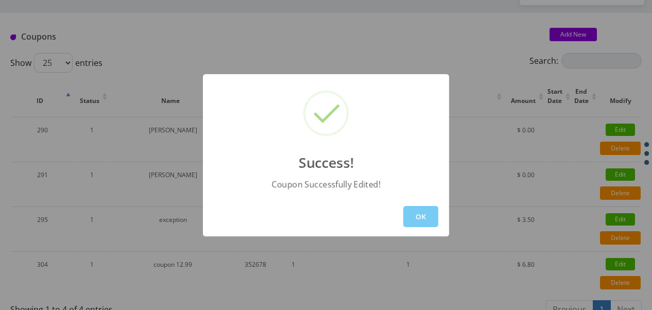
click at [415, 220] on button "OK" at bounding box center [420, 216] width 35 height 21
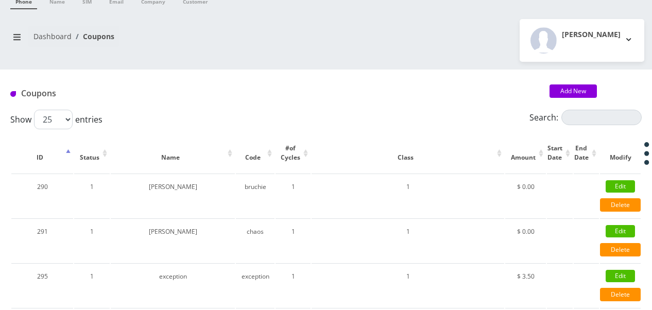
scroll to position [0, 0]
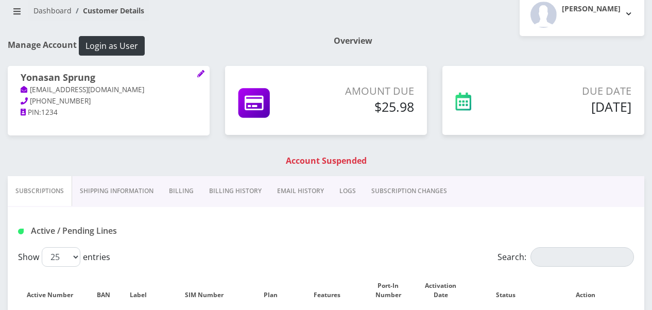
scroll to position [103, 0]
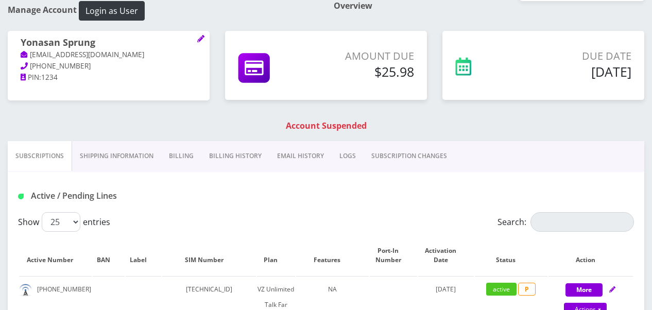
click at [183, 153] on link "Billing" at bounding box center [181, 156] width 40 height 30
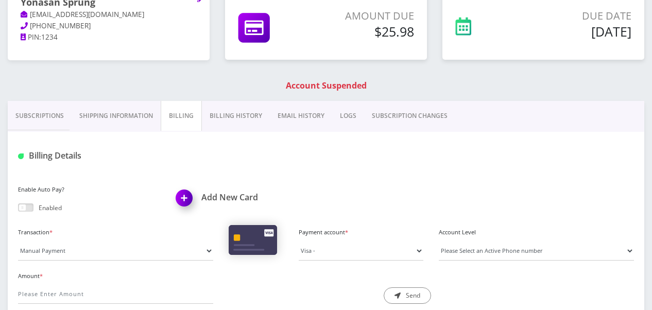
scroll to position [206, 0]
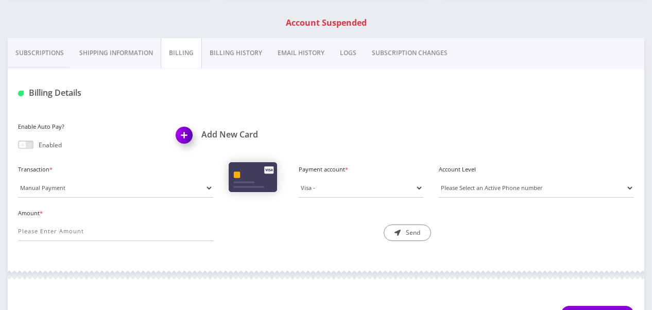
click at [136, 55] on link "Shipping Information" at bounding box center [116, 53] width 89 height 30
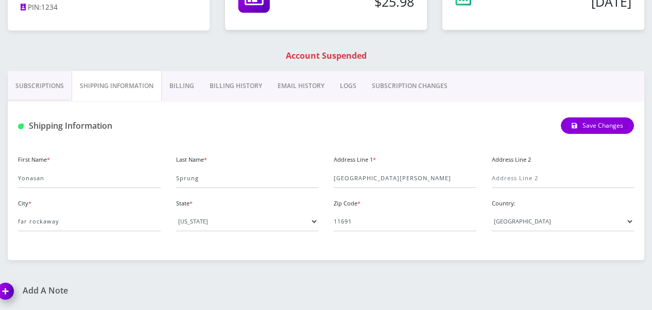
scroll to position [173, 0]
click at [51, 93] on link "Subscriptions" at bounding box center [40, 87] width 64 height 30
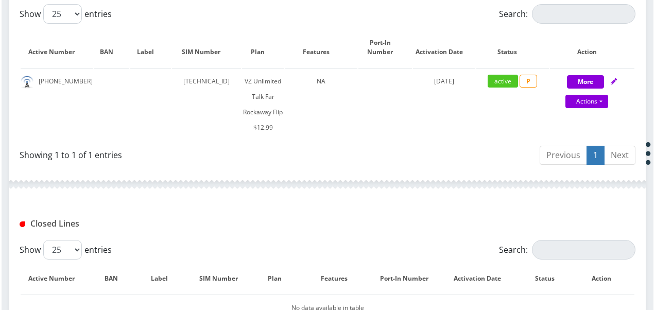
scroll to position [327, 0]
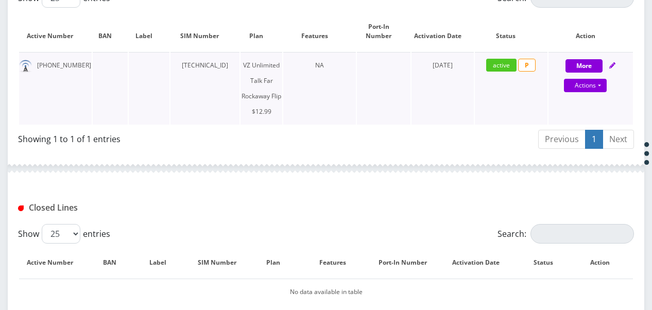
click at [607, 79] on div "Actions Suspend Close Get Usage Swap Sim" at bounding box center [585, 85] width 84 height 15
select select "372"
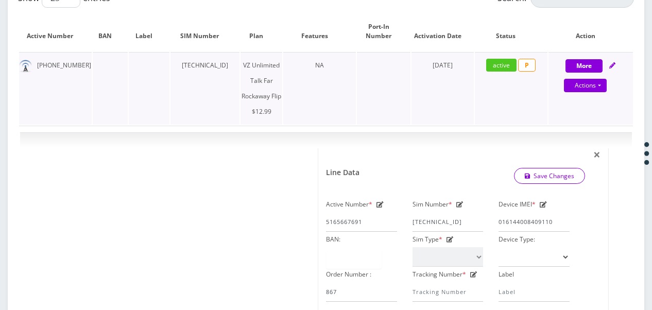
click at [607, 83] on div "Actions Suspend Close Get Usage Swap Sim" at bounding box center [585, 85] width 84 height 15
select select "372"
click at [602, 88] on link "Actions" at bounding box center [585, 85] width 43 height 13
select select "372"
click at [587, 117] on link "Get Usage" at bounding box center [599, 120] width 84 height 15
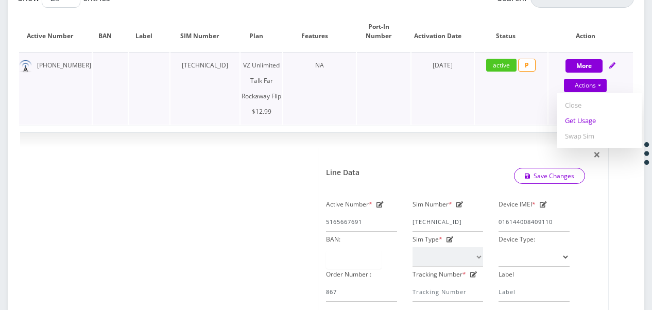
select select "372"
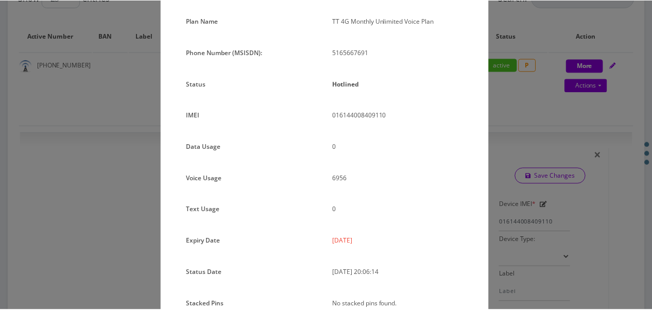
scroll to position [126, 0]
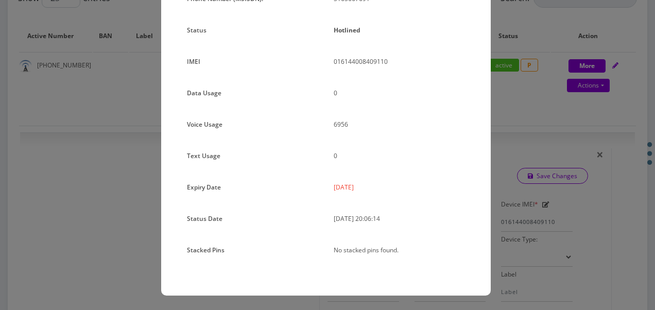
drag, startPoint x: 549, startPoint y: 189, endPoint x: 542, endPoint y: 186, distance: 8.1
click at [546, 188] on div "× Subscription Info Plan Name TT 4G Monthly Unlimited Voice Plan Phone Number (…" at bounding box center [327, 155] width 655 height 310
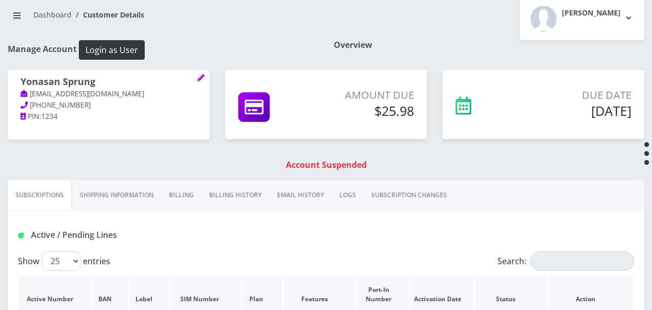
scroll to position [0, 0]
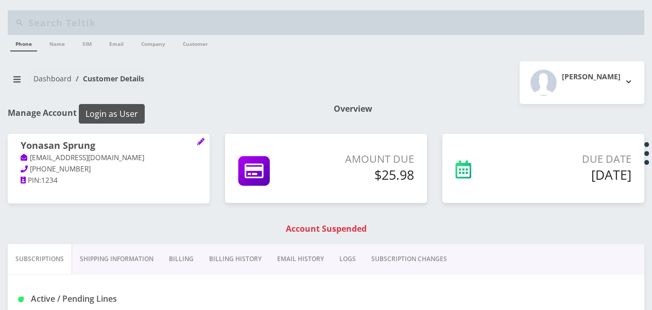
click at [130, 109] on button "Login as User" at bounding box center [112, 114] width 66 height 20
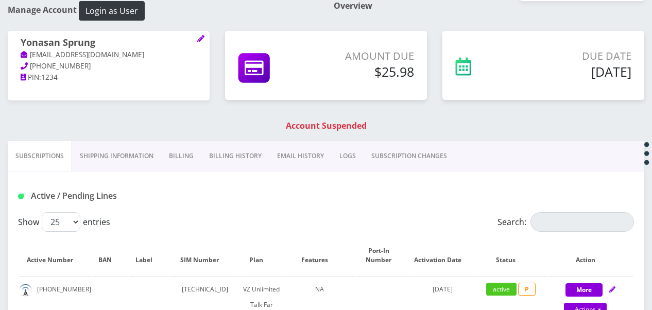
click at [190, 145] on link "Billing" at bounding box center [181, 156] width 40 height 30
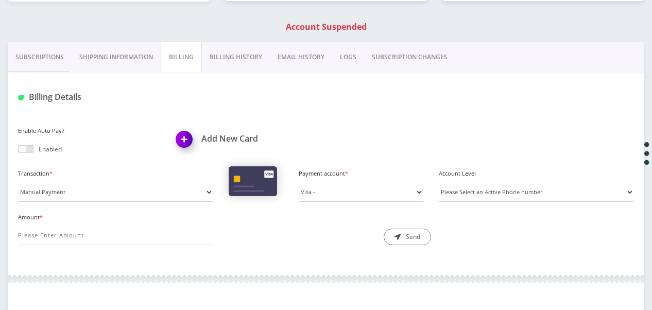
scroll to position [206, 0]
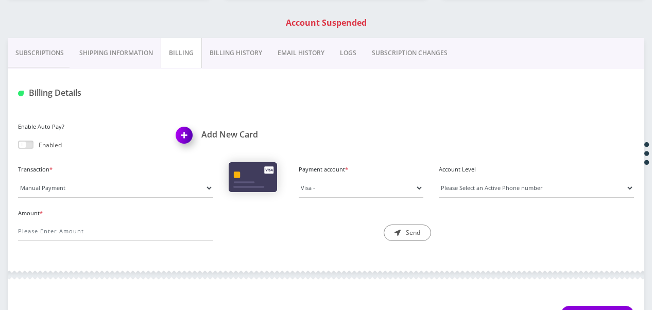
click at [254, 54] on link "Billing History" at bounding box center [236, 53] width 68 height 30
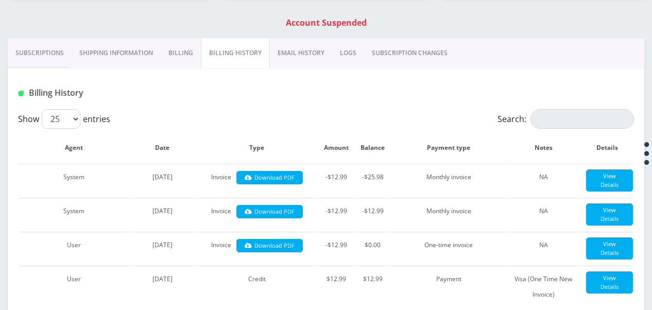
click at [55, 56] on link "Subscriptions" at bounding box center [40, 53] width 64 height 30
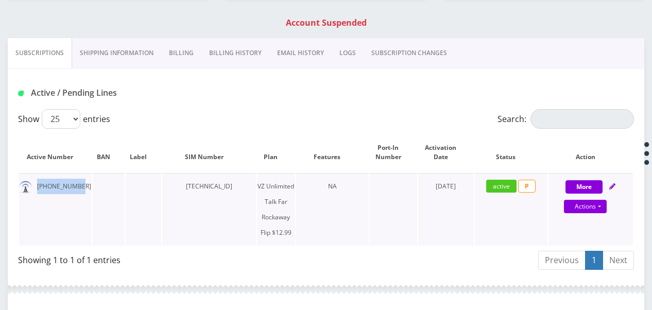
drag, startPoint x: 34, startPoint y: 183, endPoint x: 76, endPoint y: 188, distance: 42.5
click at [76, 188] on td "[PHONE_NUMBER]" at bounding box center [55, 209] width 73 height 73
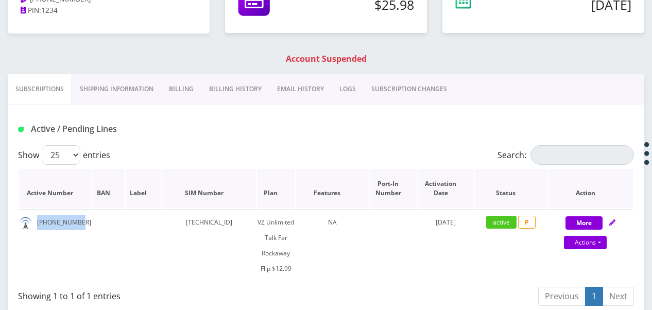
scroll to position [154, 0]
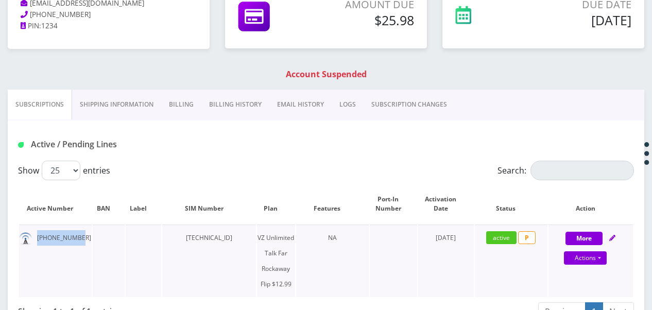
drag, startPoint x: 82, startPoint y: 235, endPoint x: 74, endPoint y: 232, distance: 8.6
copy td "[PHONE_NUMBER]"
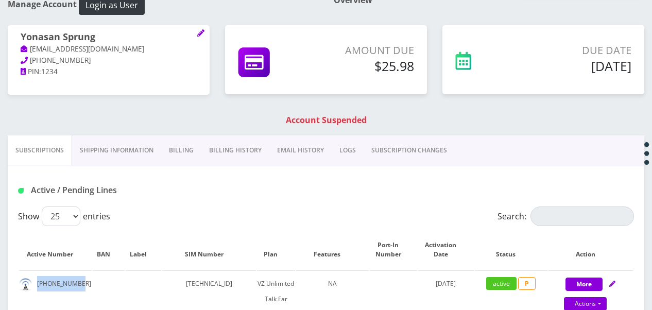
scroll to position [51, 0]
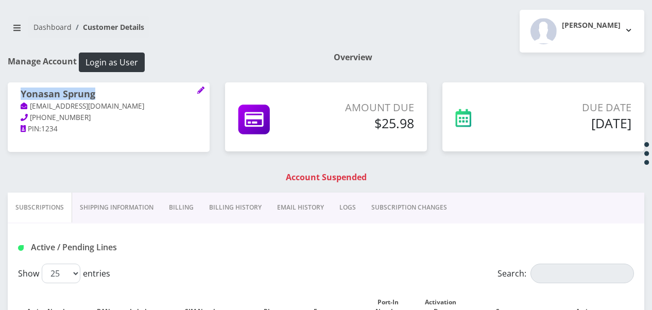
drag, startPoint x: 18, startPoint y: 88, endPoint x: 101, endPoint y: 85, distance: 84.0
click at [101, 85] on div "Yonasan Sprung [EMAIL_ADDRESS][DOMAIN_NAME] [PHONE_NUMBER] PIN: 1234" at bounding box center [109, 111] width 202 height 59
drag, startPoint x: 101, startPoint y: 85, endPoint x: 89, endPoint y: 91, distance: 13.4
copy h1 "Yonasan Sprung"
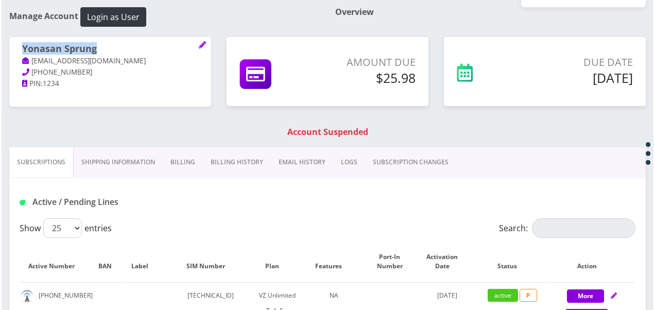
scroll to position [154, 0]
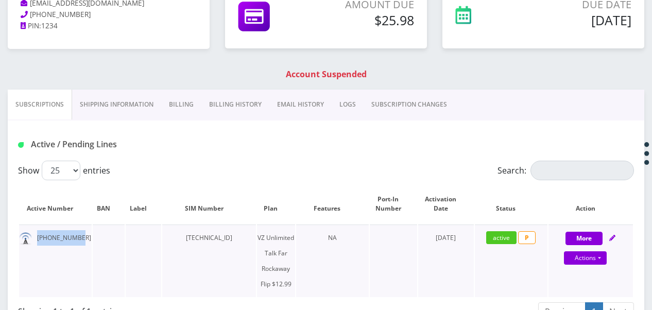
drag, startPoint x: 38, startPoint y: 237, endPoint x: 75, endPoint y: 236, distance: 37.1
click at [75, 236] on td "[PHONE_NUMBER]" at bounding box center [55, 261] width 73 height 73
drag, startPoint x: 75, startPoint y: 236, endPoint x: 68, endPoint y: 239, distance: 8.1
copy td "[PHONE_NUMBER]"
drag, startPoint x: 170, startPoint y: 235, endPoint x: 249, endPoint y: 241, distance: 79.0
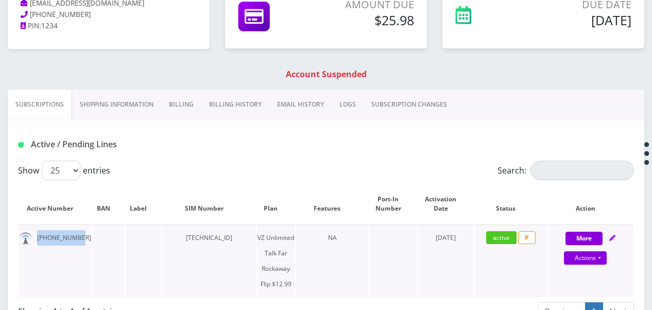
click at [249, 241] on td "[TECHNICAL_ID]" at bounding box center [209, 261] width 94 height 73
drag, startPoint x: 249, startPoint y: 241, endPoint x: 235, endPoint y: 236, distance: 15.3
copy td "[TECHNICAL_ID]"
click at [600, 255] on link "Actions" at bounding box center [585, 257] width 43 height 13
select select "372"
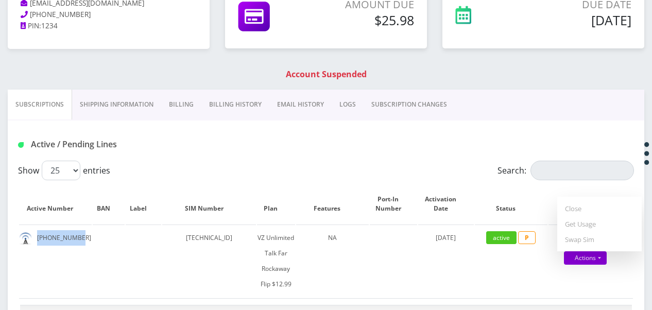
click at [591, 226] on link "Get Usage" at bounding box center [599, 223] width 84 height 15
select select "372"
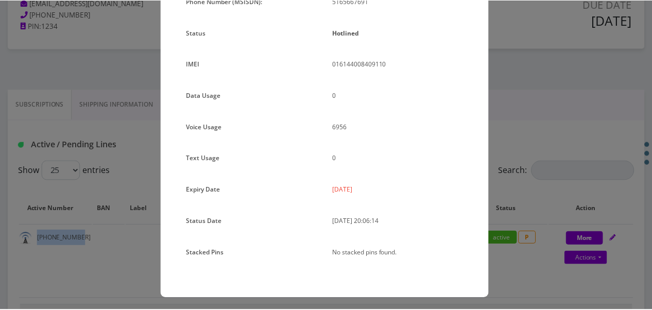
scroll to position [126, 0]
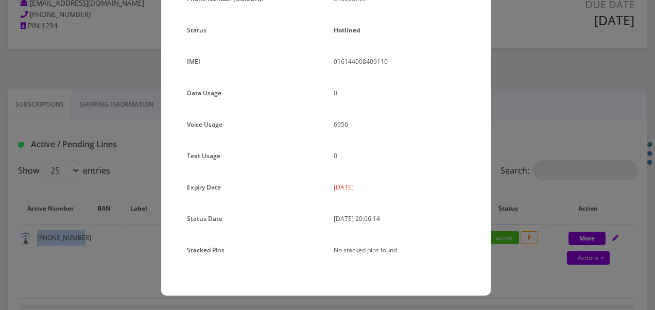
drag, startPoint x: 333, startPoint y: 187, endPoint x: 365, endPoint y: 190, distance: 32.0
click at [365, 190] on div "[DATE]" at bounding box center [399, 191] width 147 height 23
drag, startPoint x: 365, startPoint y: 190, endPoint x: 359, endPoint y: 185, distance: 7.0
copy p "[DATE]"
drag, startPoint x: 551, startPoint y: 218, endPoint x: 528, endPoint y: 205, distance: 26.1
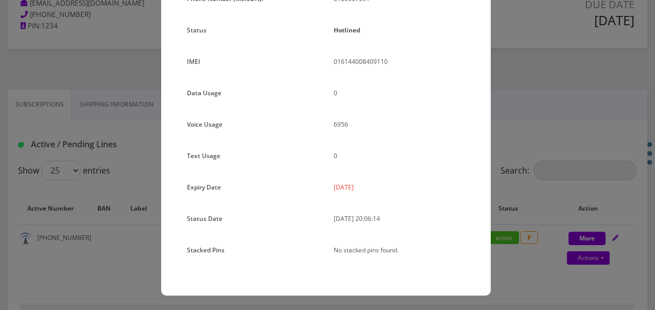
click at [539, 212] on div "× Subscription Info Plan Name TT 4G Monthly Unlimited Voice Plan Phone Number (…" at bounding box center [327, 155] width 655 height 310
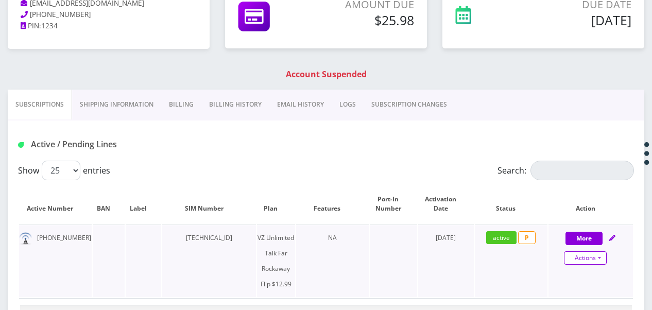
click at [601, 261] on link "Actions" at bounding box center [585, 257] width 43 height 13
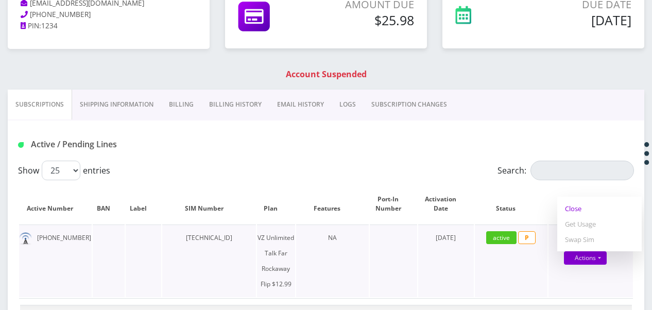
click at [579, 207] on link "Close" at bounding box center [599, 208] width 84 height 15
select select "372"
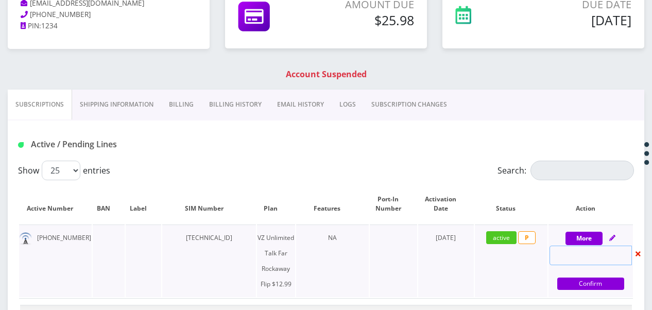
click at [581, 260] on input "text" at bounding box center [590, 256] width 82 height 20
select select "372"
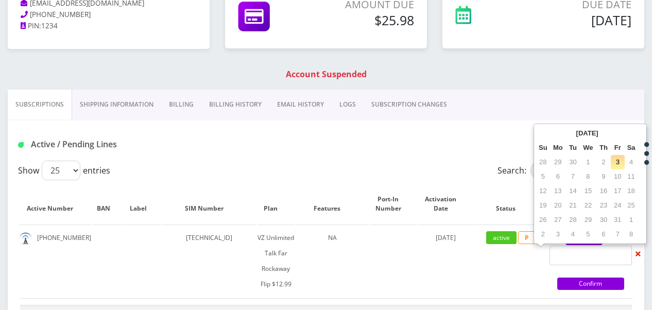
click at [618, 165] on td "3" at bounding box center [618, 162] width 14 height 14
type input "[DATE]"
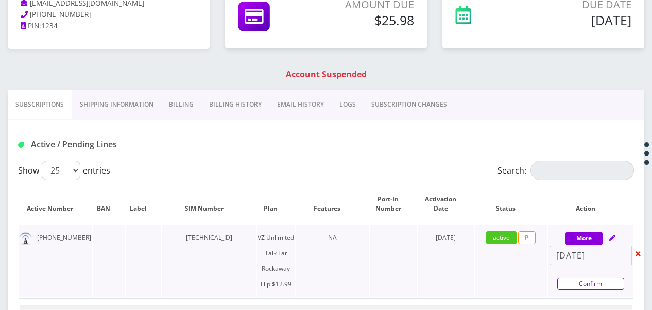
click at [584, 278] on link "Confirm" at bounding box center [590, 284] width 67 height 12
select select "372"
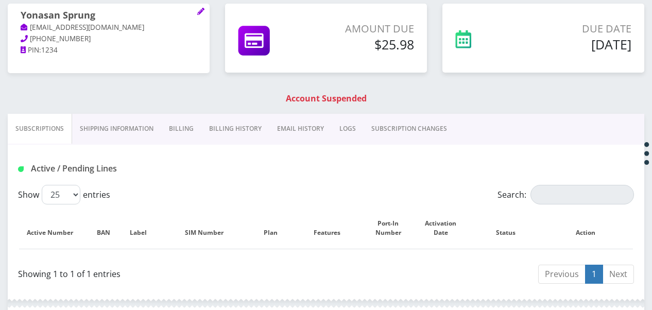
scroll to position [94, 0]
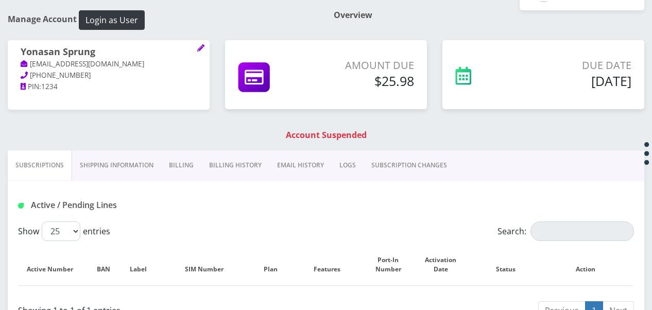
click at [193, 173] on link "Billing" at bounding box center [181, 165] width 40 height 30
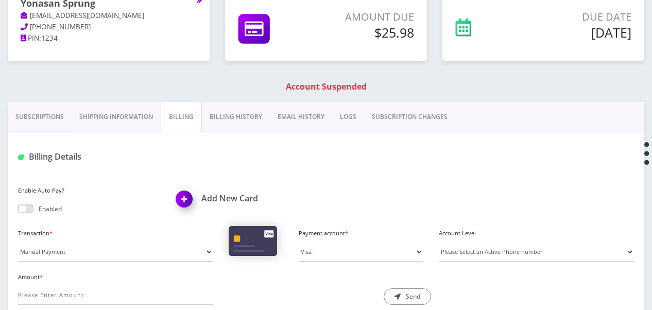
scroll to position [248, 0]
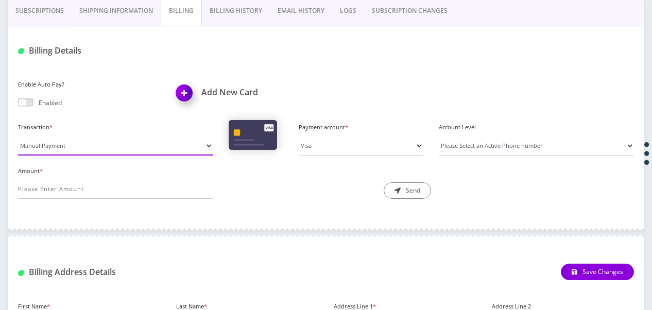
click at [136, 143] on select "Manual Payment Custom Charge Manual Credit Custom Invoice" at bounding box center [115, 146] width 195 height 20
select select "Manual Credit"
click at [18, 136] on select "Manual Payment Custom Charge Manual Credit Custom Invoice" at bounding box center [115, 146] width 195 height 20
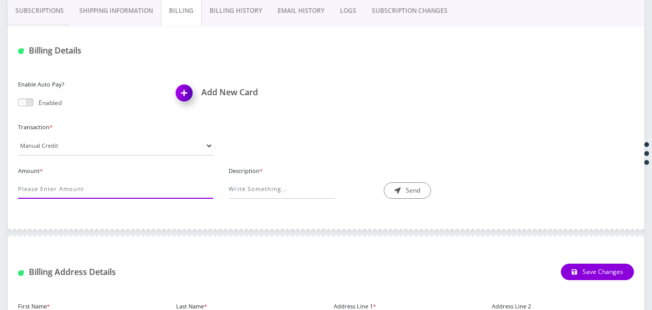
click at [162, 184] on input "Amount *" at bounding box center [115, 189] width 195 height 20
type input "12.99"
click at [242, 180] on div "Description *" at bounding box center [326, 182] width 195 height 36
drag, startPoint x: 244, startPoint y: 181, endPoint x: 248, endPoint y: 178, distance: 5.5
click at [244, 181] on input "Description *" at bounding box center [282, 189] width 106 height 20
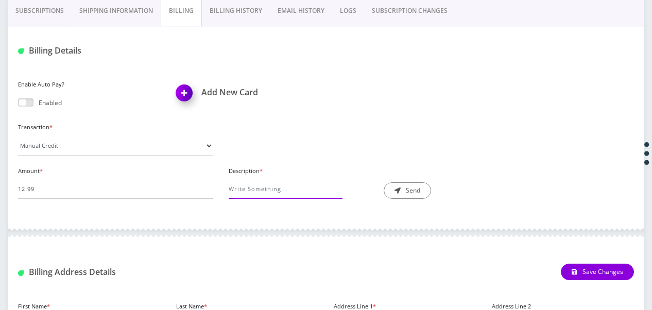
type input "exception"
click at [396, 184] on div "Description * exception Send" at bounding box center [326, 182] width 211 height 36
click at [396, 184] on button "Send" at bounding box center [407, 190] width 47 height 16
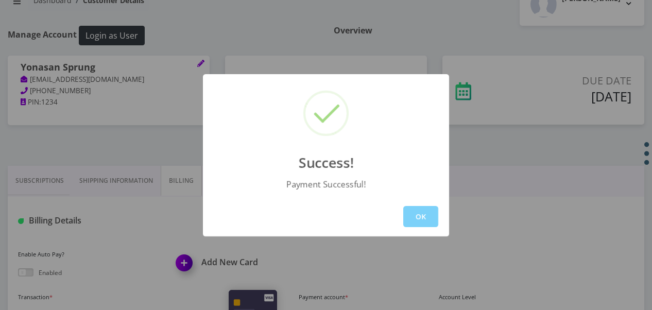
scroll to position [42, 0]
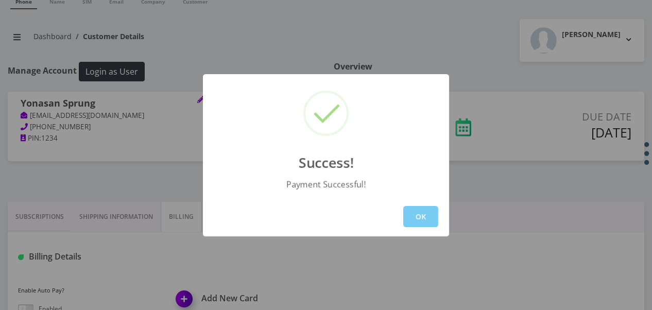
click at [419, 215] on button "OK" at bounding box center [420, 216] width 35 height 21
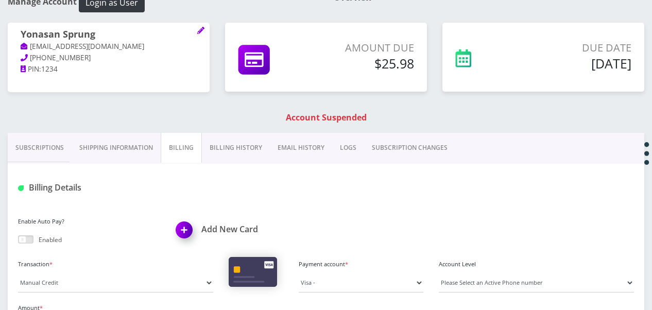
scroll to position [197, 0]
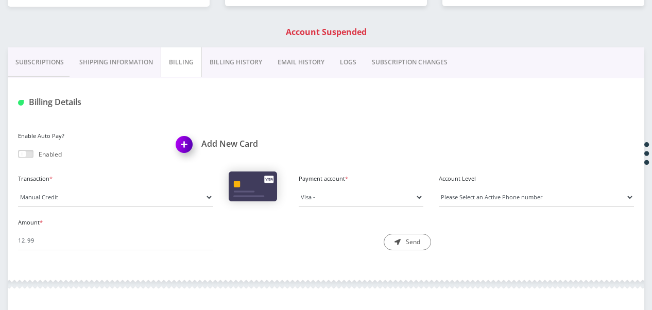
click at [247, 63] on link "Billing History" at bounding box center [236, 62] width 68 height 30
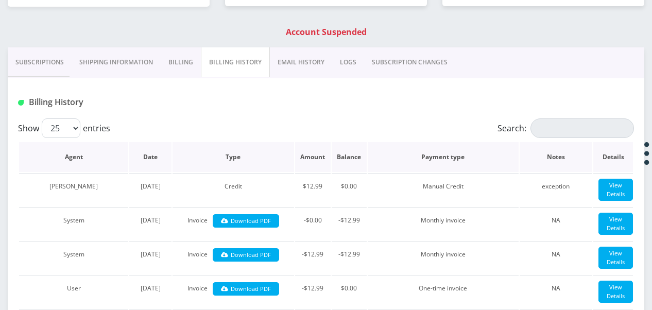
scroll to position [138, 0]
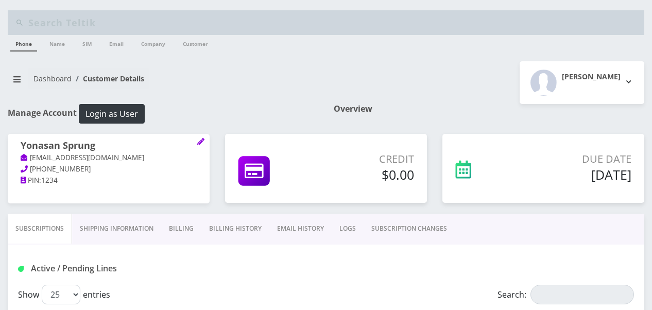
scroll to position [138, 0]
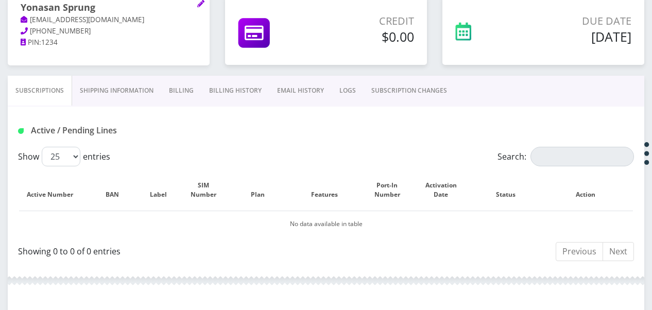
click at [111, 98] on link "Shipping Information" at bounding box center [116, 91] width 89 height 30
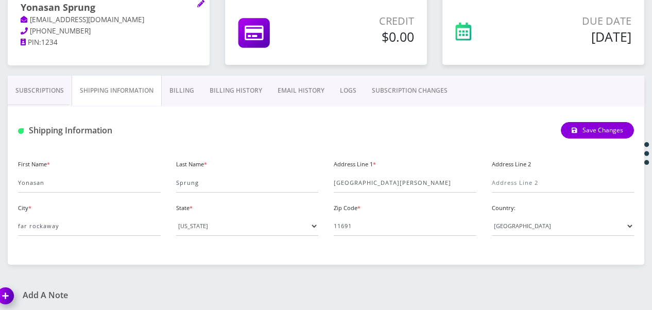
click at [61, 85] on link "Subscriptions" at bounding box center [40, 91] width 64 height 30
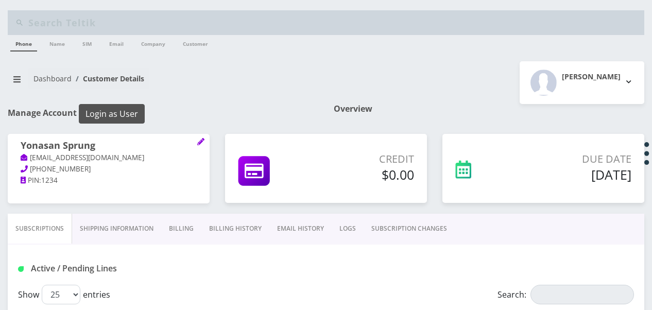
click at [141, 115] on button "Login as User" at bounding box center [112, 114] width 66 height 20
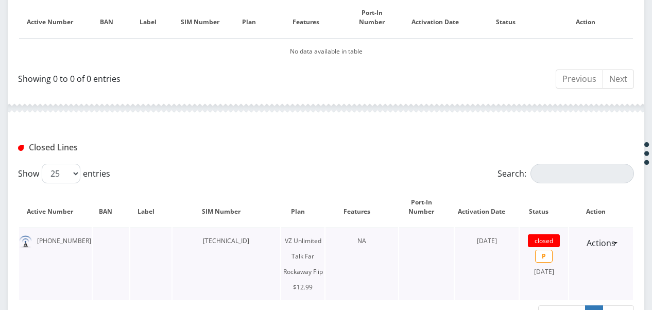
scroll to position [387, 0]
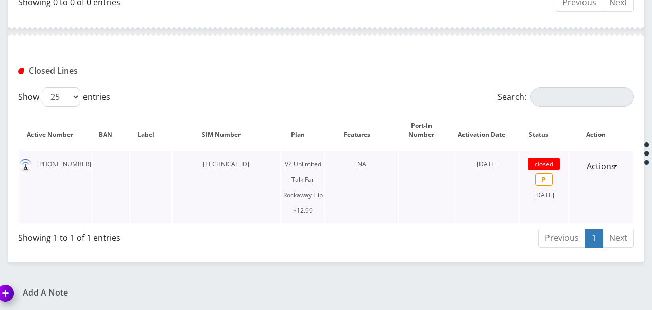
drag, startPoint x: 192, startPoint y: 161, endPoint x: 263, endPoint y: 165, distance: 71.2
click at [263, 165] on td "[TECHNICAL_ID]" at bounding box center [227, 187] width 108 height 73
copy td "[TECHNICAL_ID]"
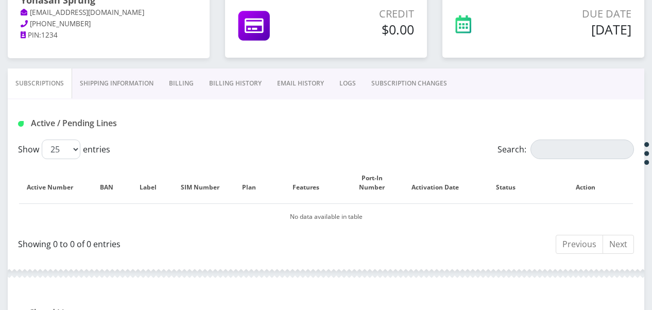
scroll to position [130, 0]
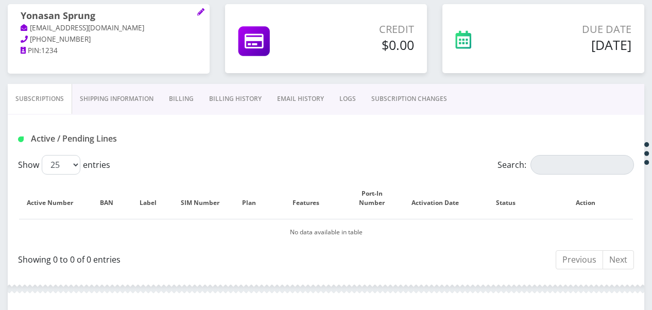
click at [81, 99] on link "Shipping Information" at bounding box center [116, 99] width 89 height 30
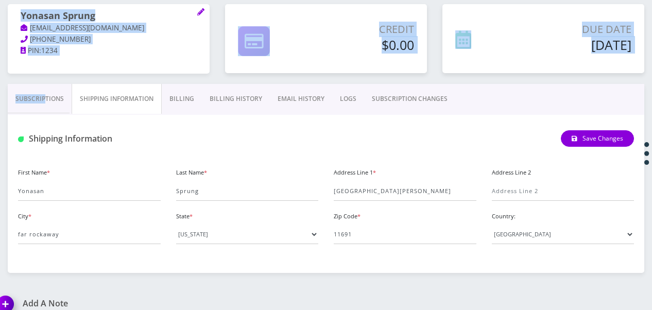
click at [43, 82] on div "Manage Account Login as User Overview Yonasan Sprung [EMAIL_ADDRESS][DOMAIN_NAM…" at bounding box center [326, 123] width 652 height 299
drag, startPoint x: 43, startPoint y: 82, endPoint x: 57, endPoint y: 102, distance: 23.7
click at [57, 102] on link "Subscriptions" at bounding box center [40, 99] width 64 height 30
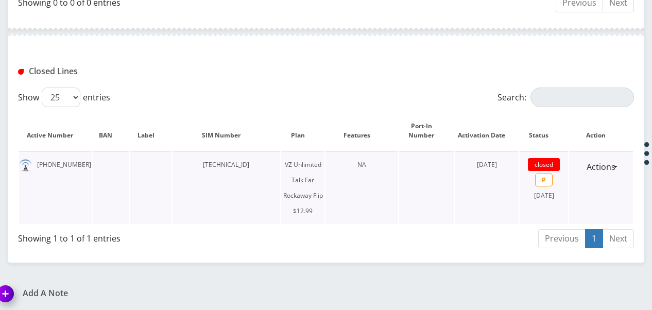
scroll to position [387, 0]
drag, startPoint x: 196, startPoint y: 161, endPoint x: 268, endPoint y: 166, distance: 71.8
click at [268, 166] on td "[TECHNICAL_ID]" at bounding box center [227, 187] width 108 height 73
drag, startPoint x: 268, startPoint y: 166, endPoint x: 184, endPoint y: 170, distance: 83.5
click at [166, 172] on td at bounding box center [150, 187] width 41 height 73
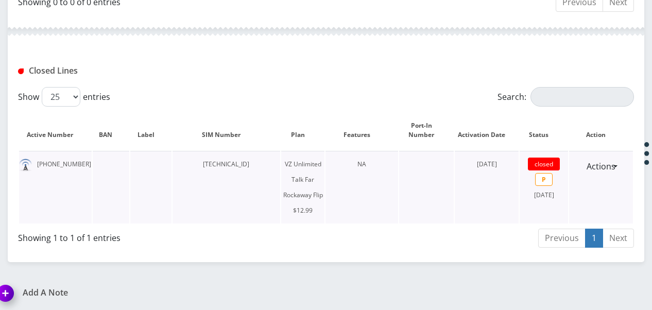
drag, startPoint x: 188, startPoint y: 164, endPoint x: 265, endPoint y: 161, distance: 76.3
click at [265, 161] on td "[TECHNICAL_ID]" at bounding box center [227, 187] width 108 height 73
drag, startPoint x: 265, startPoint y: 161, endPoint x: 254, endPoint y: 165, distance: 10.9
copy td "[TECHNICAL_ID]"
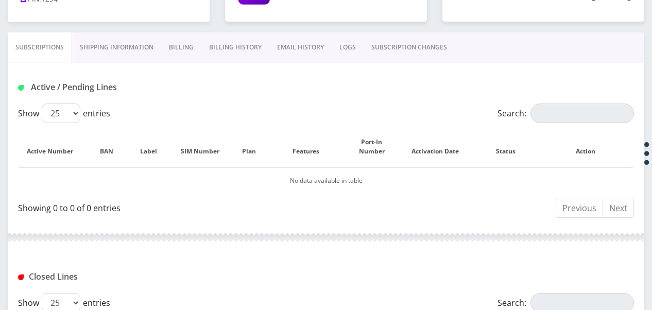
click at [190, 46] on link "Billing" at bounding box center [181, 47] width 40 height 30
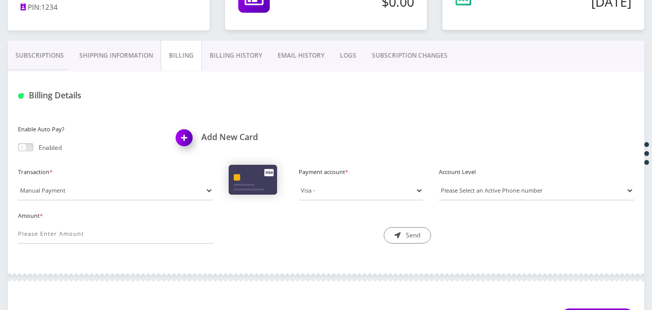
scroll to position [158, 0]
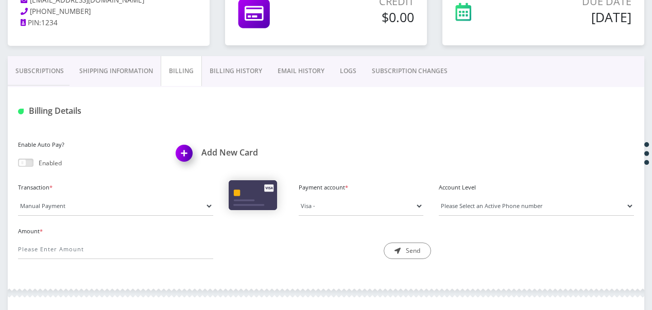
click at [222, 72] on link "Billing History" at bounding box center [236, 71] width 68 height 30
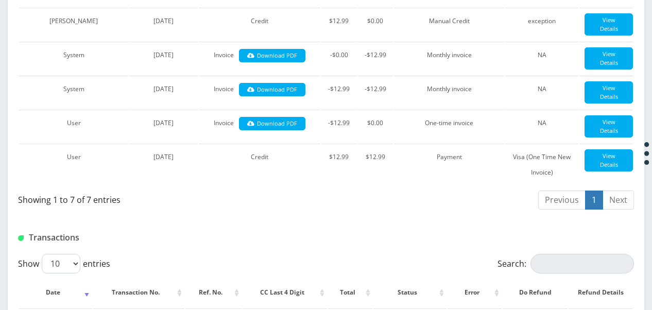
scroll to position [512, 0]
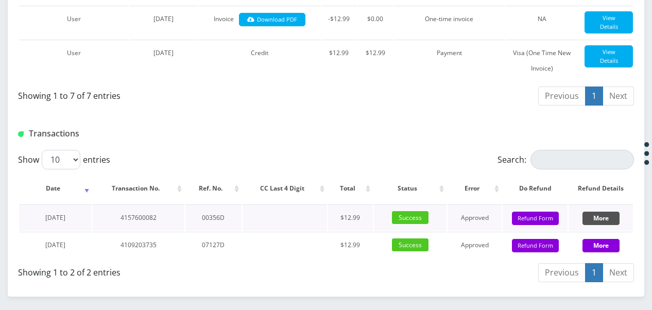
click at [599, 212] on button "More" at bounding box center [600, 218] width 37 height 13
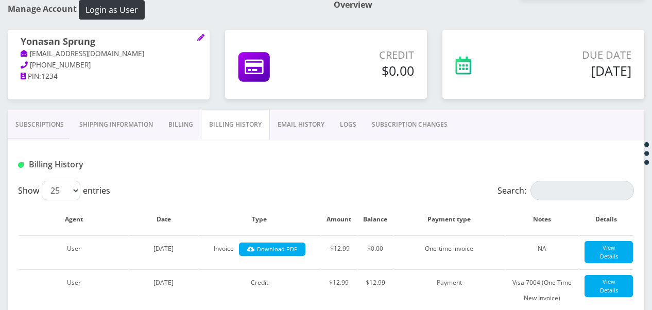
scroll to position [0, 0]
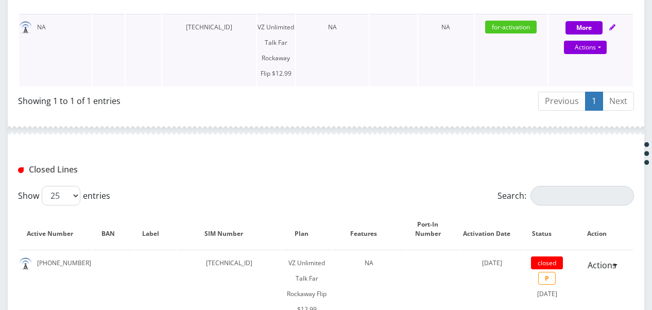
scroll to position [257, 0]
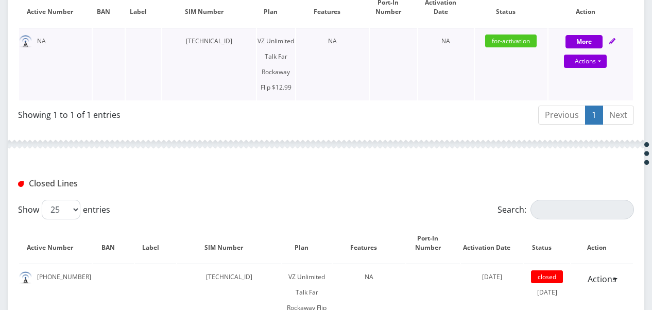
scroll to position [402, 0]
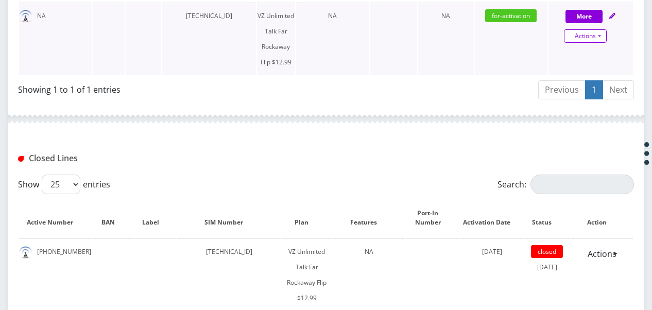
scroll to position [309, 0]
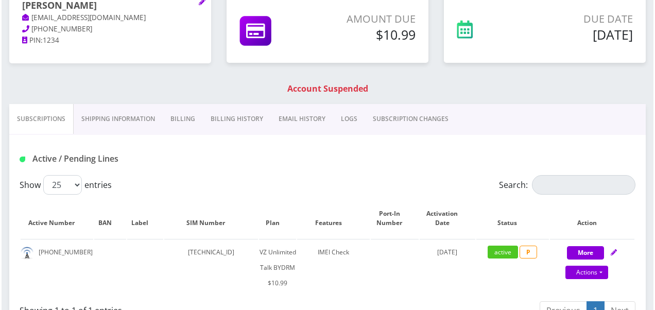
scroll to position [154, 0]
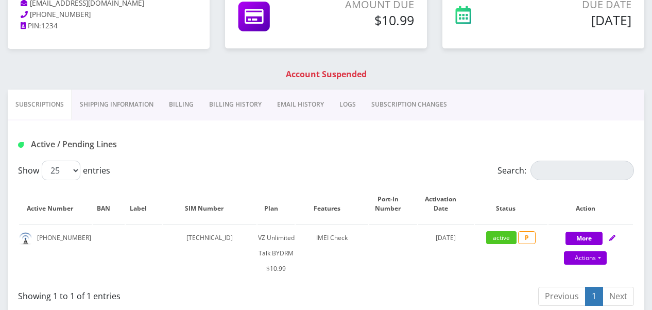
click at [177, 98] on link "Billing" at bounding box center [181, 105] width 40 height 30
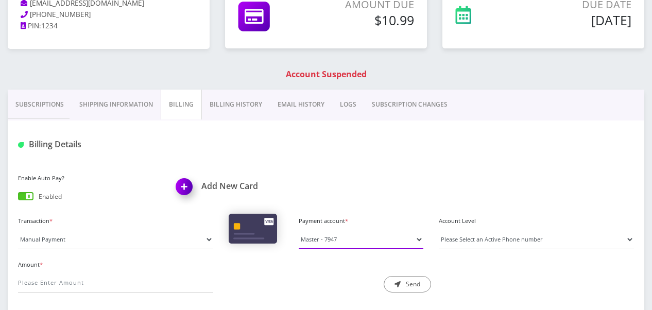
click at [364, 241] on select "Master - 7947" at bounding box center [361, 240] width 125 height 20
click at [218, 176] on div "Add New Card" at bounding box center [247, 188] width 158 height 35
click at [221, 186] on h1 "Add New Card" at bounding box center [247, 186] width 143 height 10
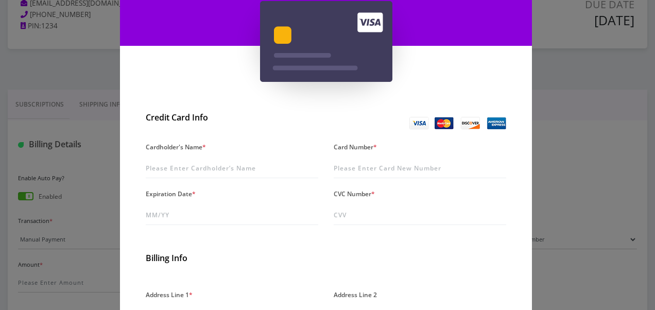
scroll to position [103, 0]
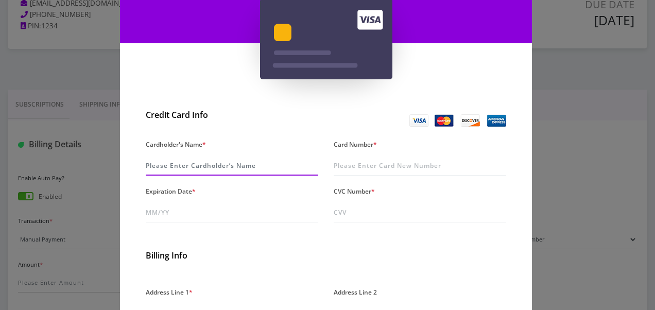
click at [245, 171] on input "Cardholder's Name *" at bounding box center [232, 166] width 173 height 20
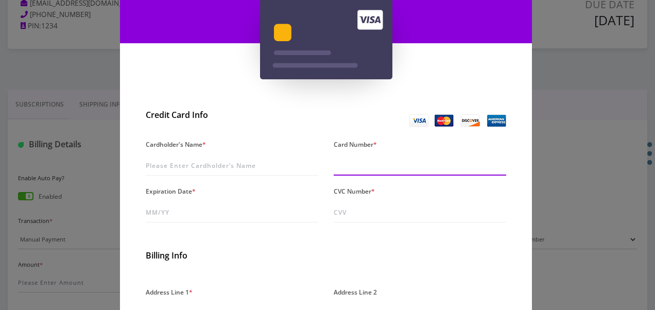
click at [369, 165] on input "Card Number *" at bounding box center [420, 166] width 173 height 20
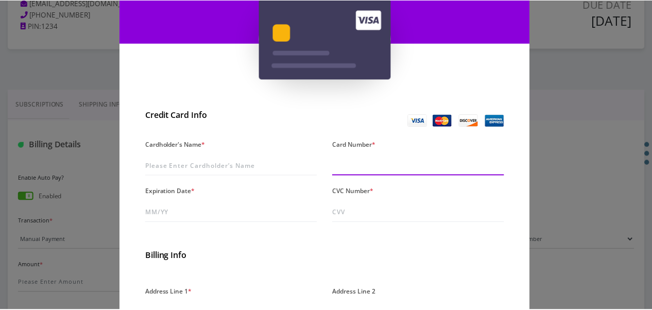
scroll to position [154, 0]
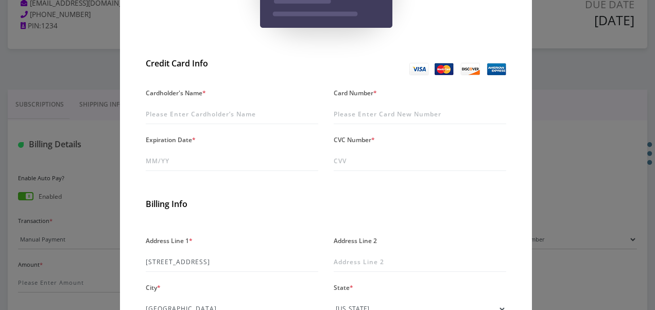
click at [527, 170] on div "Credit Card Info Cardholder's Name * Card Number * Expiration Date * CVC Number…" at bounding box center [326, 250] width 412 height 392
click at [539, 175] on div "× Add A New Card Credit Card Info Cardholder's Name * Card Number * Expiration …" at bounding box center [327, 155] width 655 height 310
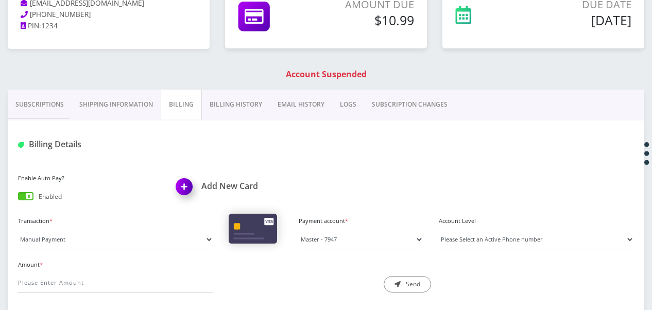
click at [62, 104] on link "Subscriptions" at bounding box center [40, 105] width 64 height 30
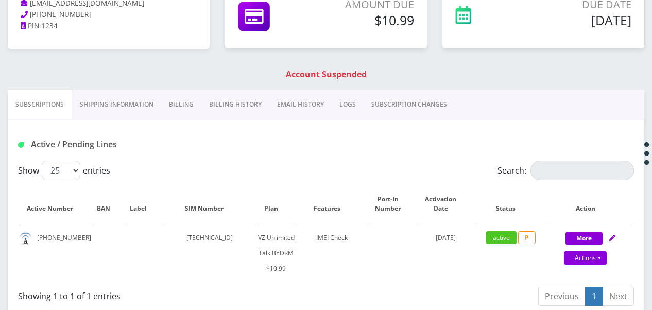
click at [178, 101] on link "Billing" at bounding box center [181, 105] width 40 height 30
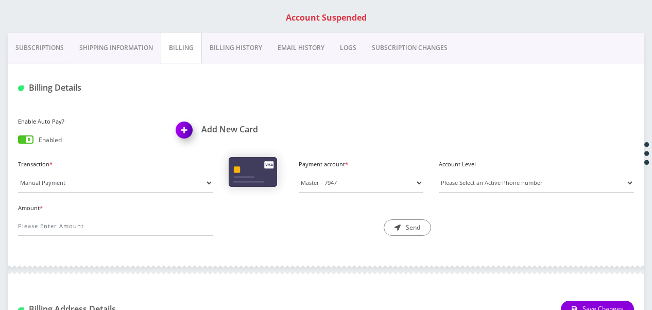
scroll to position [257, 0]
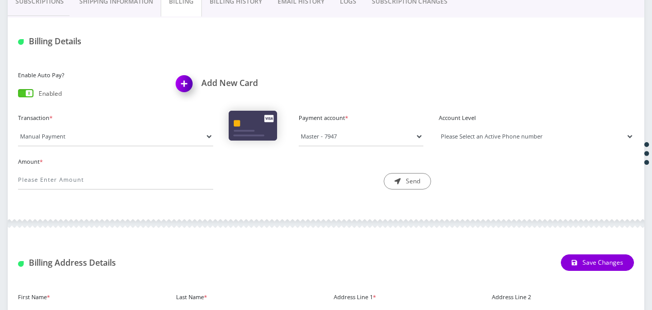
click at [463, 129] on select "Please Select an Active Phone number [PHONE_NUMBER]" at bounding box center [536, 137] width 195 height 20
select select "221741"
click at [439, 127] on select "Please Select an Active Phone number [PHONE_NUMBER]" at bounding box center [536, 137] width 195 height 20
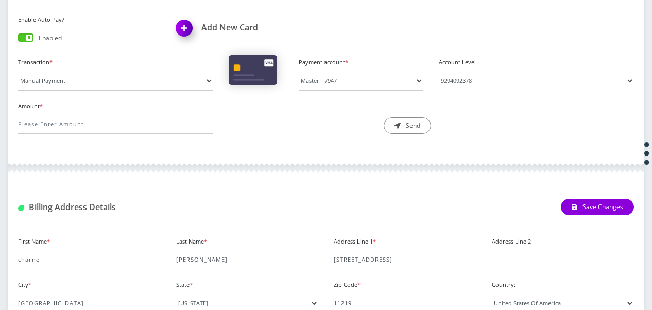
scroll to position [291, 0]
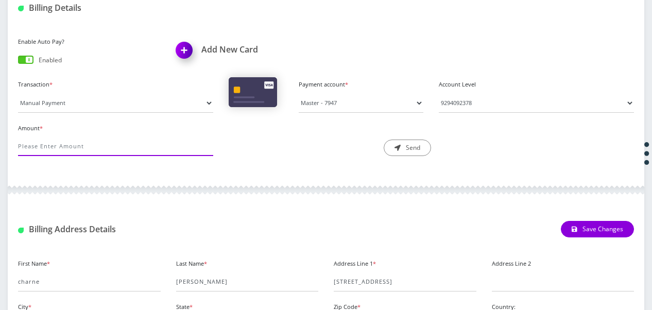
click at [136, 141] on input "Amount *" at bounding box center [115, 146] width 195 height 20
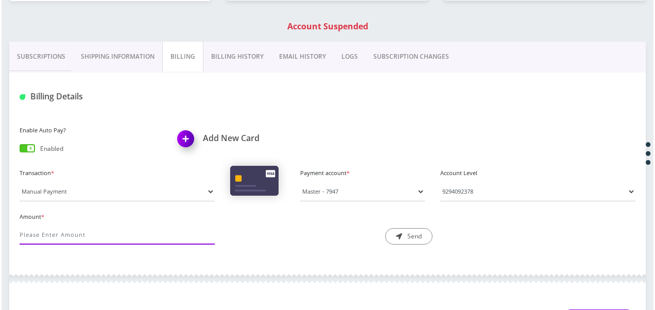
scroll to position [188, 0]
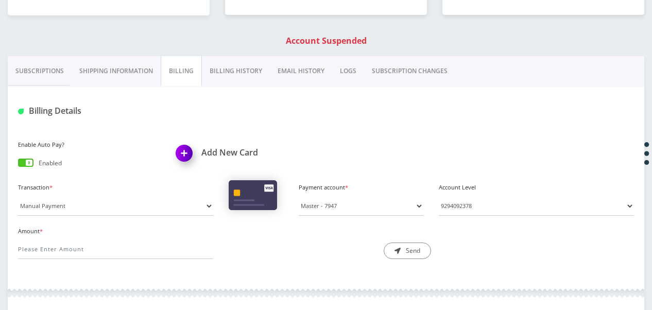
click at [226, 149] on h1 "Add New Card" at bounding box center [247, 153] width 143 height 10
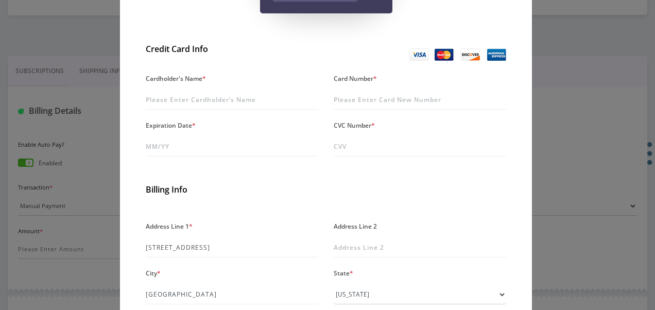
scroll to position [206, 0]
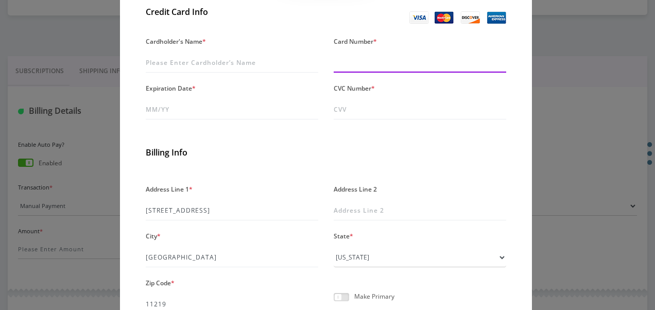
click at [352, 66] on input "Card Number *" at bounding box center [420, 63] width 173 height 20
type input "5253 6362 9847 7757"
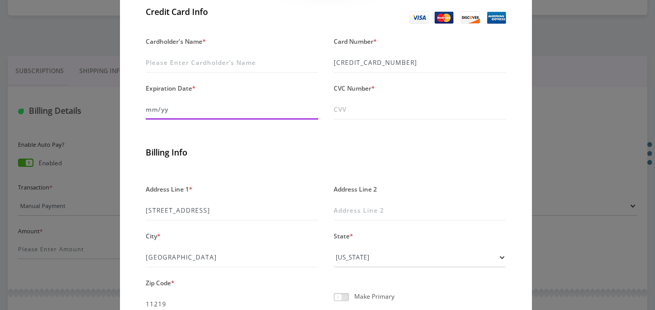
click at [249, 111] on input "Expiration Date *" at bounding box center [232, 110] width 173 height 20
type input "09/30"
drag, startPoint x: 405, startPoint y: 131, endPoint x: 395, endPoint y: 115, distance: 19.0
click at [403, 130] on form "Cardholder's Name * Card Number * 5253 6362 9847 7757 Expiration Date * 09/30 C…" at bounding box center [326, 201] width 360 height 335
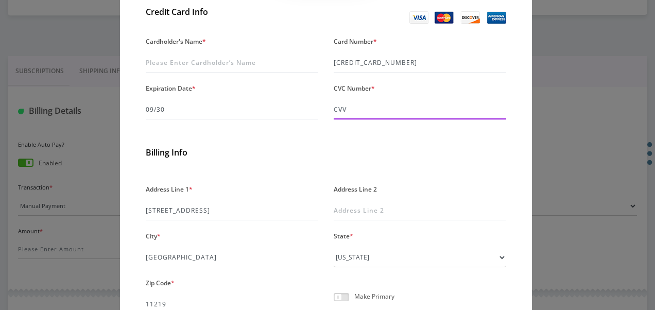
click at [393, 113] on input "CVC Number *" at bounding box center [420, 110] width 173 height 20
type input "336"
click at [213, 51] on div "Cardholder's Name *" at bounding box center [232, 53] width 188 height 39
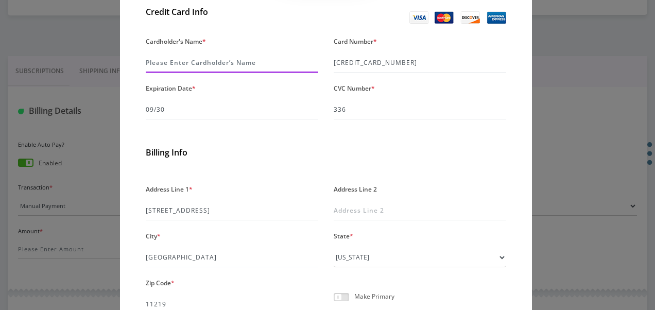
click at [208, 58] on input "Cardholder's Name *" at bounding box center [232, 63] width 173 height 20
type input "weingarten"
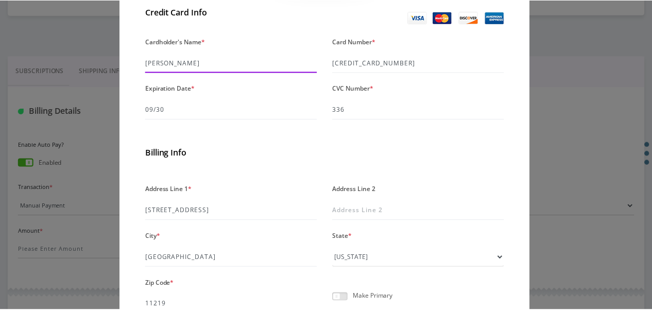
scroll to position [304, 0]
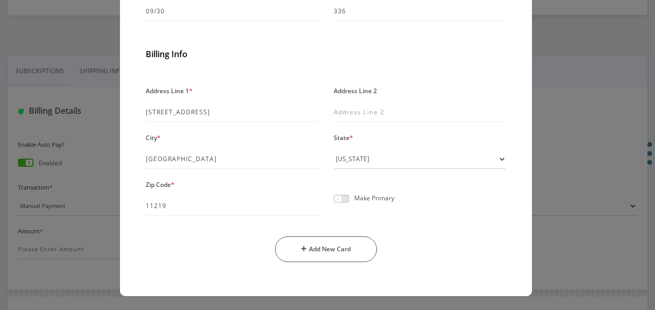
click at [343, 197] on span at bounding box center [341, 199] width 15 height 8
click at [334, 204] on input "checkbox" at bounding box center [334, 204] width 0 height 0
click at [357, 256] on button "Add New Card" at bounding box center [326, 249] width 102 height 26
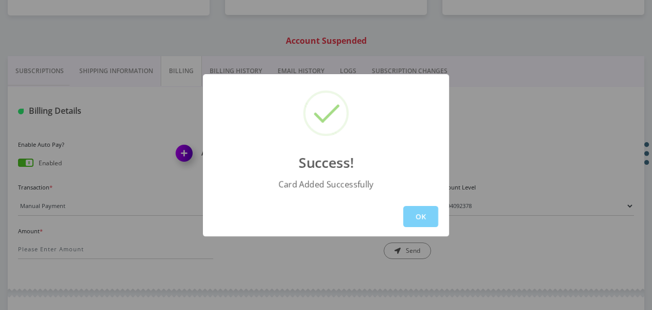
click at [424, 230] on div "OK" at bounding box center [326, 217] width 246 height 40
click at [416, 214] on button "OK" at bounding box center [420, 216] width 35 height 21
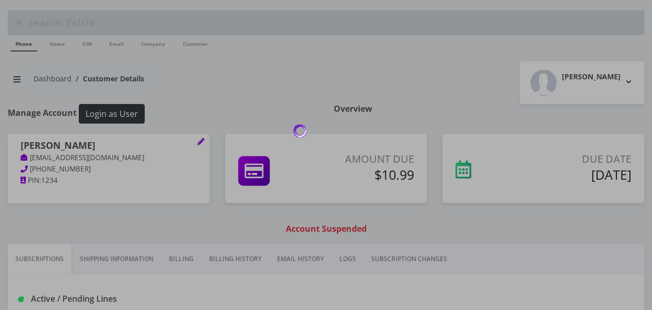
scroll to position [188, 0]
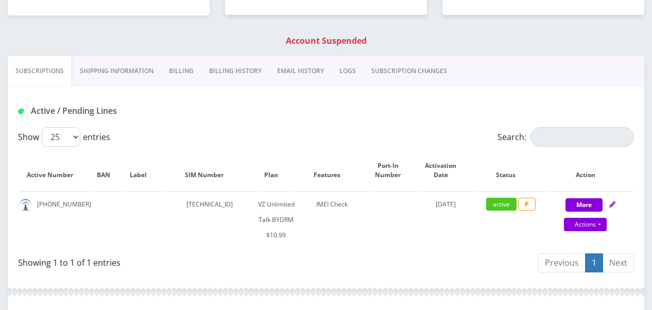
click at [221, 70] on link "Billing History" at bounding box center [235, 71] width 68 height 30
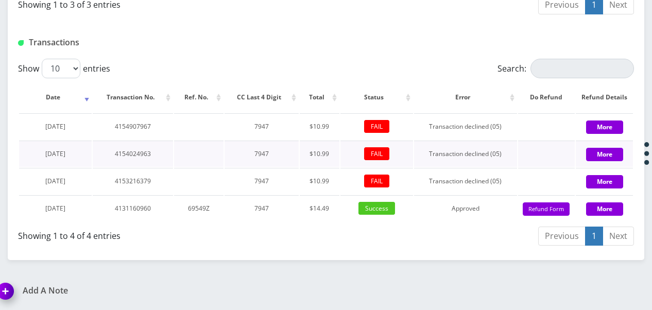
scroll to position [247, 0]
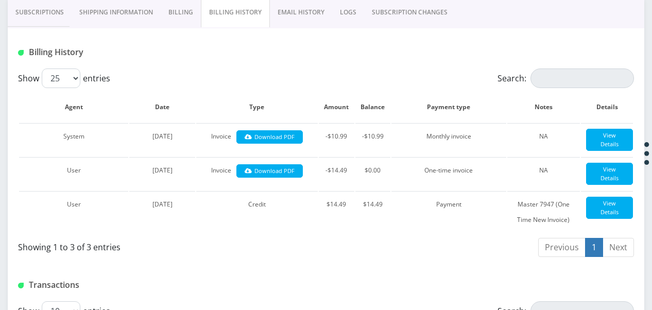
click at [182, 20] on link "Billing" at bounding box center [181, 12] width 40 height 30
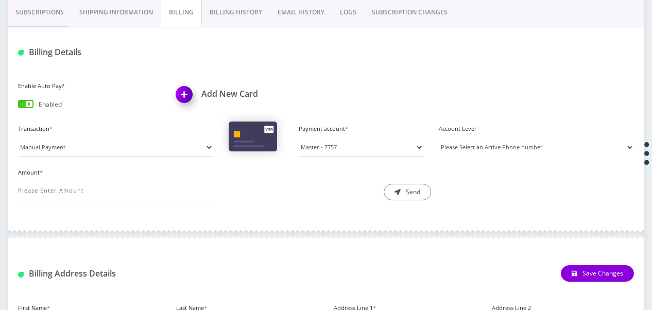
click at [498, 154] on select "Please Select an Active Phone number [PHONE_NUMBER]" at bounding box center [536, 147] width 195 height 20
select select "221741"
click at [439, 137] on select "Please Select an Active Phone number [PHONE_NUMBER]" at bounding box center [536, 147] width 195 height 20
click at [90, 183] on input "Amount *" at bounding box center [115, 191] width 195 height 20
type input "10.99"
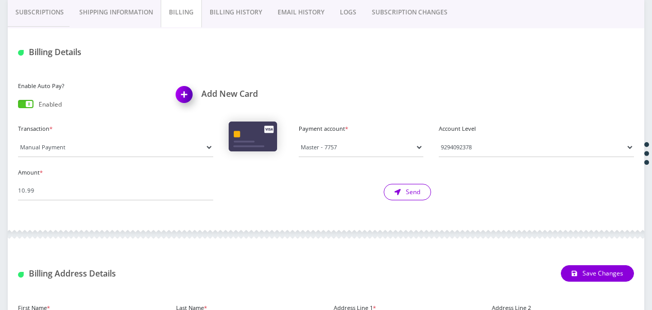
click at [417, 196] on button "Send" at bounding box center [407, 192] width 47 height 16
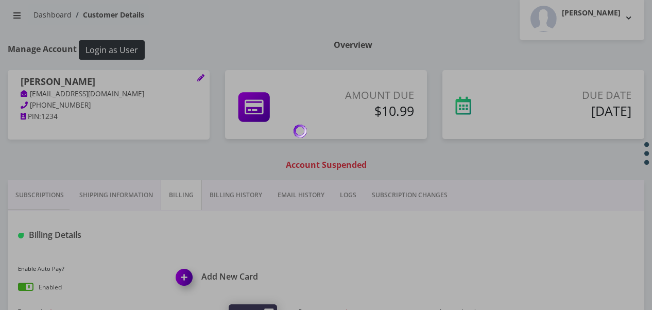
scroll to position [41, 0]
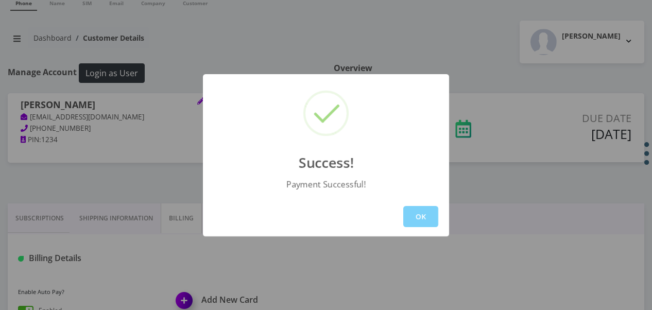
click at [415, 230] on div "OK" at bounding box center [326, 217] width 246 height 40
click at [411, 215] on button "OK" at bounding box center [420, 216] width 35 height 21
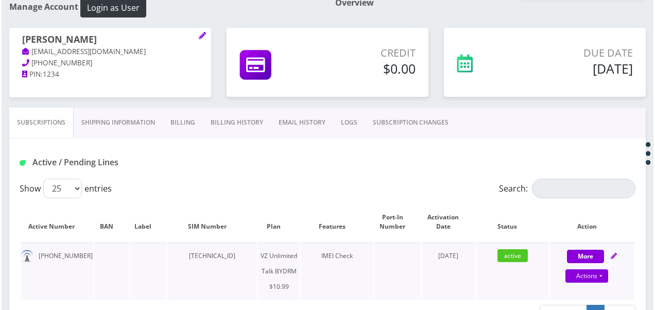
scroll to position [144, 0]
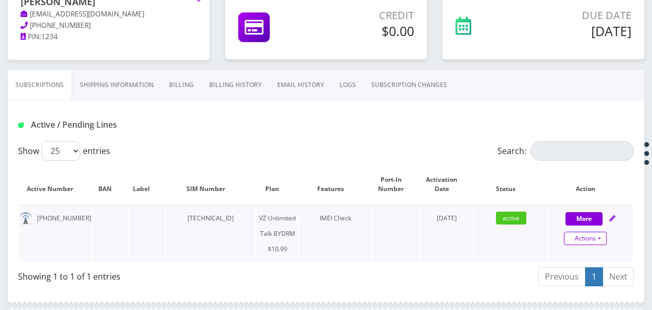
click at [600, 243] on link "Actions" at bounding box center [585, 238] width 43 height 13
select select "469"
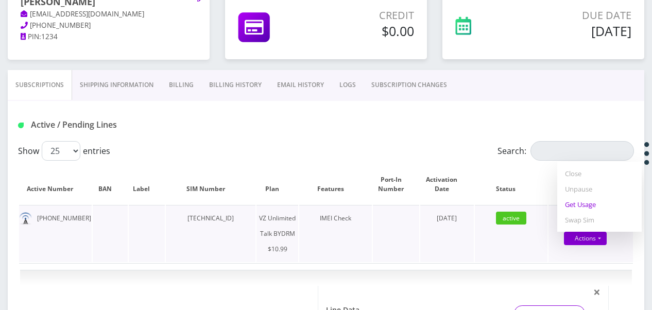
click at [588, 205] on link "Get Usage" at bounding box center [599, 204] width 84 height 15
select select "469"
